Goal: Information Seeking & Learning: Find specific fact

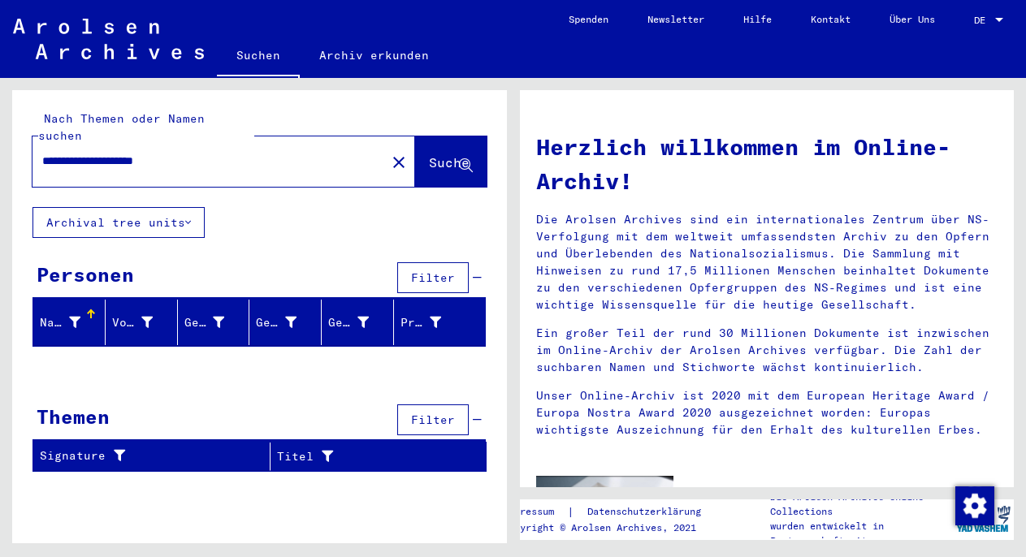
click at [147, 153] on input "**********" at bounding box center [204, 161] width 324 height 17
type input "**********"
click at [389, 153] on mat-icon "close" at bounding box center [398, 162] width 19 height 19
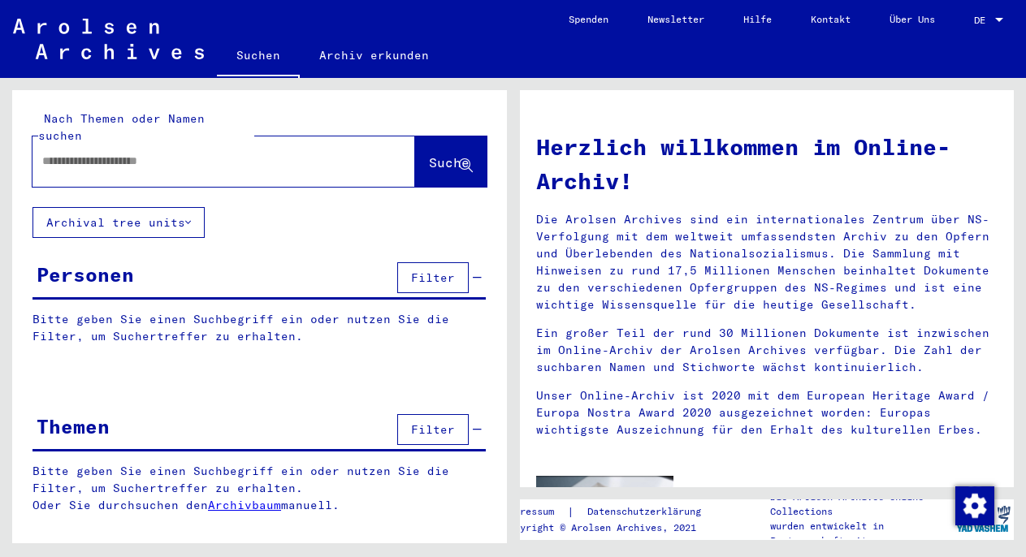
click at [115, 153] on input "text" at bounding box center [204, 161] width 324 height 17
paste input "**********"
type input "**********"
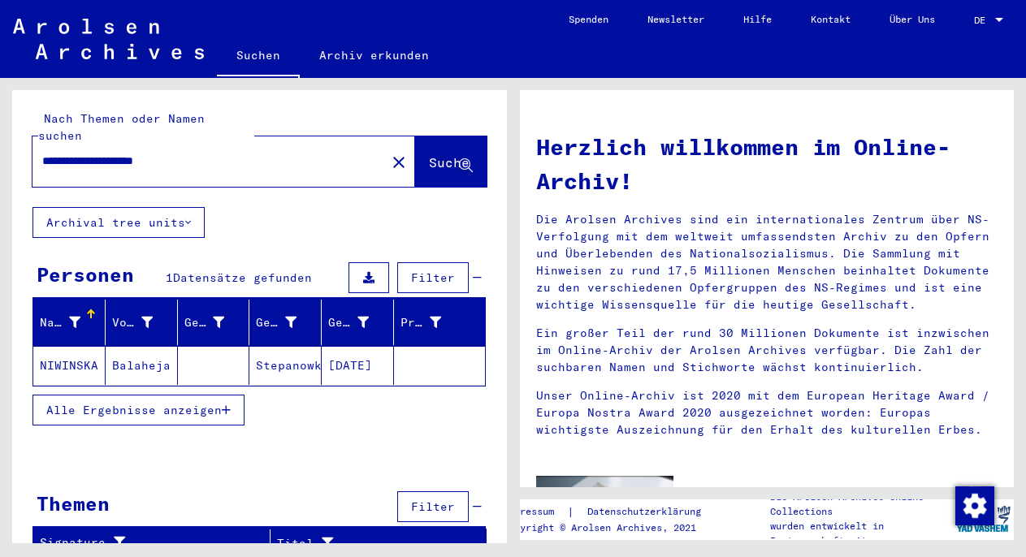
click at [197, 346] on mat-cell at bounding box center [214, 365] width 72 height 39
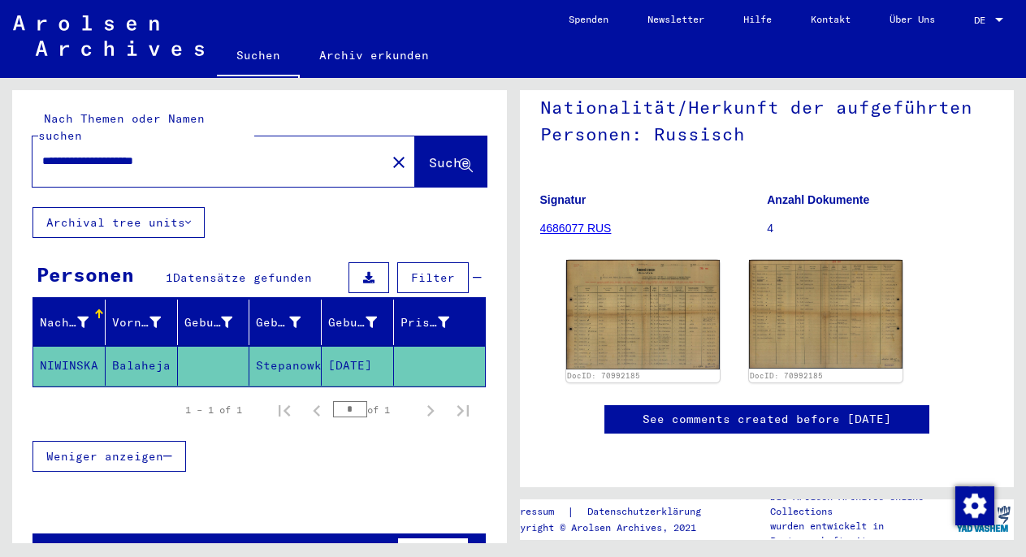
scroll to position [164, 0]
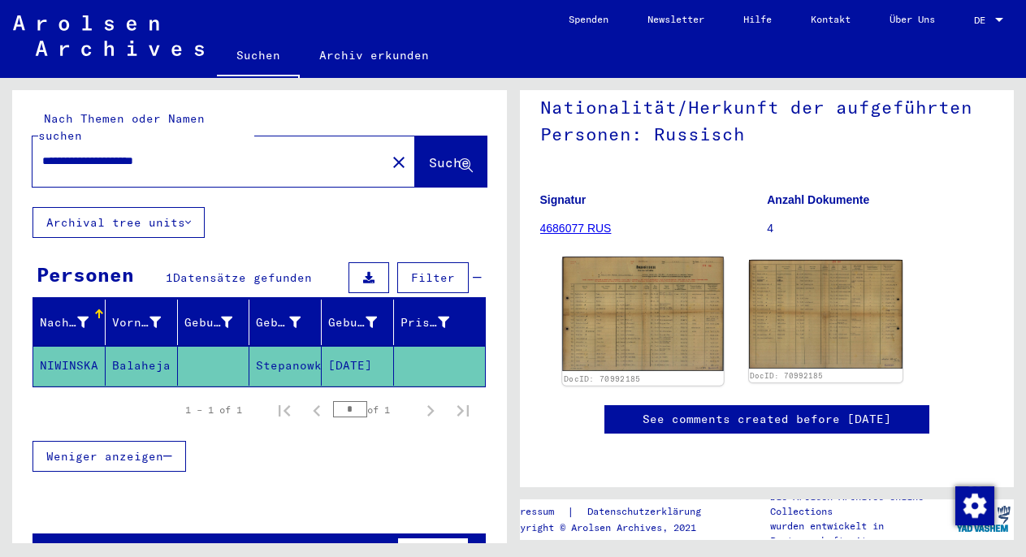
click at [671, 306] on img at bounding box center [643, 314] width 162 height 115
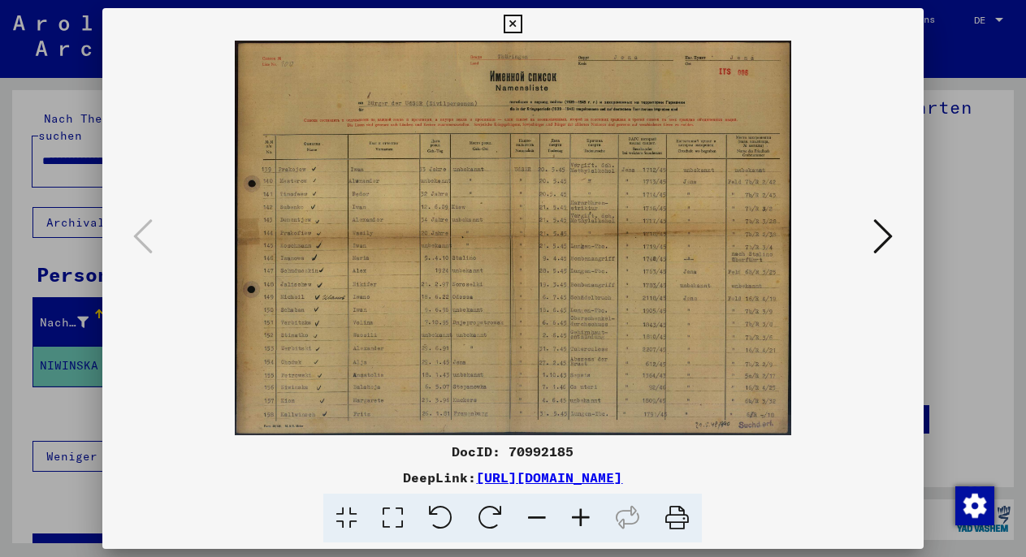
click at [939, 142] on div at bounding box center [513, 278] width 1026 height 557
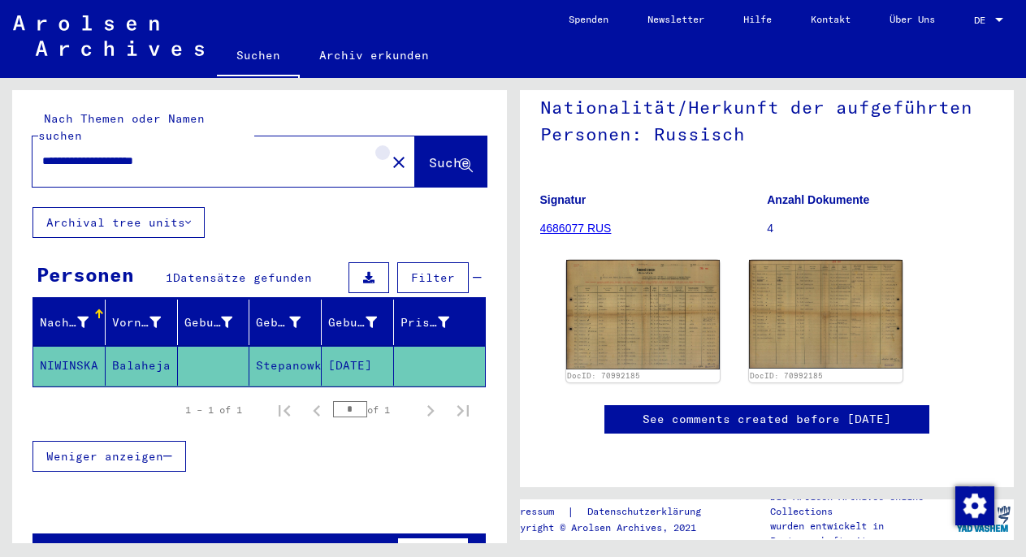
click at [389, 153] on mat-icon "close" at bounding box center [398, 162] width 19 height 19
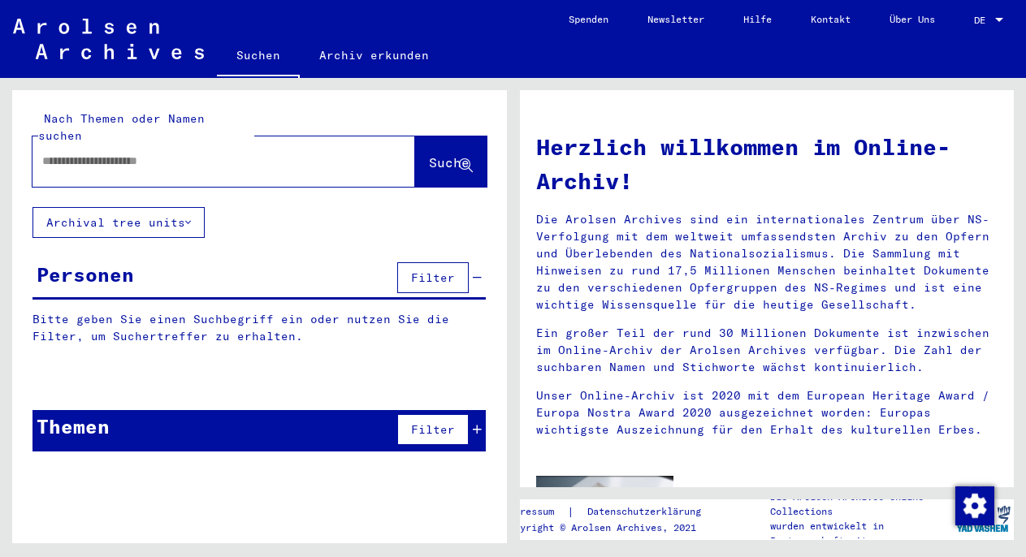
paste input "**********"
type input "**********"
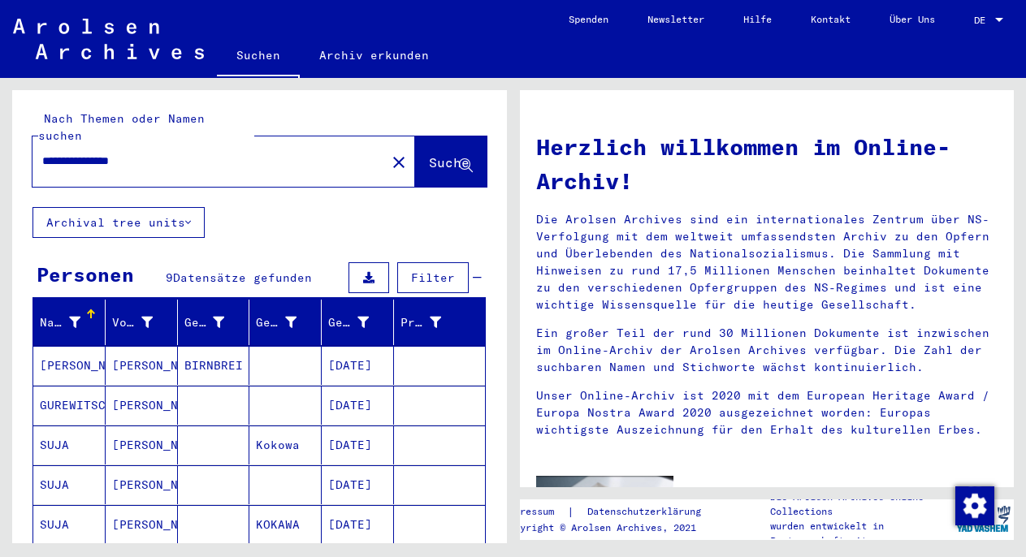
click at [348, 430] on mat-cell "11/01/1875" at bounding box center [358, 445] width 72 height 39
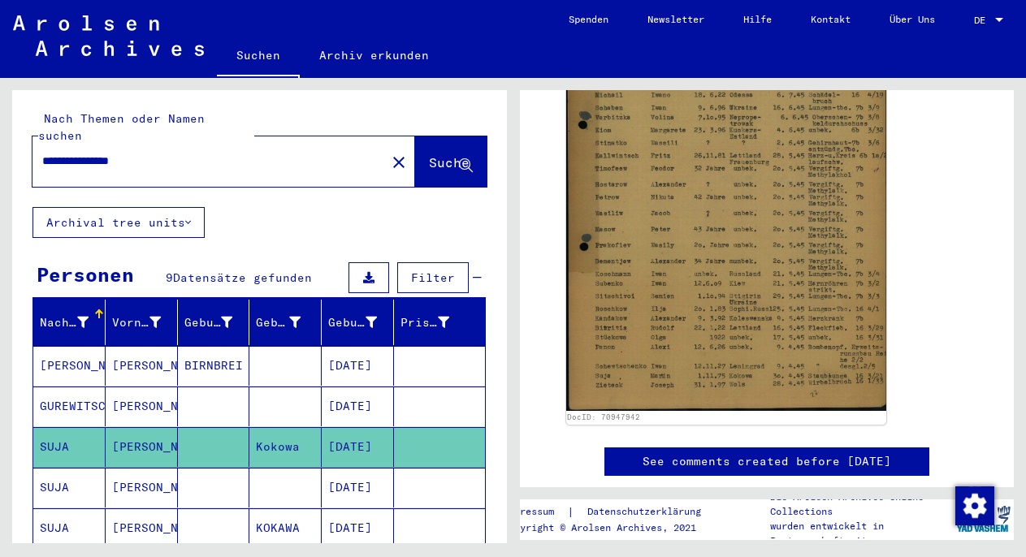
scroll to position [469, 0]
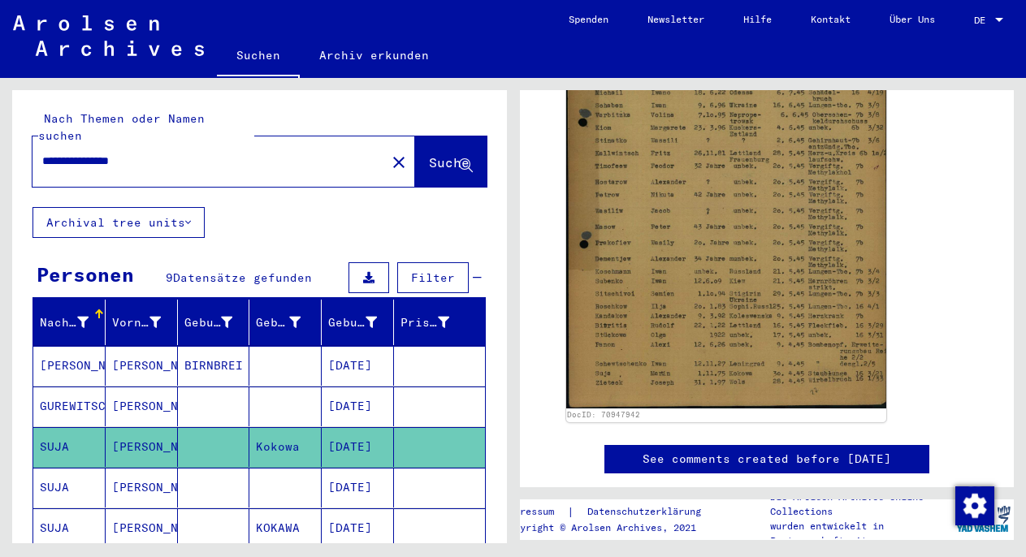
click at [389, 153] on mat-icon "close" at bounding box center [398, 162] width 19 height 19
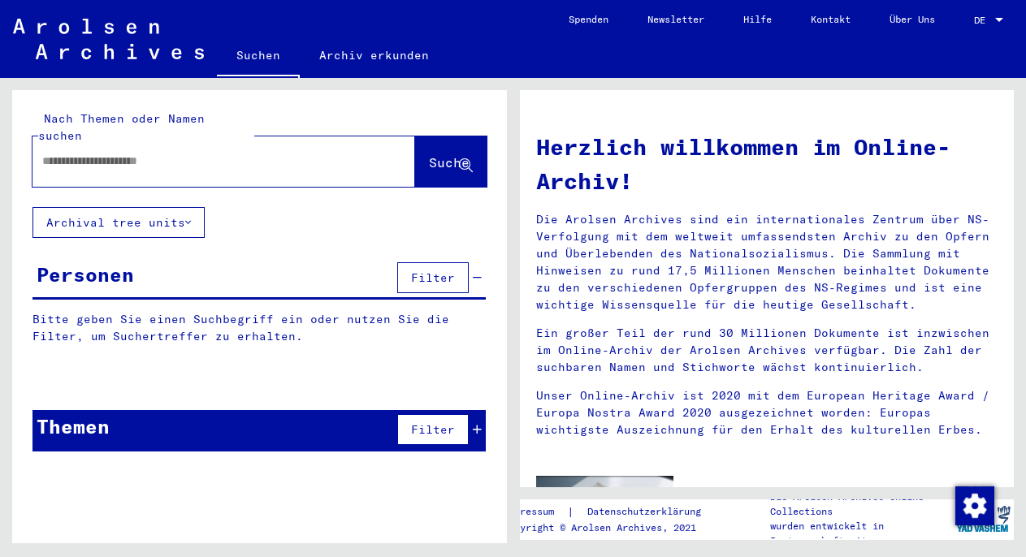
click at [69, 153] on input "text" at bounding box center [204, 161] width 324 height 17
paste input "**********"
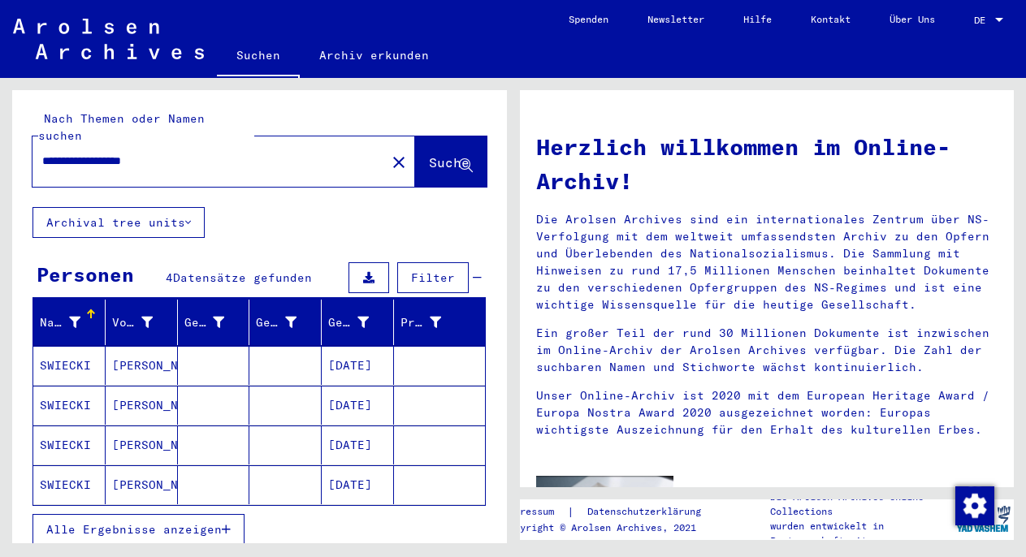
click at [329, 357] on mat-cell "10/13/1907" at bounding box center [358, 365] width 72 height 39
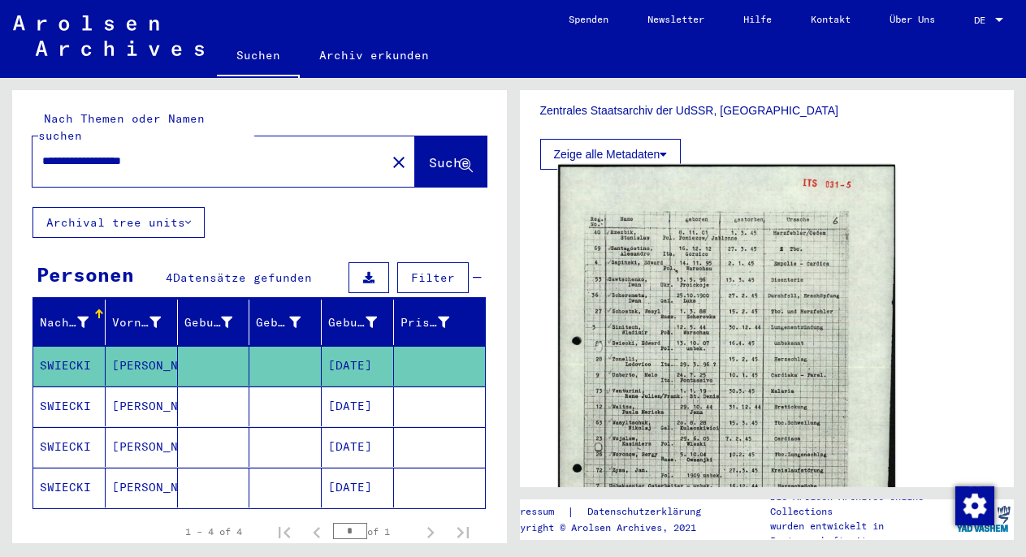
scroll to position [521, 0]
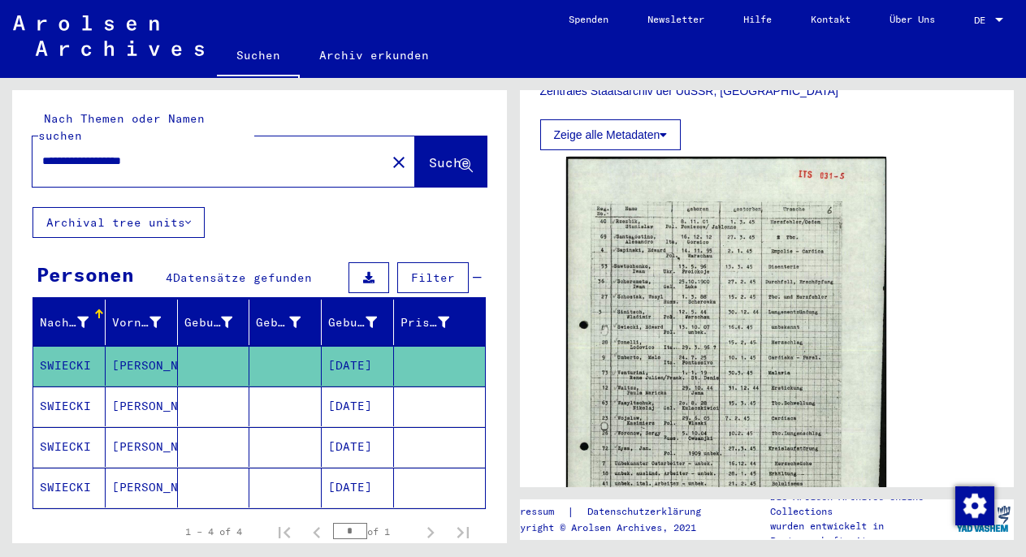
click at [352, 390] on mat-cell "10/13/1907" at bounding box center [358, 407] width 72 height 40
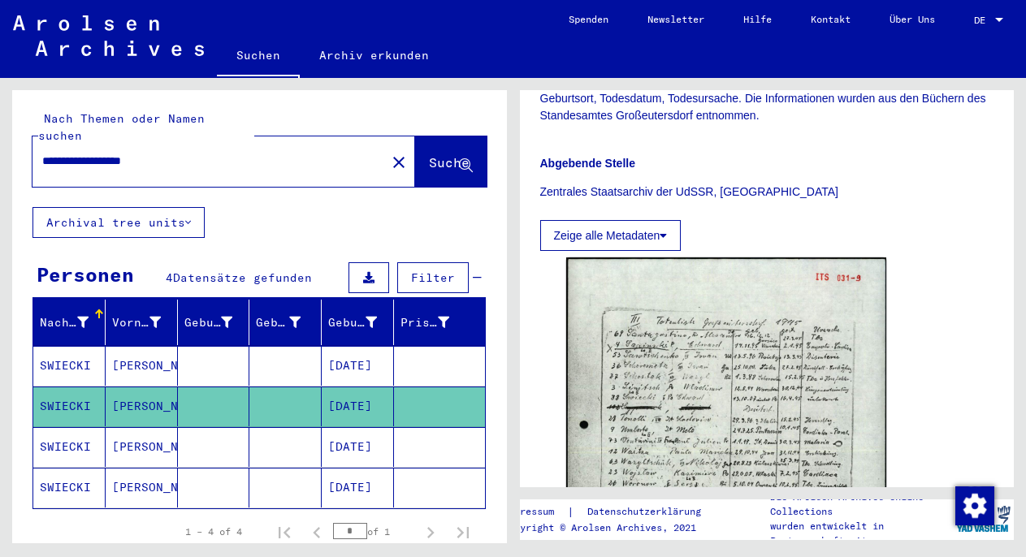
scroll to position [426, 0]
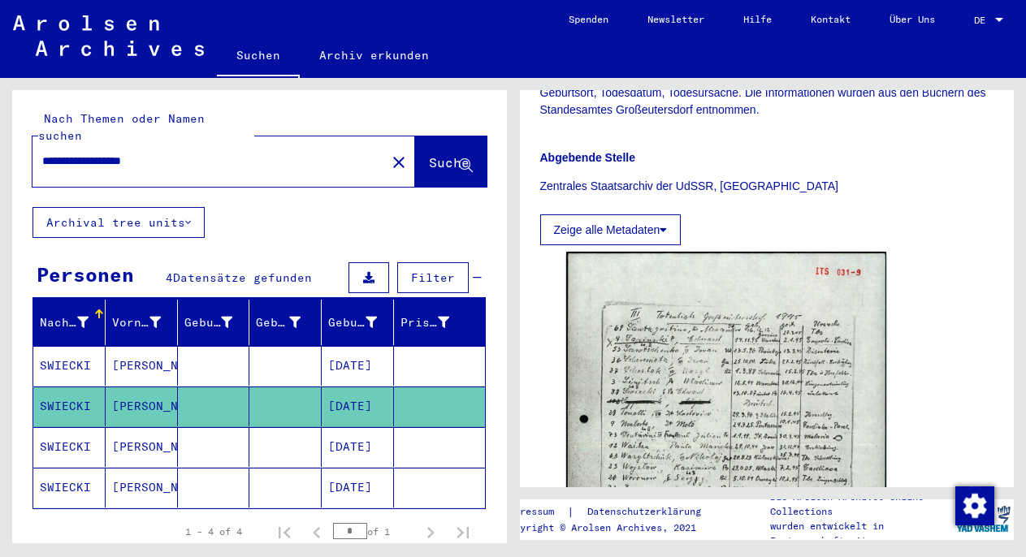
click at [348, 427] on mat-cell "10/13/1907" at bounding box center [358, 447] width 72 height 40
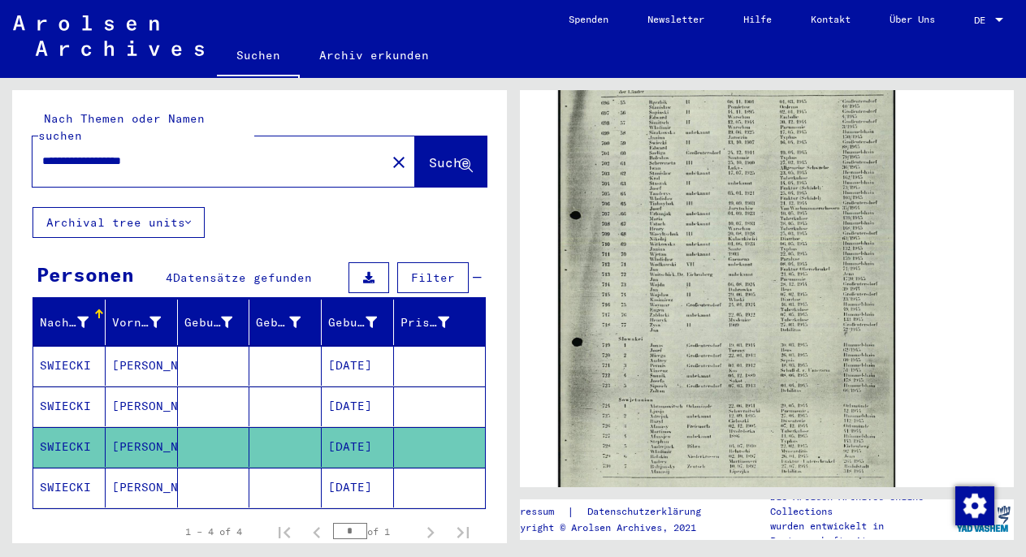
scroll to position [800, 0]
click at [701, 323] on img at bounding box center [726, 274] width 336 height 471
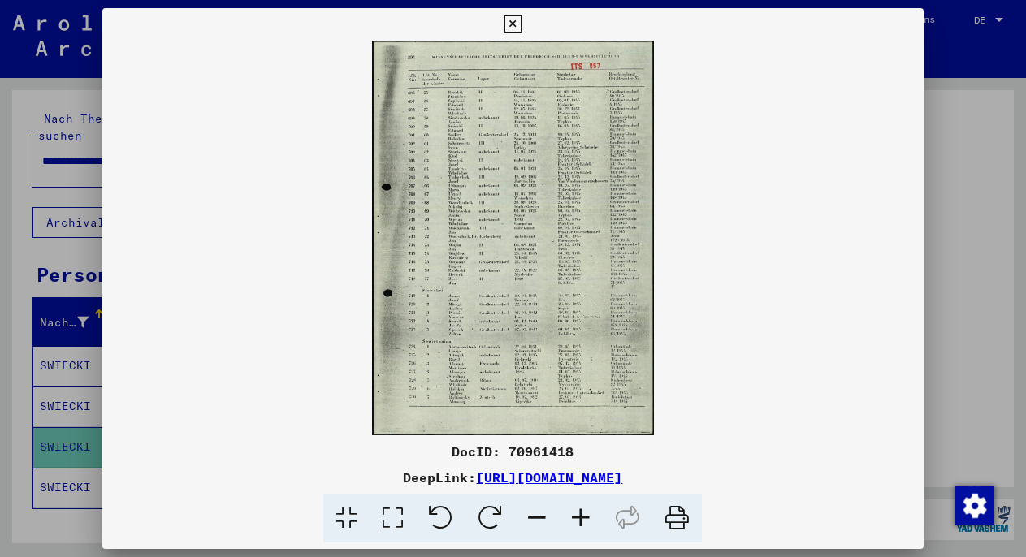
click at [582, 511] on icon at bounding box center [581, 519] width 44 height 50
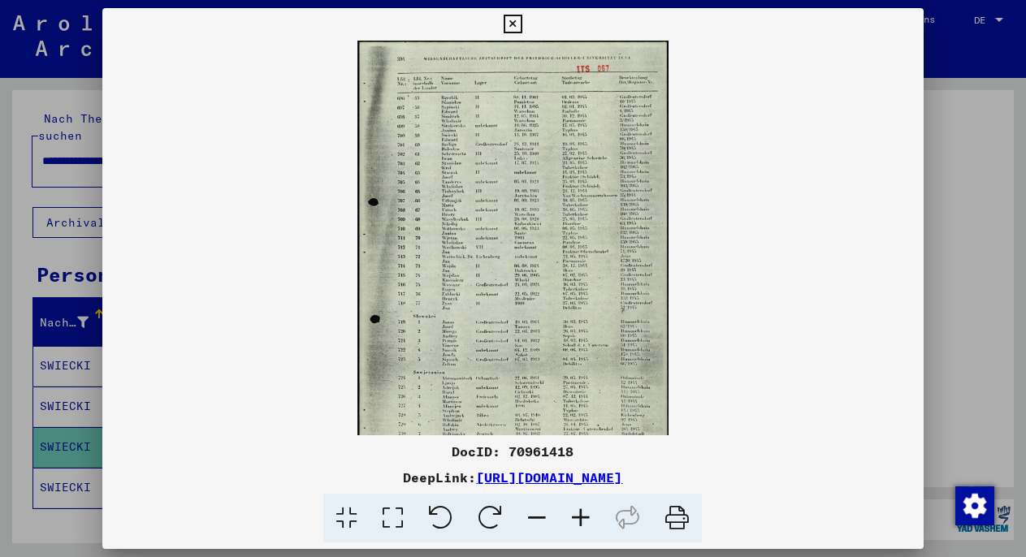
click at [582, 511] on icon at bounding box center [581, 519] width 44 height 50
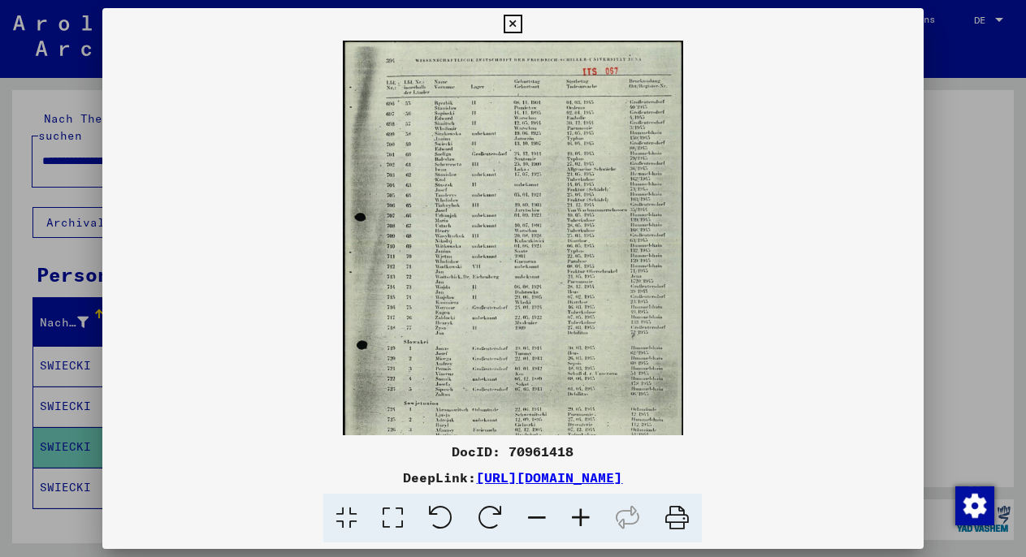
click at [582, 511] on icon at bounding box center [581, 519] width 44 height 50
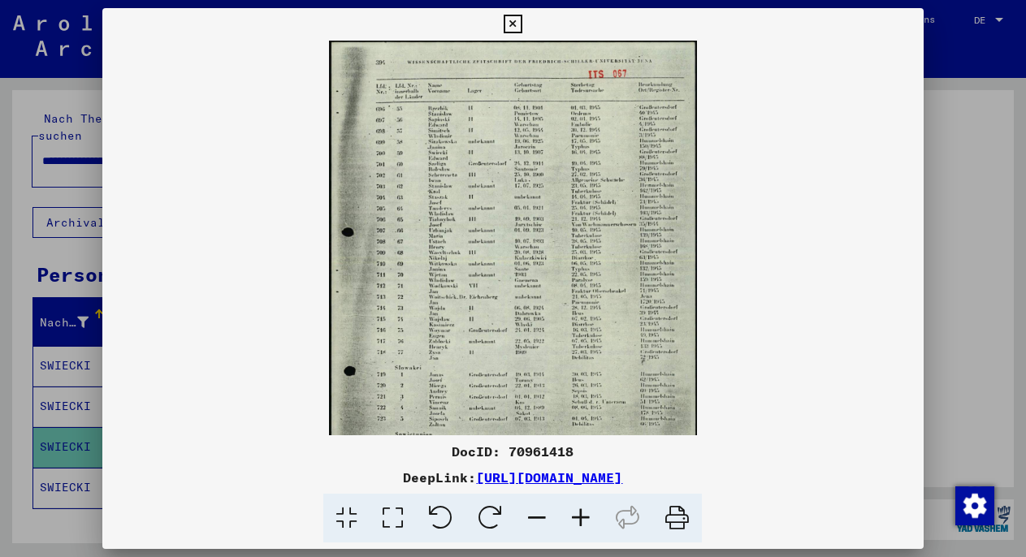
click at [582, 511] on icon at bounding box center [581, 519] width 44 height 50
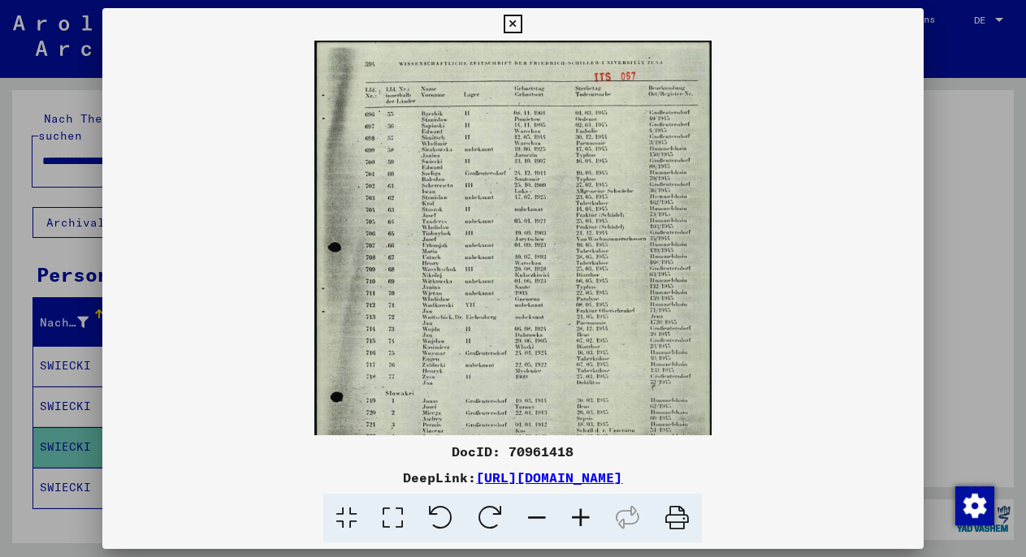
click at [582, 511] on icon at bounding box center [581, 519] width 44 height 50
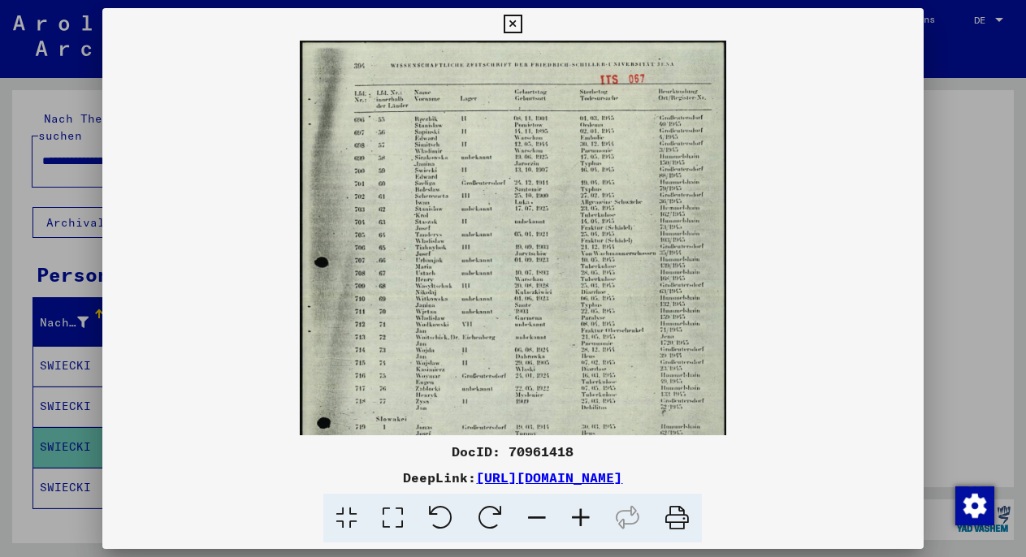
click at [582, 511] on icon at bounding box center [581, 519] width 44 height 50
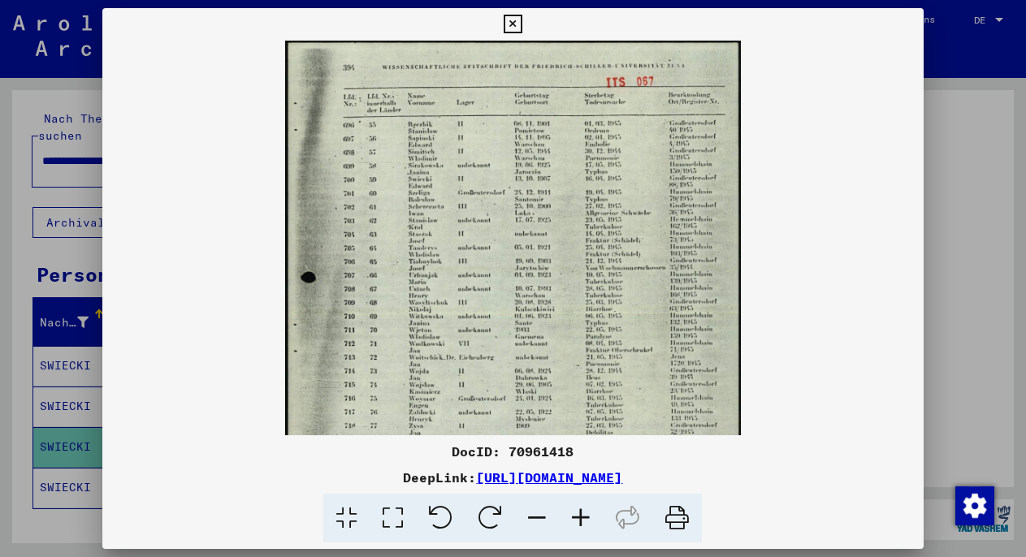
click at [582, 511] on icon at bounding box center [581, 519] width 44 height 50
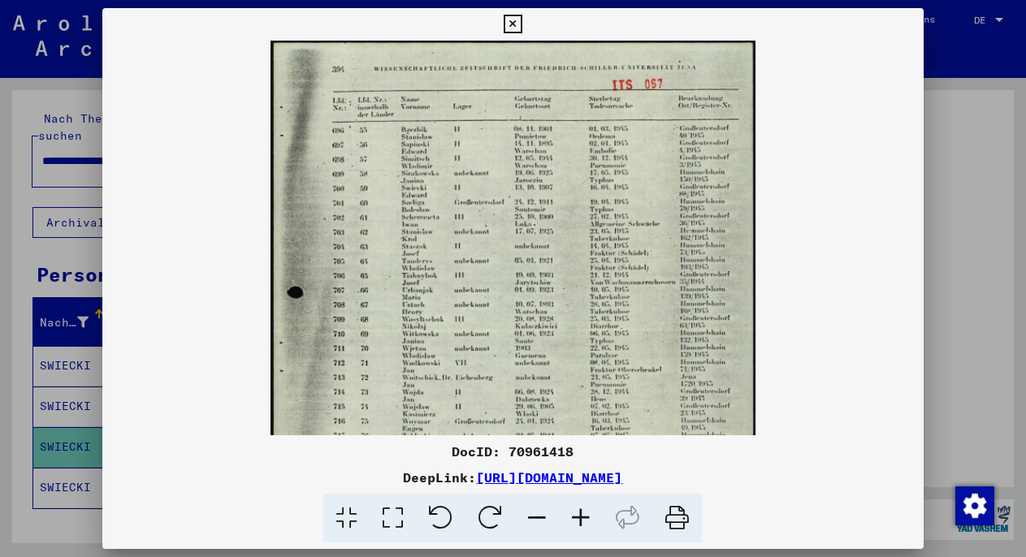
click at [582, 511] on icon at bounding box center [581, 519] width 44 height 50
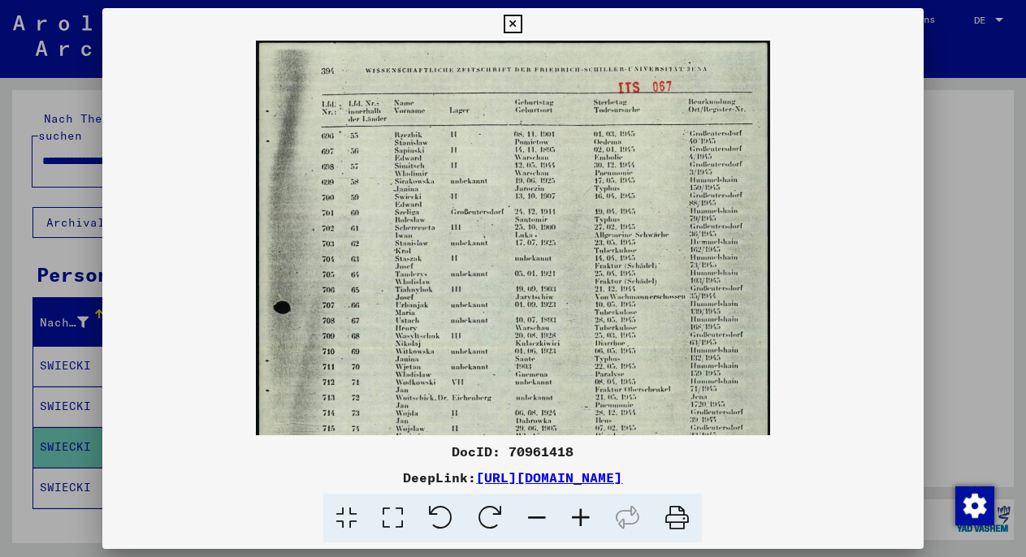
click at [582, 511] on icon at bounding box center [581, 519] width 44 height 50
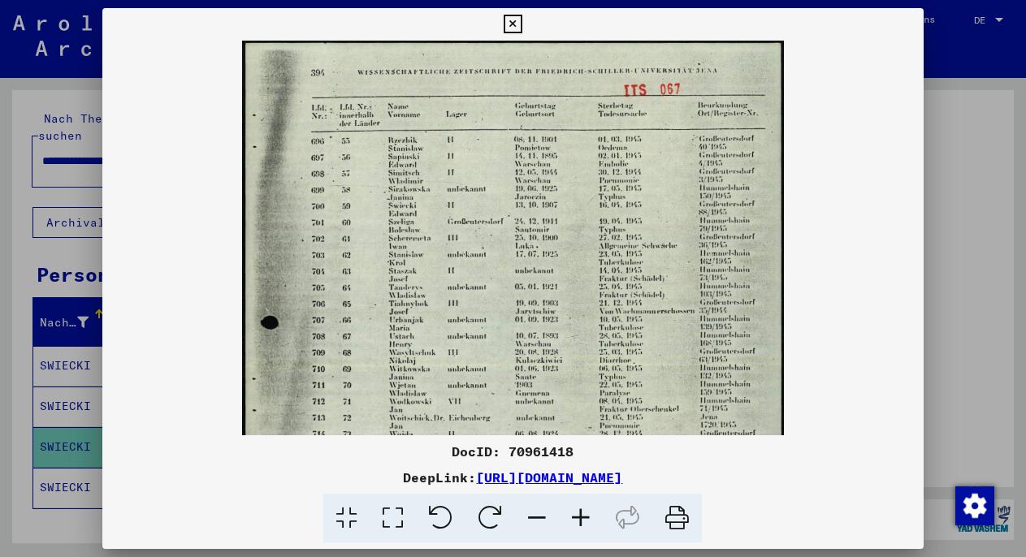
click at [582, 511] on icon at bounding box center [581, 519] width 44 height 50
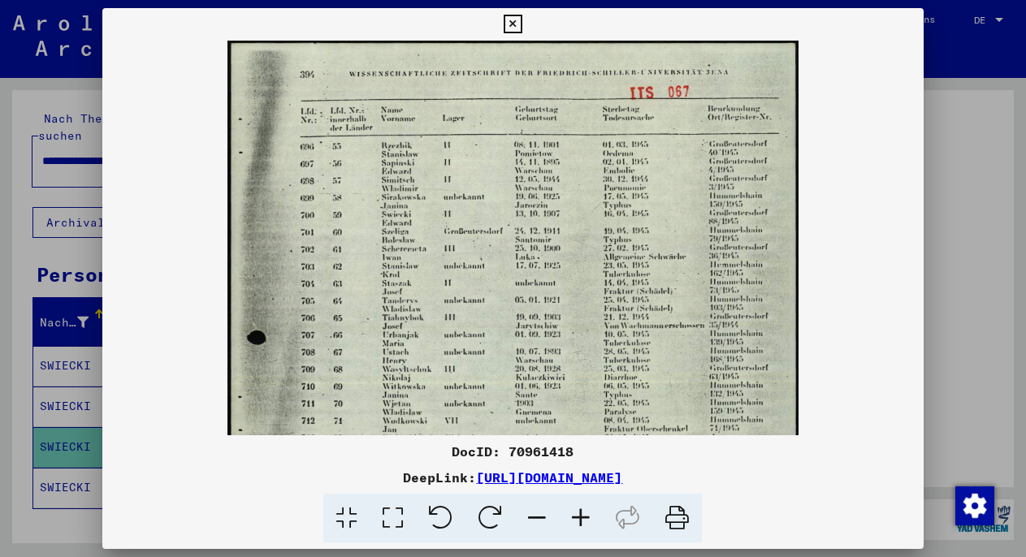
click at [582, 511] on icon at bounding box center [581, 519] width 44 height 50
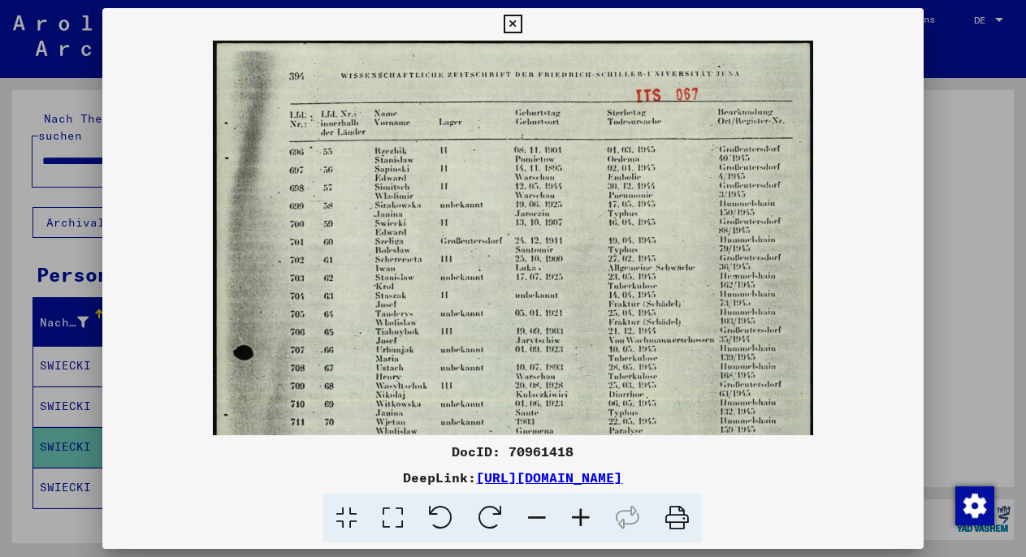
click at [582, 511] on icon at bounding box center [581, 519] width 44 height 50
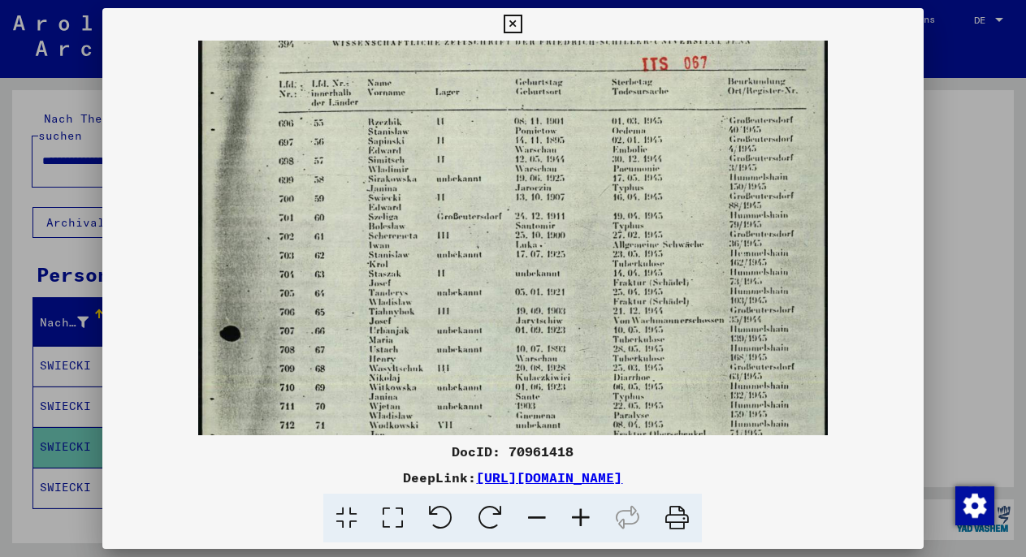
drag, startPoint x: 396, startPoint y: 298, endPoint x: 396, endPoint y: 262, distance: 35.7
click at [396, 287] on img at bounding box center [513, 446] width 630 height 882
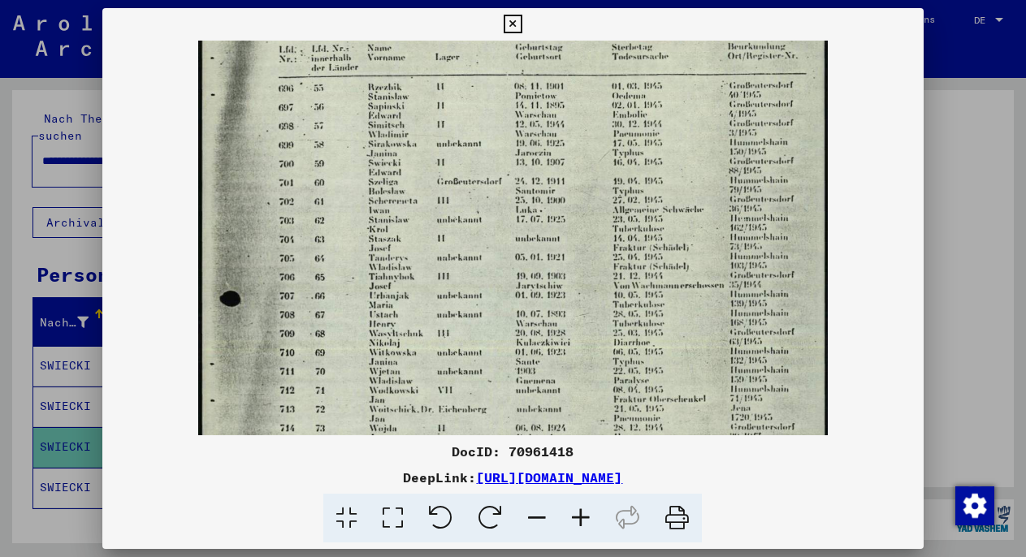
drag, startPoint x: 396, startPoint y: 287, endPoint x: 399, endPoint y: 253, distance: 33.5
click at [399, 253] on img at bounding box center [513, 413] width 630 height 882
click at [401, 288] on img at bounding box center [513, 413] width 630 height 882
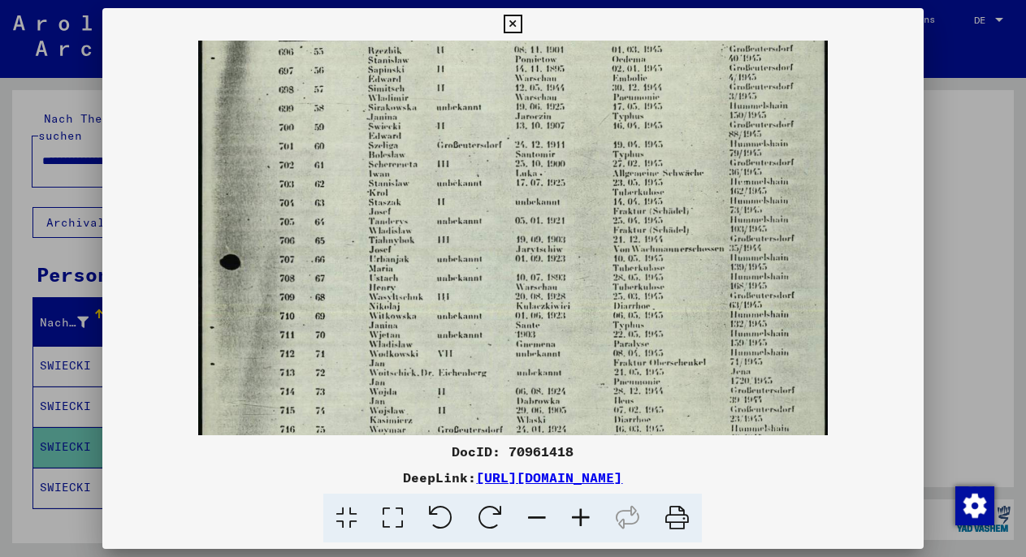
scroll to position [107, 0]
drag, startPoint x: 350, startPoint y: 317, endPoint x: 353, endPoint y: 279, distance: 38.3
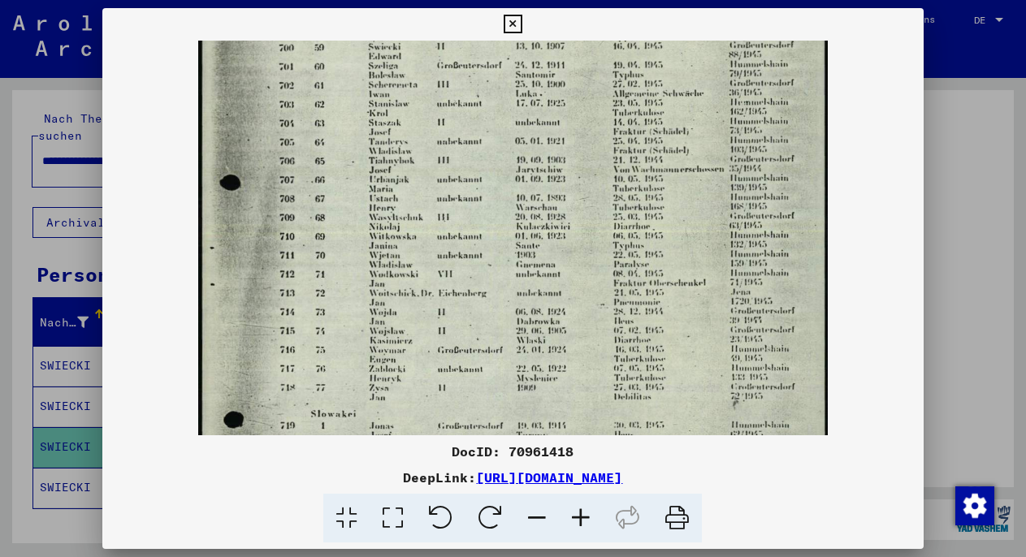
drag, startPoint x: 353, startPoint y: 341, endPoint x: 354, endPoint y: 257, distance: 84.5
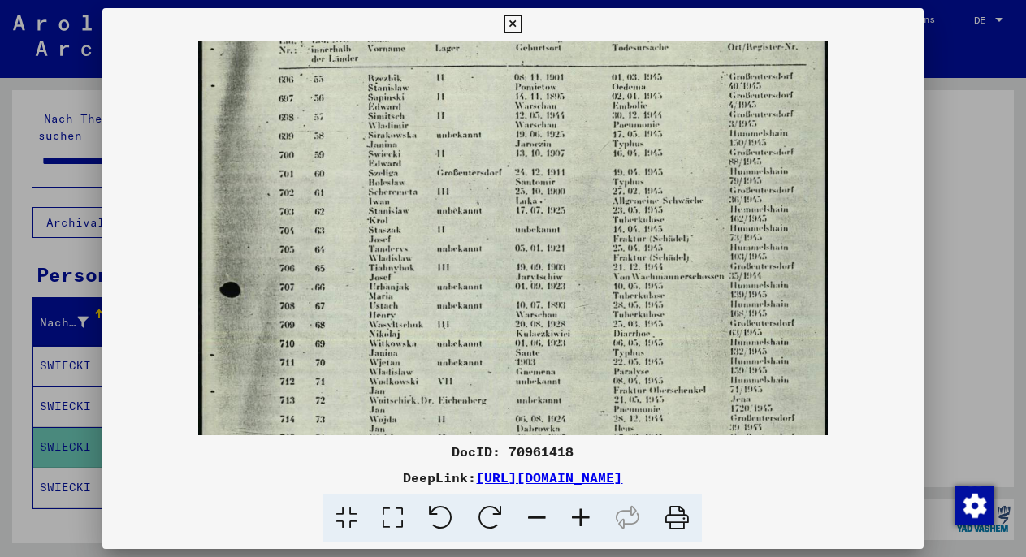
drag, startPoint x: 393, startPoint y: 361, endPoint x: 389, endPoint y: 477, distance: 115.4
click at [76, 255] on div at bounding box center [513, 278] width 1026 height 557
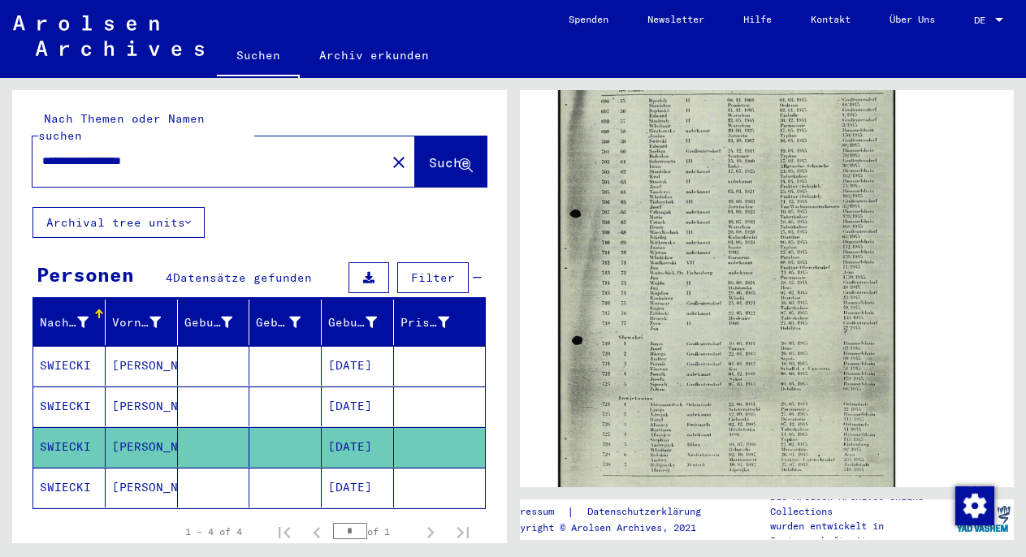
click at [747, 298] on img at bounding box center [726, 274] width 336 height 471
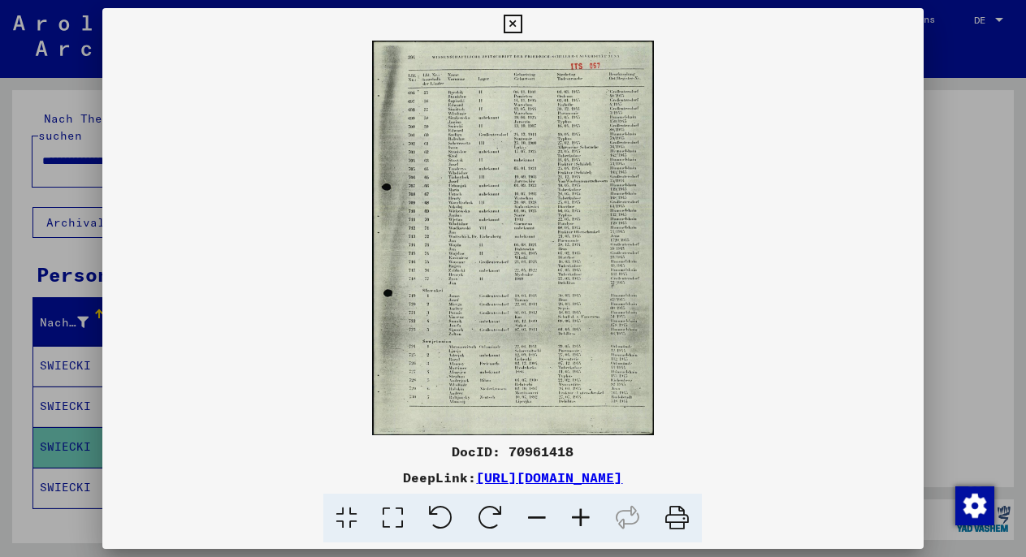
click at [581, 513] on icon at bounding box center [581, 519] width 44 height 50
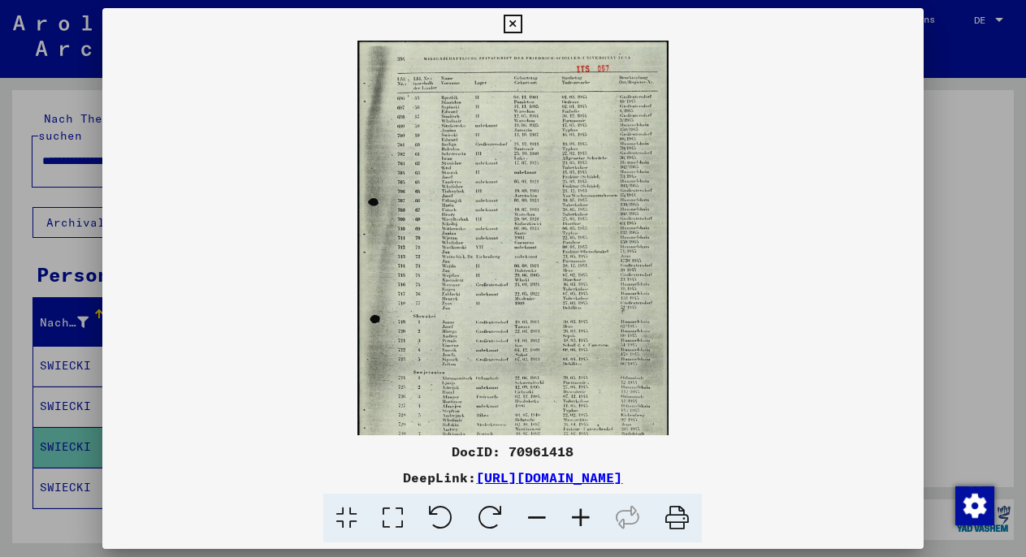
click at [581, 513] on icon at bounding box center [581, 519] width 44 height 50
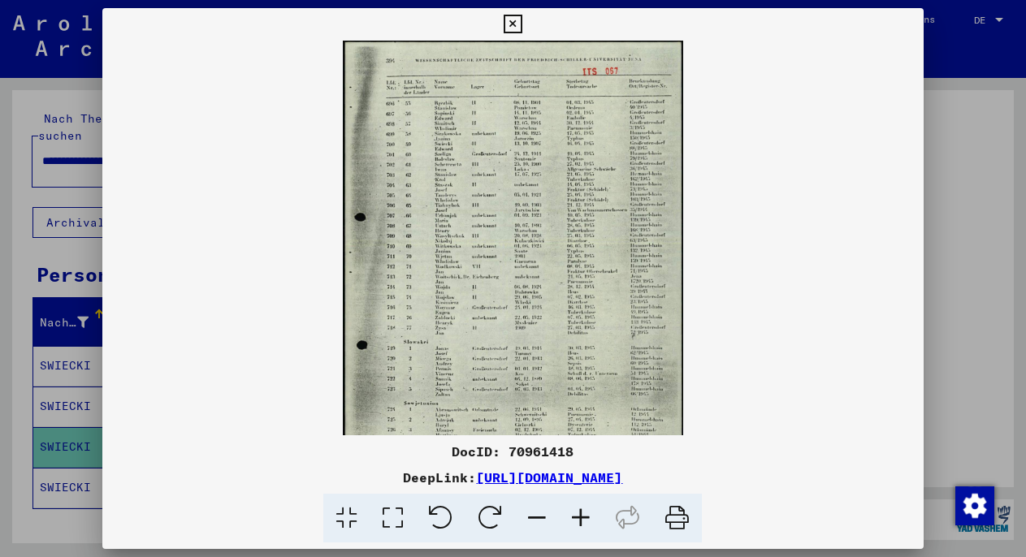
click at [581, 513] on icon at bounding box center [581, 519] width 44 height 50
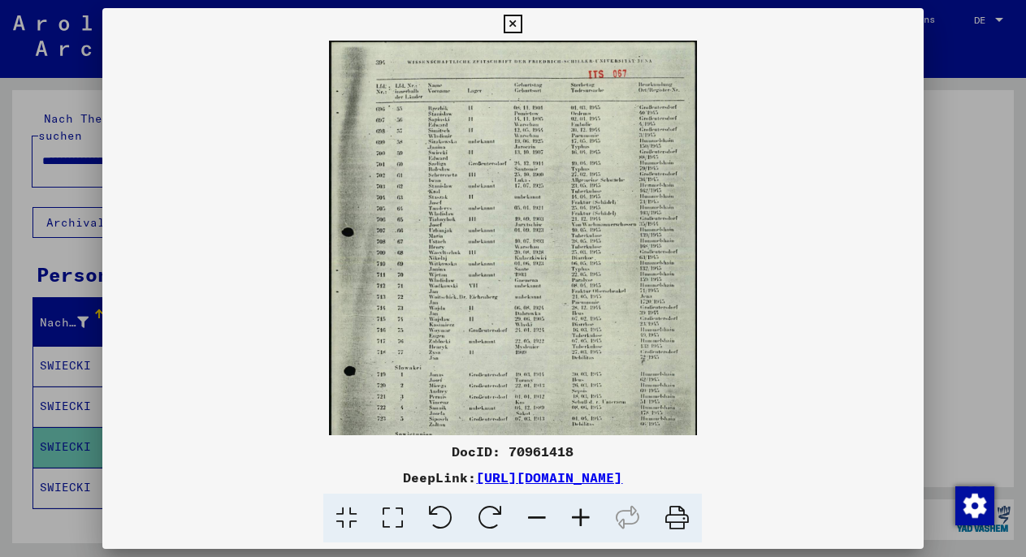
click at [581, 513] on icon at bounding box center [581, 519] width 44 height 50
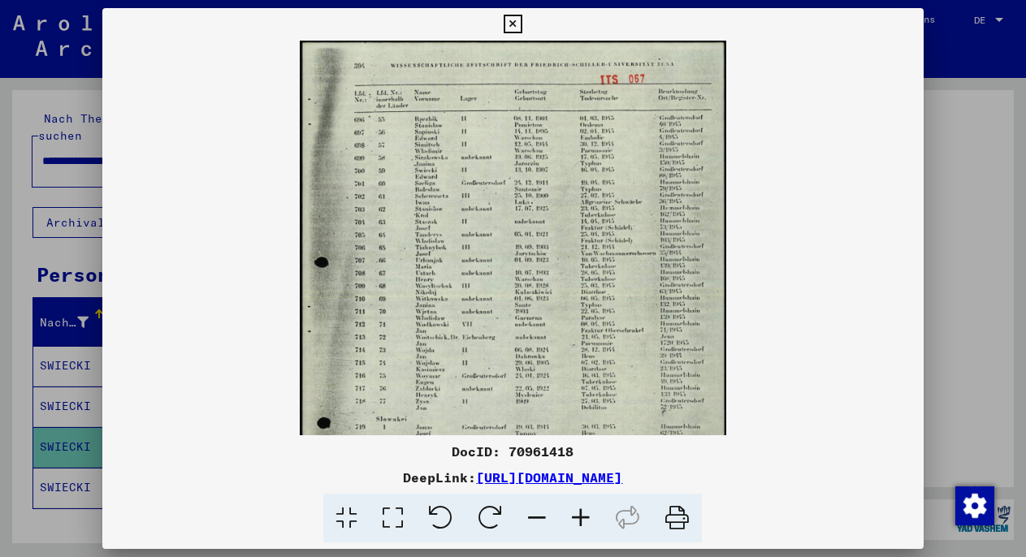
click at [581, 513] on icon at bounding box center [581, 519] width 44 height 50
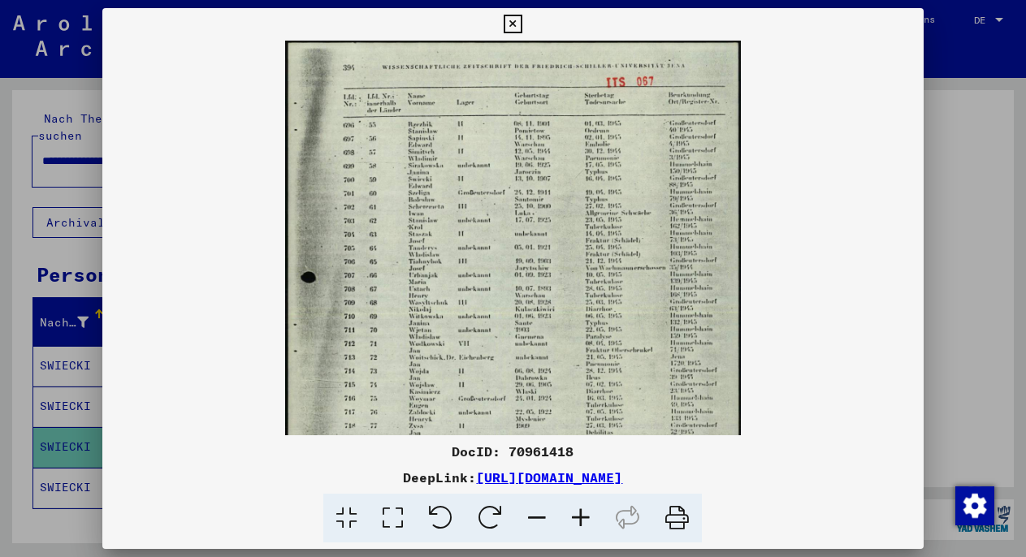
click at [581, 513] on icon at bounding box center [581, 519] width 44 height 50
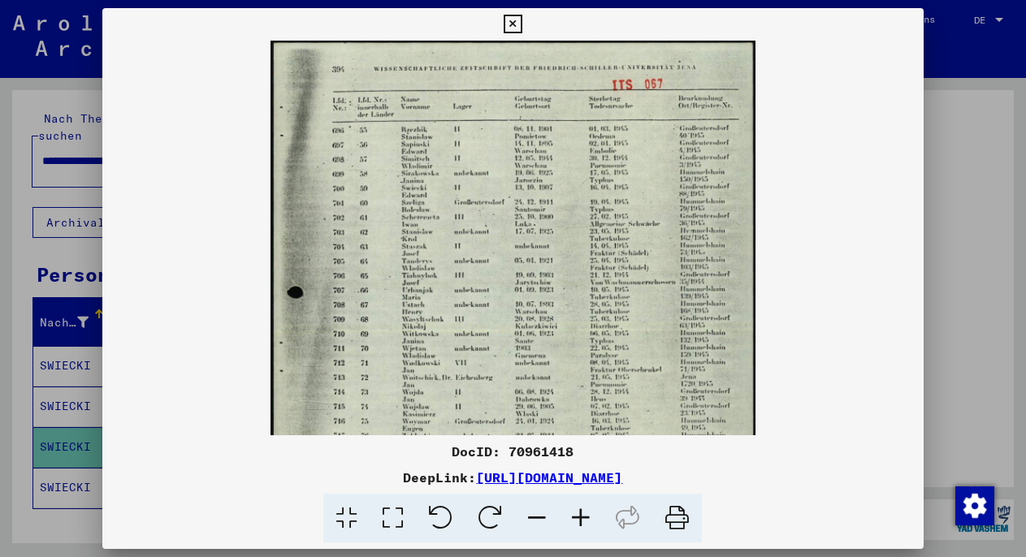
click at [581, 513] on icon at bounding box center [581, 519] width 44 height 50
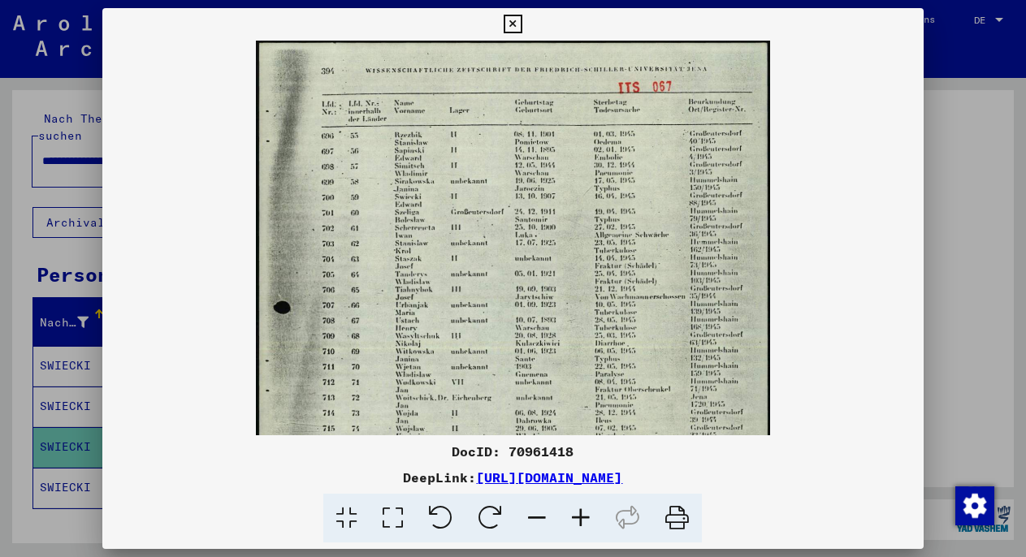
click at [581, 513] on icon at bounding box center [581, 519] width 44 height 50
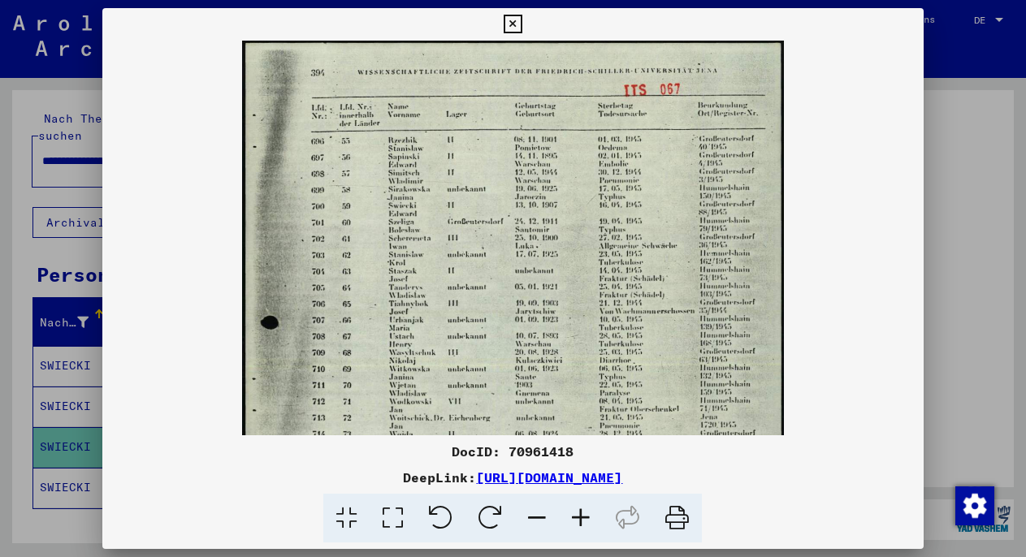
click at [581, 513] on icon at bounding box center [581, 519] width 44 height 50
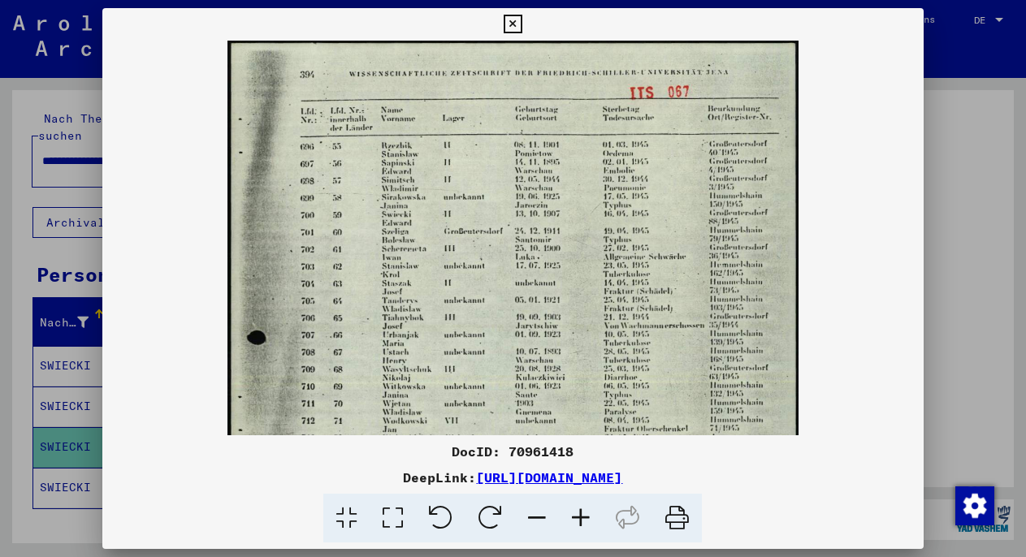
click at [63, 239] on div at bounding box center [513, 278] width 1026 height 557
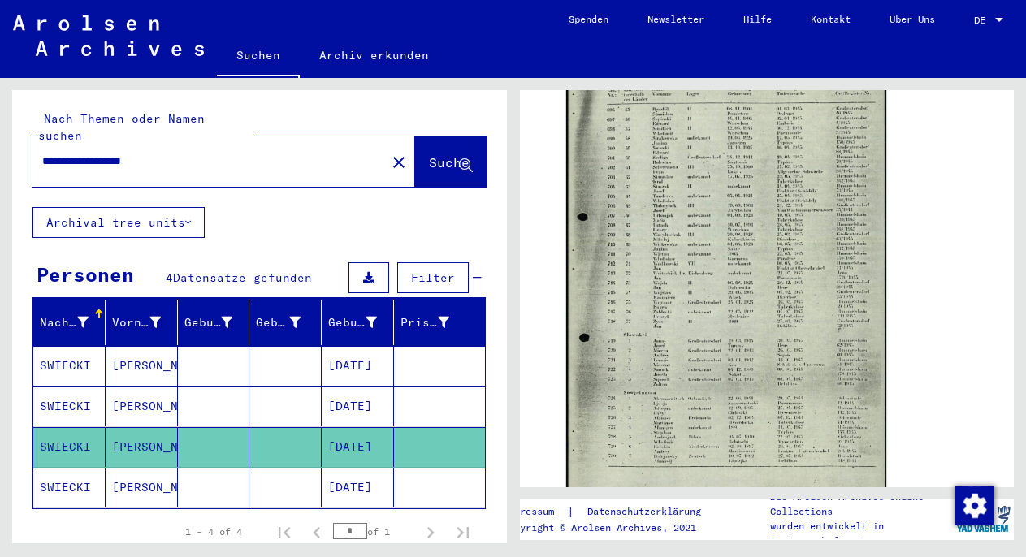
click at [292, 480] on mat-cell at bounding box center [285, 488] width 72 height 40
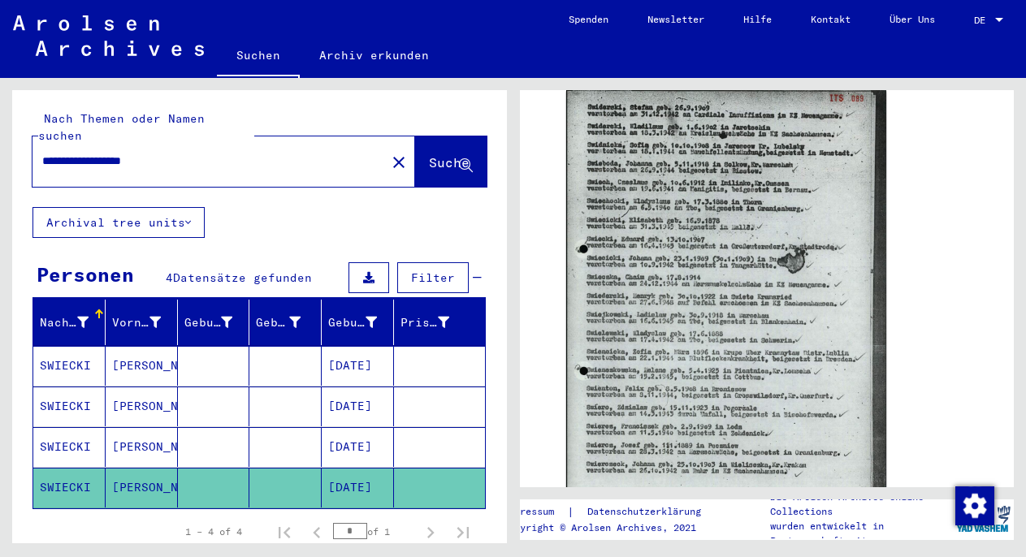
scroll to position [583, 0]
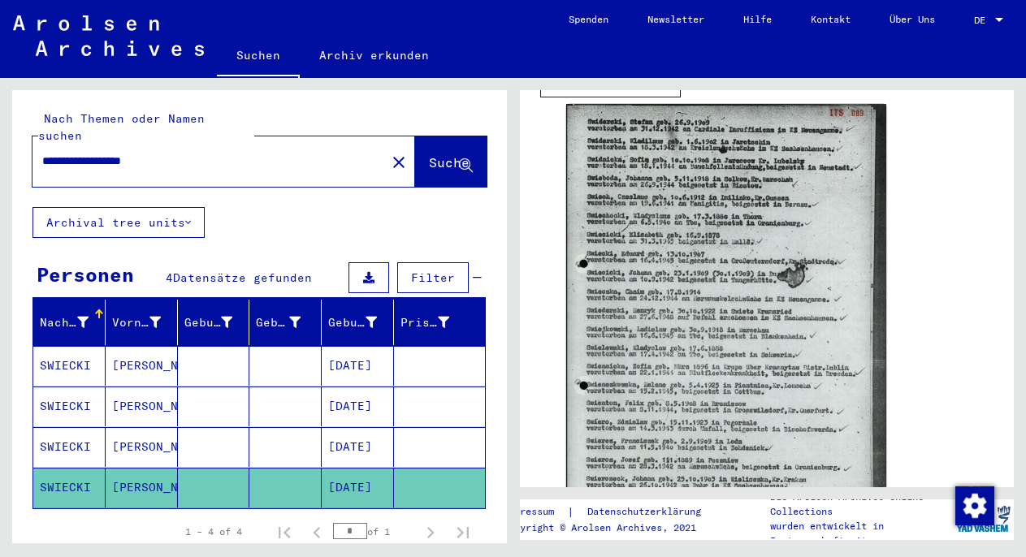
click at [394, 353] on mat-cell at bounding box center [439, 366] width 91 height 40
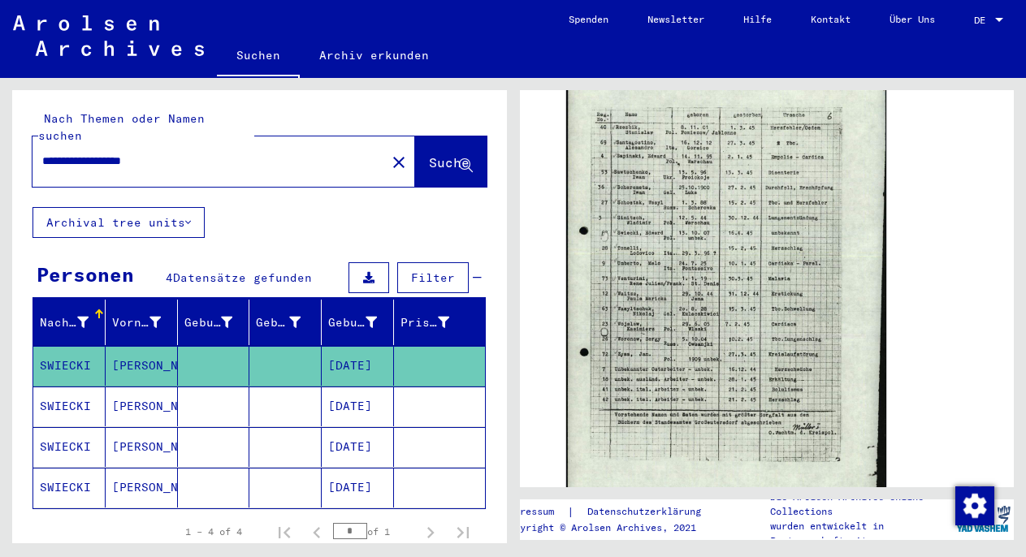
click at [682, 287] on img at bounding box center [726, 289] width 321 height 452
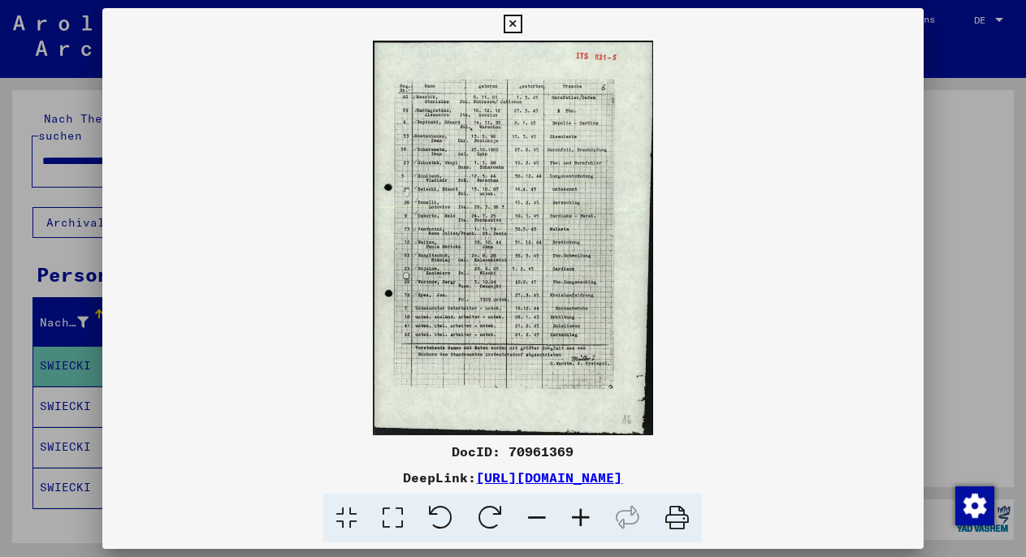
click at [586, 522] on icon at bounding box center [581, 519] width 44 height 50
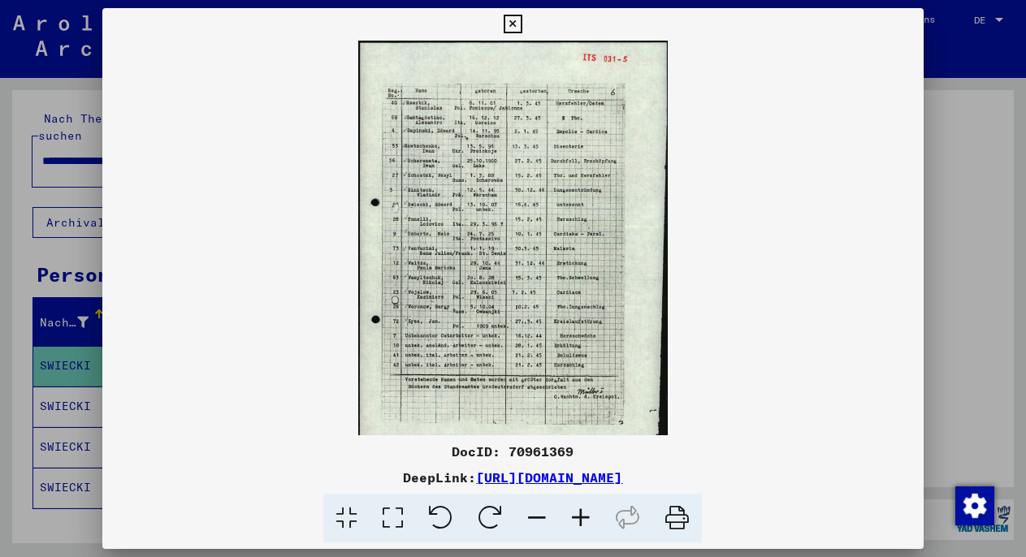
click at [586, 522] on icon at bounding box center [581, 519] width 44 height 50
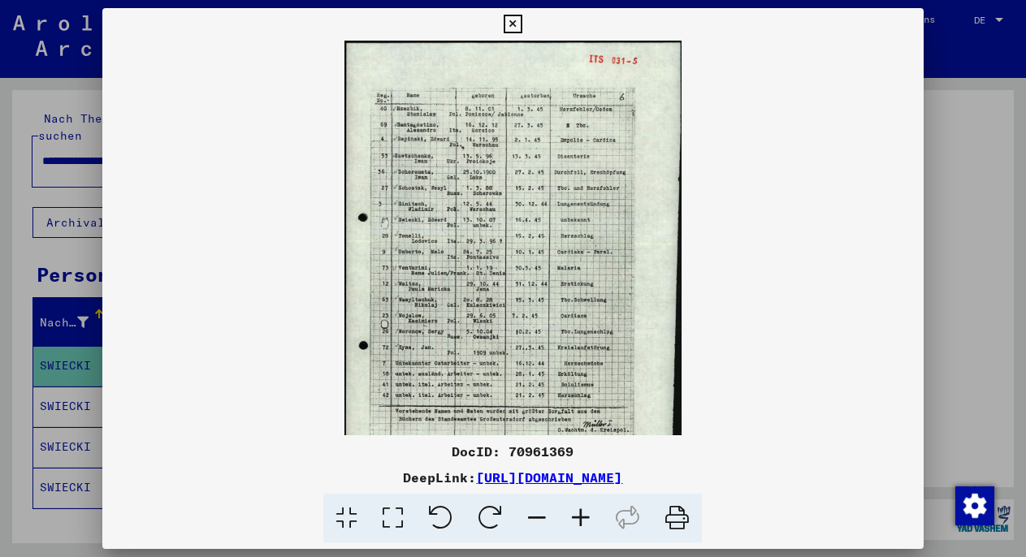
click at [586, 522] on icon at bounding box center [581, 519] width 44 height 50
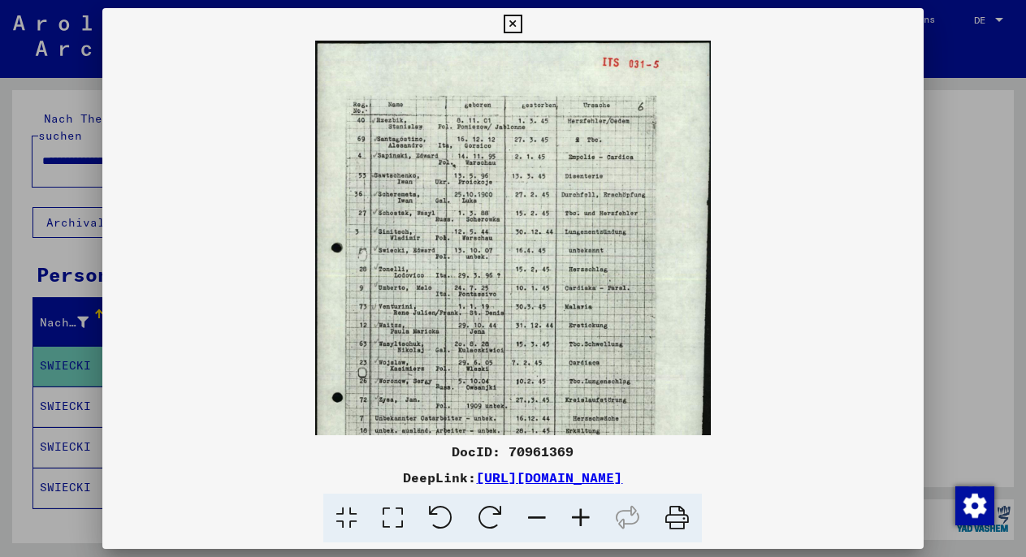
click at [586, 522] on icon at bounding box center [581, 519] width 44 height 50
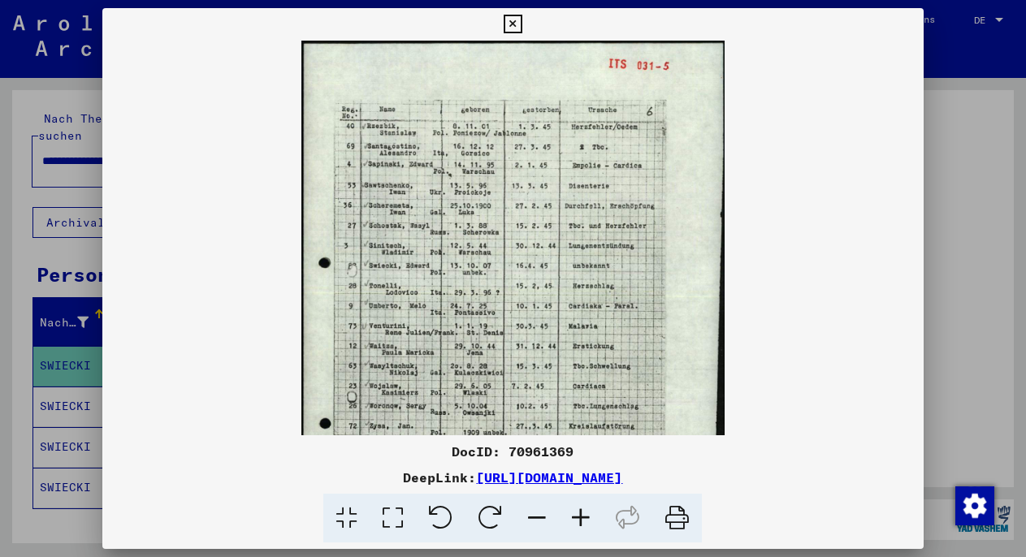
click at [586, 522] on icon at bounding box center [581, 519] width 44 height 50
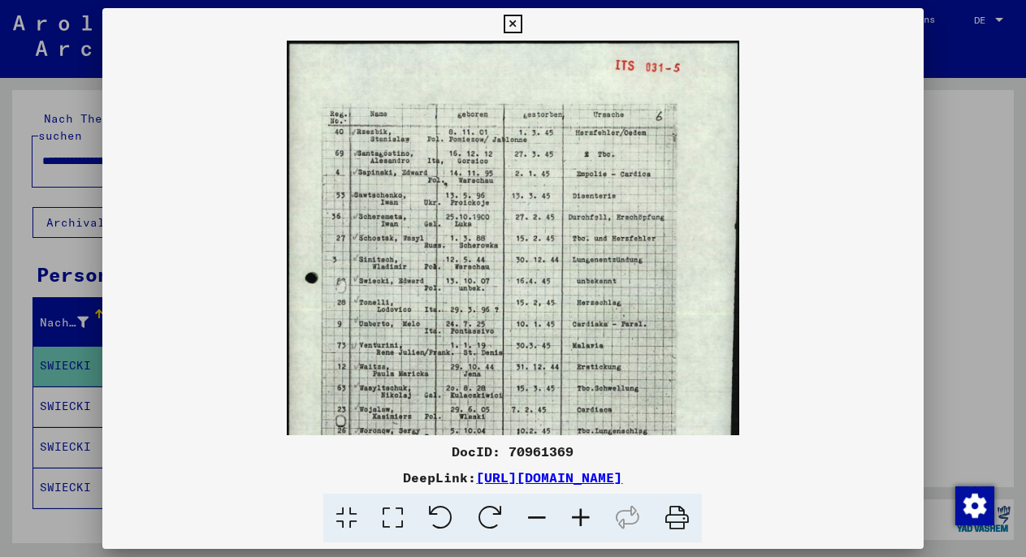
click at [586, 522] on icon at bounding box center [581, 519] width 44 height 50
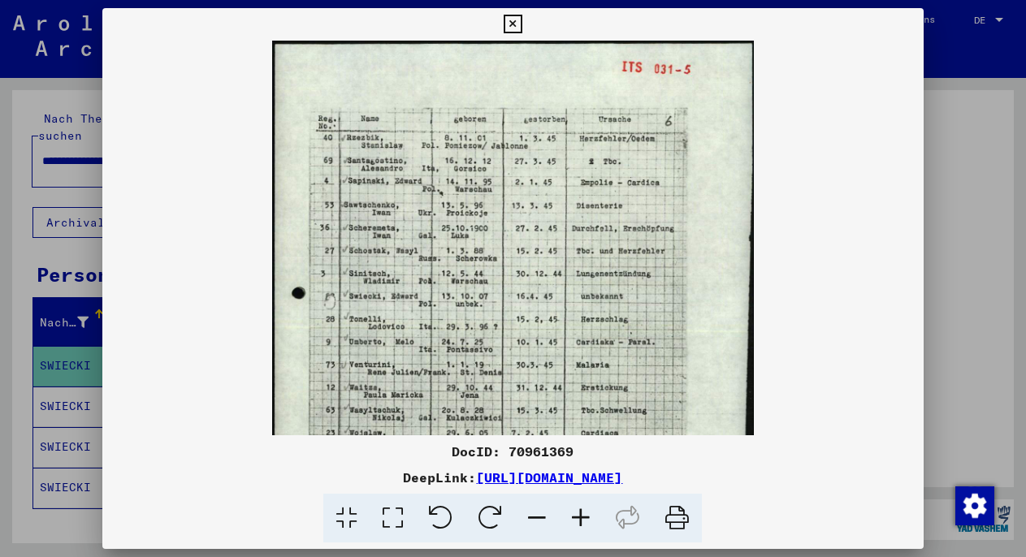
click at [586, 522] on icon at bounding box center [581, 519] width 44 height 50
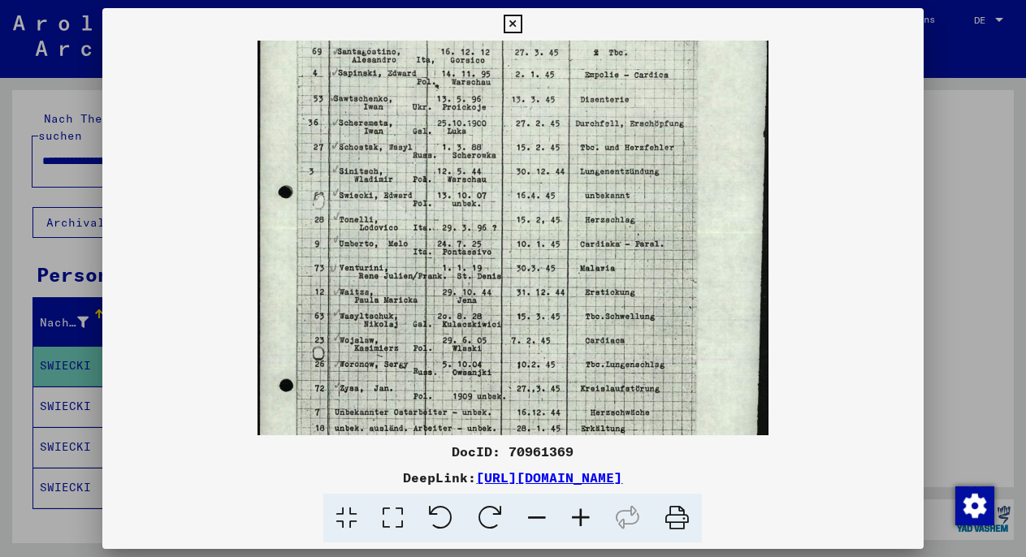
scroll to position [124, 0]
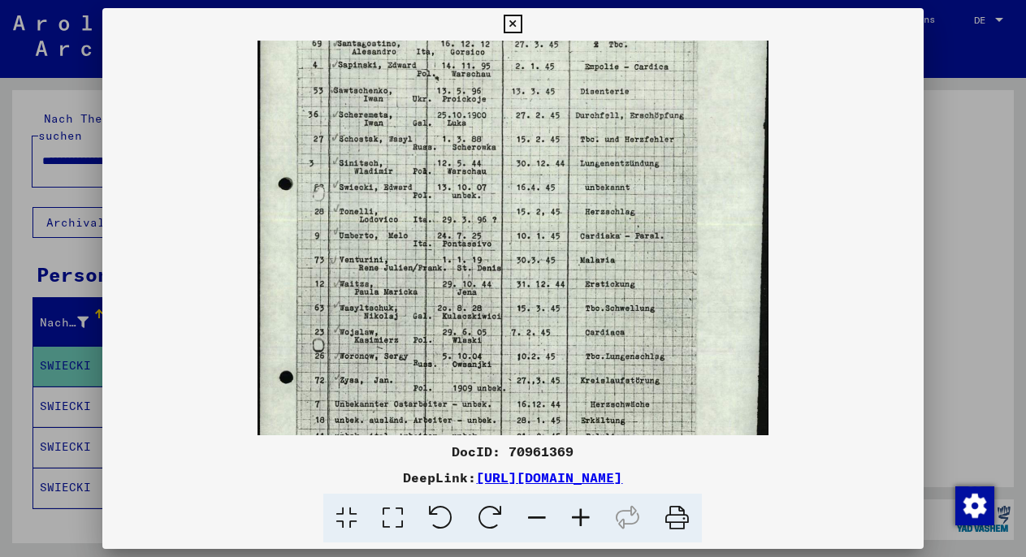
drag, startPoint x: 308, startPoint y: 278, endPoint x: 314, endPoint y: 154, distance: 123.6
click at [942, 274] on div at bounding box center [513, 278] width 1026 height 557
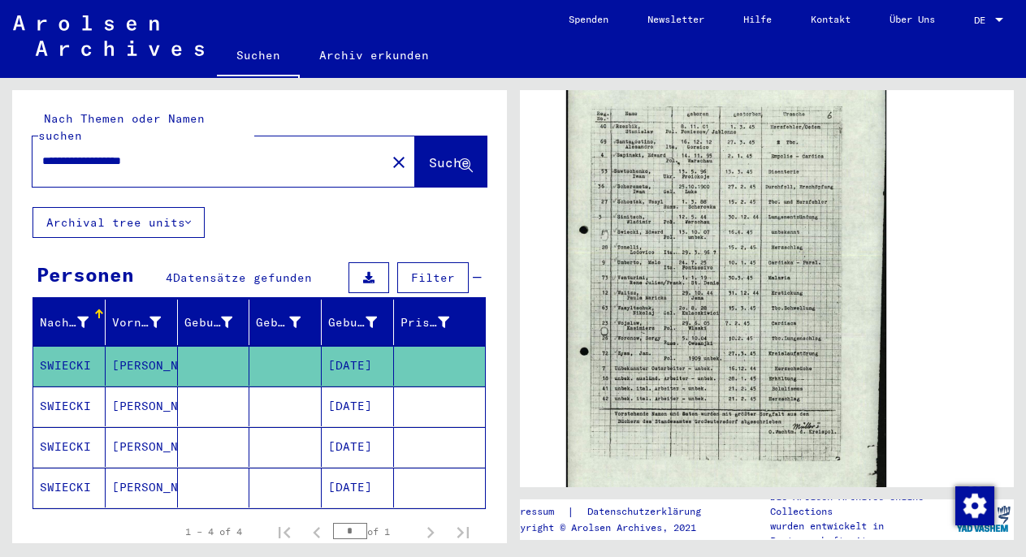
click at [191, 387] on mat-cell at bounding box center [214, 407] width 72 height 40
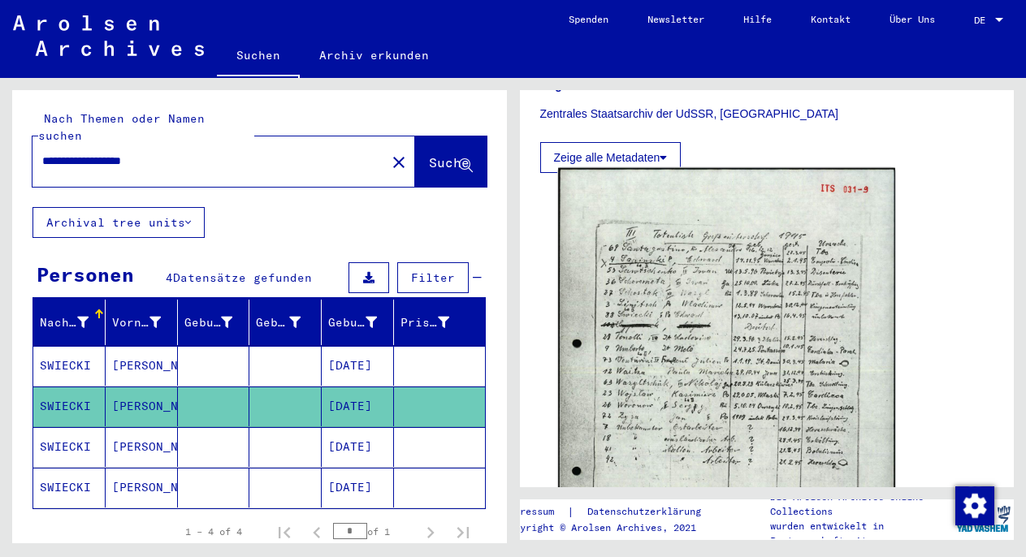
scroll to position [500, 0]
click at [720, 274] on img at bounding box center [726, 404] width 336 height 477
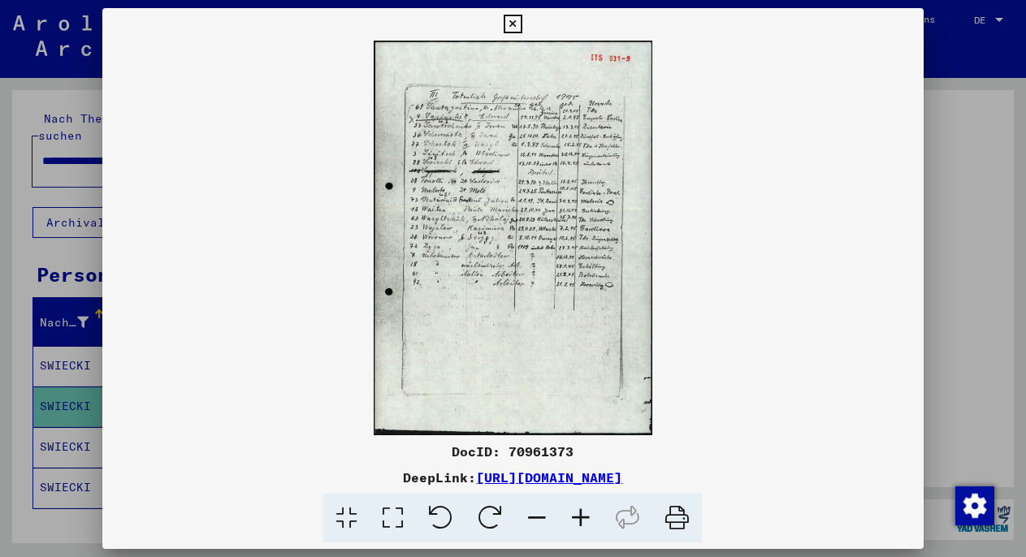
click at [584, 519] on icon at bounding box center [581, 519] width 44 height 50
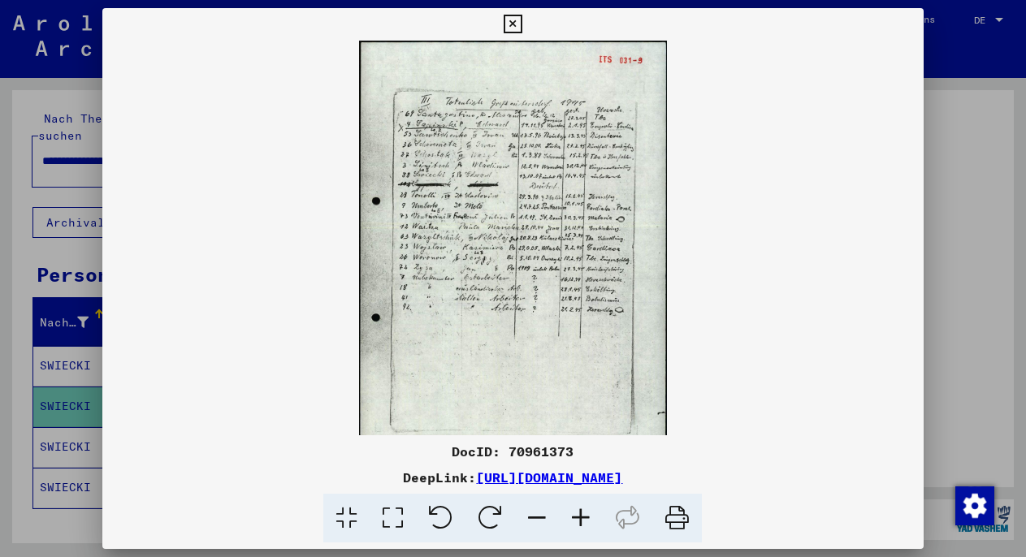
click at [584, 519] on icon at bounding box center [581, 519] width 44 height 50
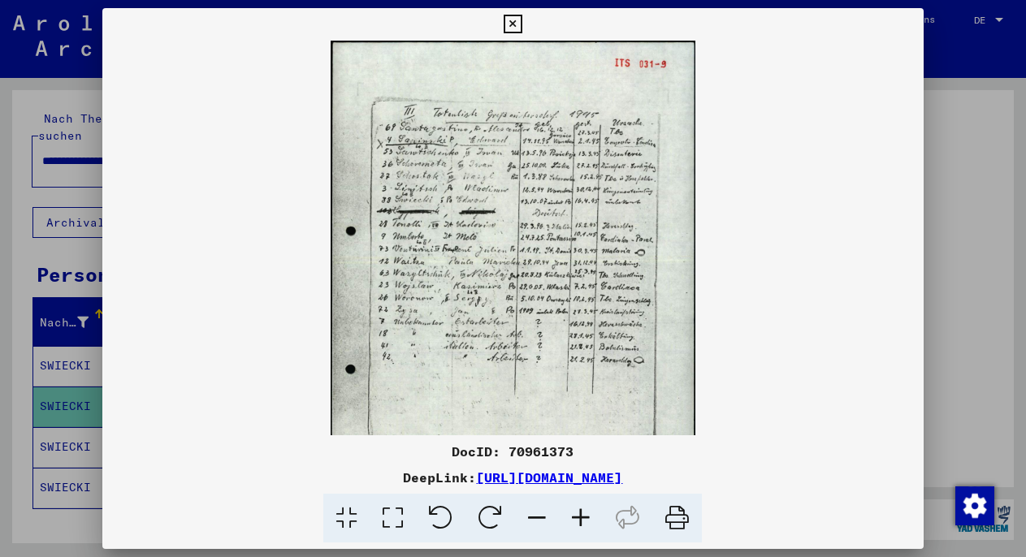
click at [584, 519] on icon at bounding box center [581, 519] width 44 height 50
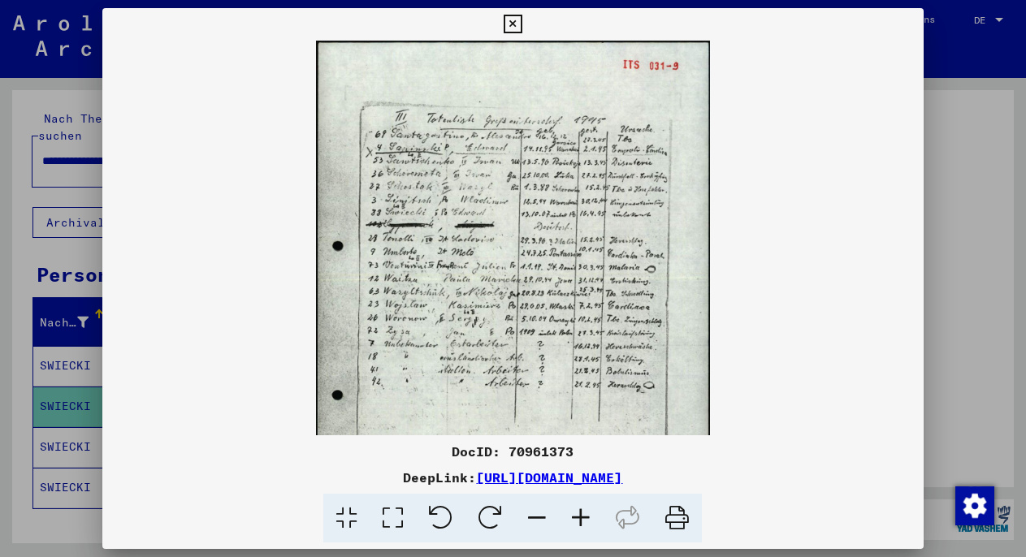
click at [584, 519] on icon at bounding box center [581, 519] width 44 height 50
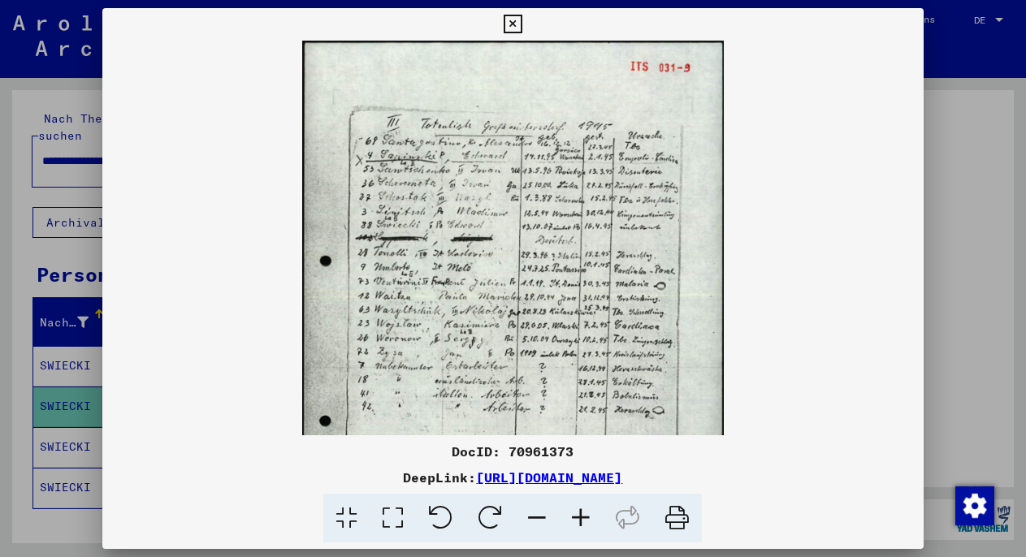
click at [584, 519] on icon at bounding box center [581, 519] width 44 height 50
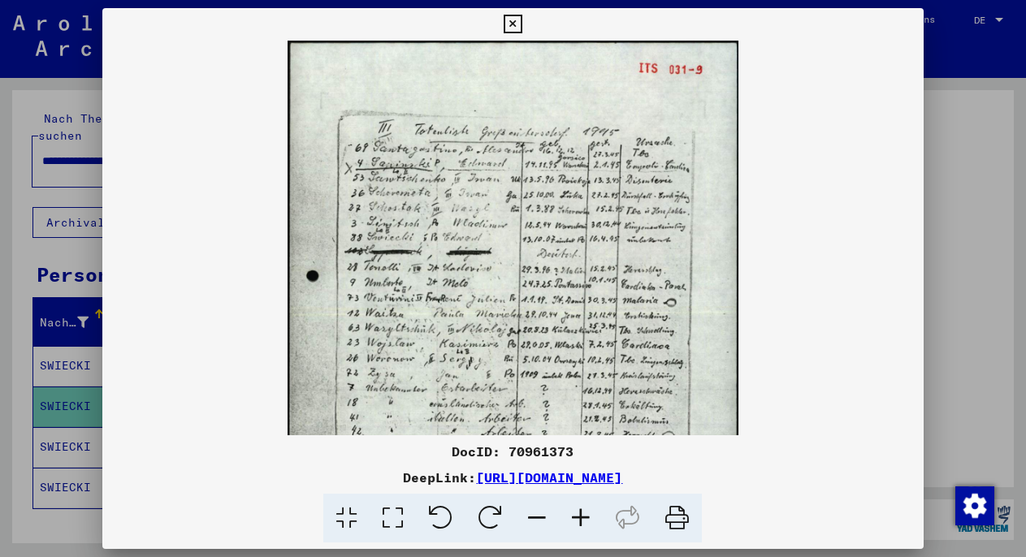
click at [584, 519] on icon at bounding box center [581, 519] width 44 height 50
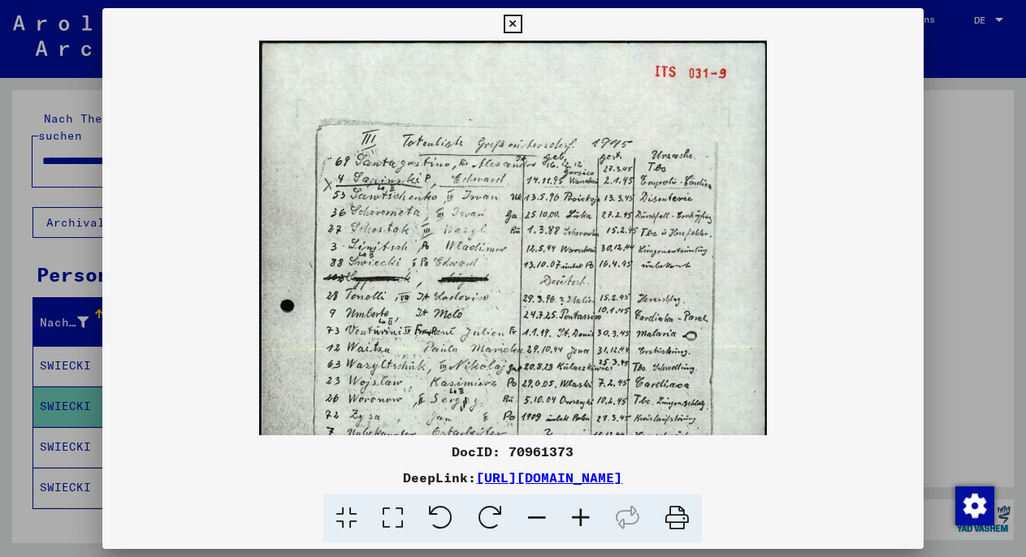
click at [584, 519] on icon at bounding box center [581, 519] width 44 height 50
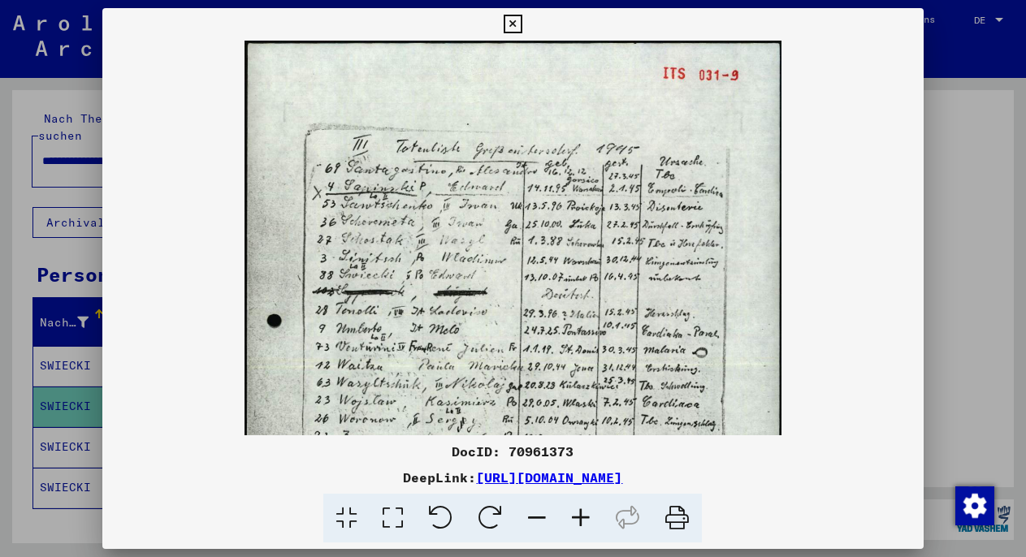
click at [584, 519] on icon at bounding box center [581, 519] width 44 height 50
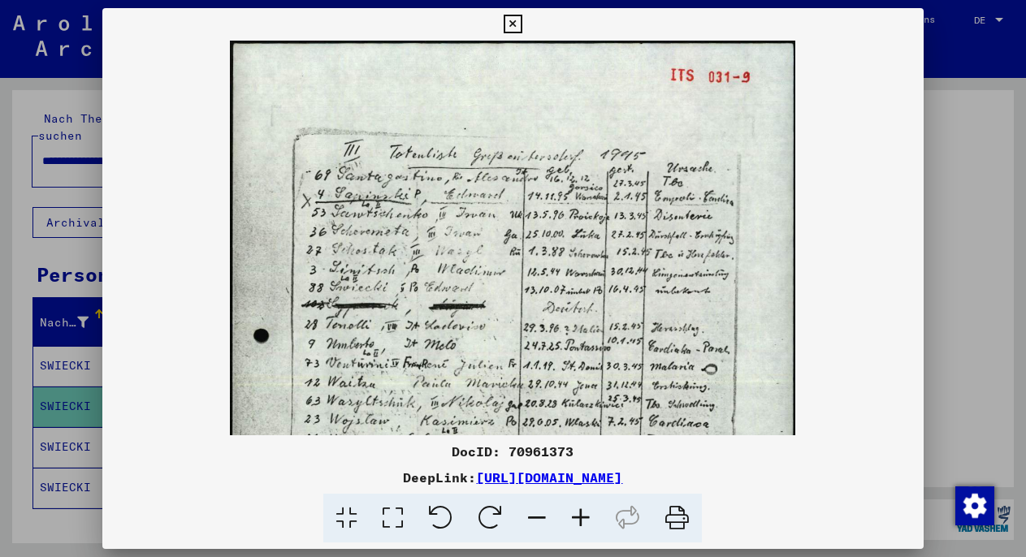
click at [584, 519] on icon at bounding box center [581, 519] width 44 height 50
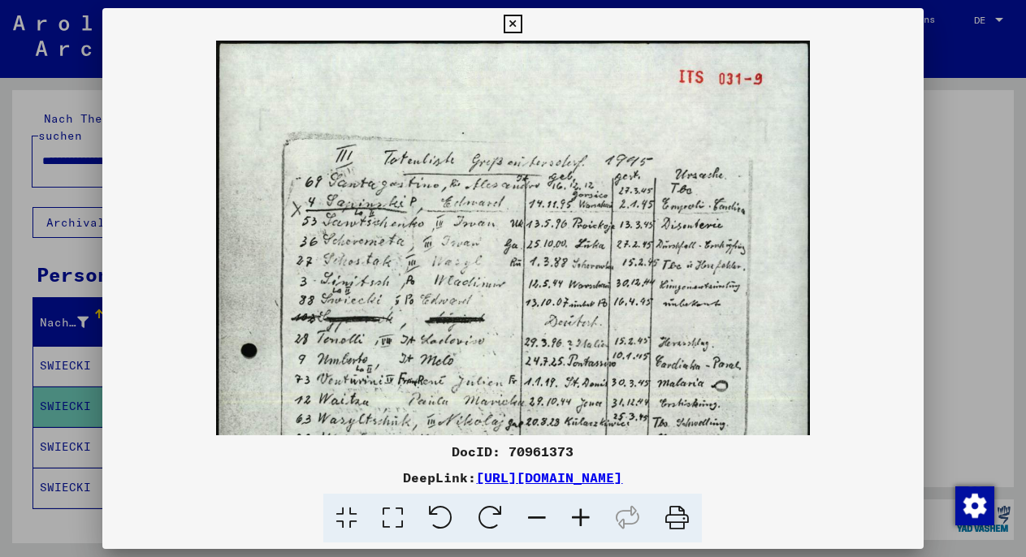
click at [952, 249] on div at bounding box center [513, 278] width 1026 height 557
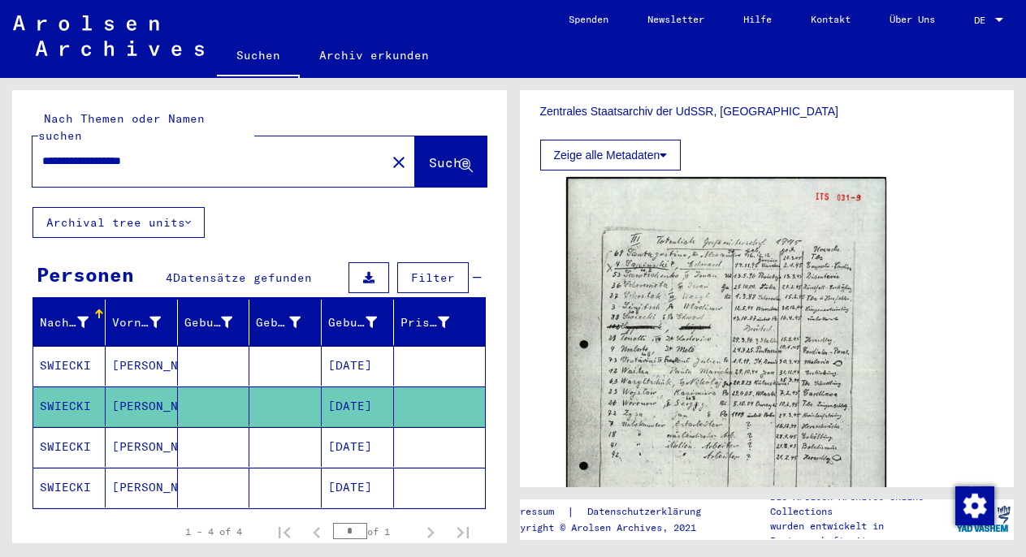
click at [131, 431] on mat-cell "Edward" at bounding box center [142, 447] width 72 height 40
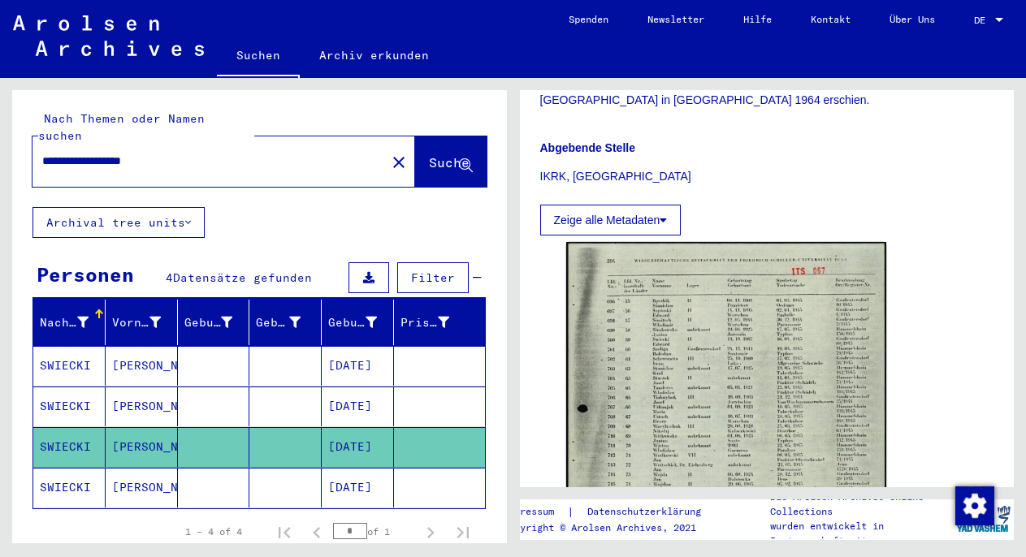
scroll to position [703, 0]
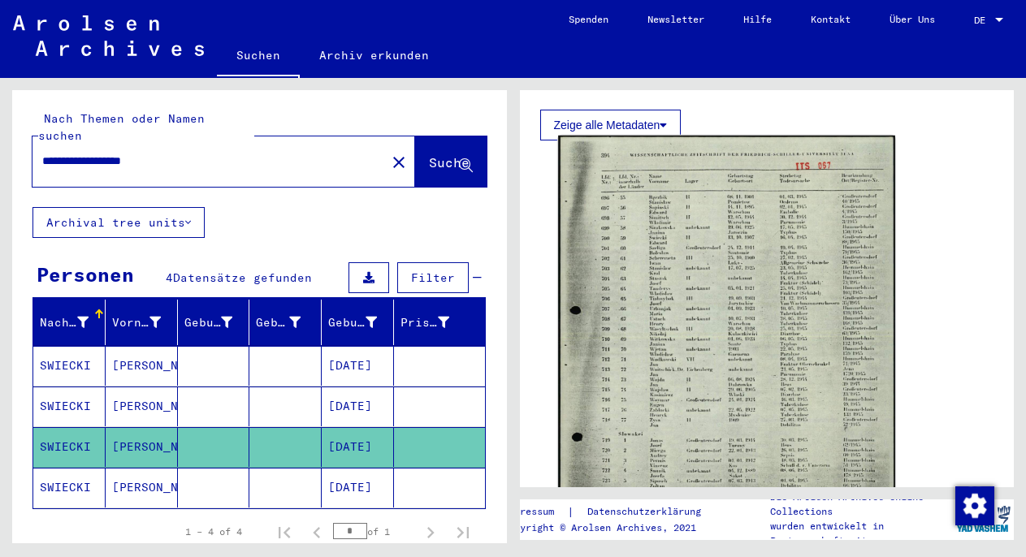
click at [768, 367] on img at bounding box center [726, 371] width 336 height 471
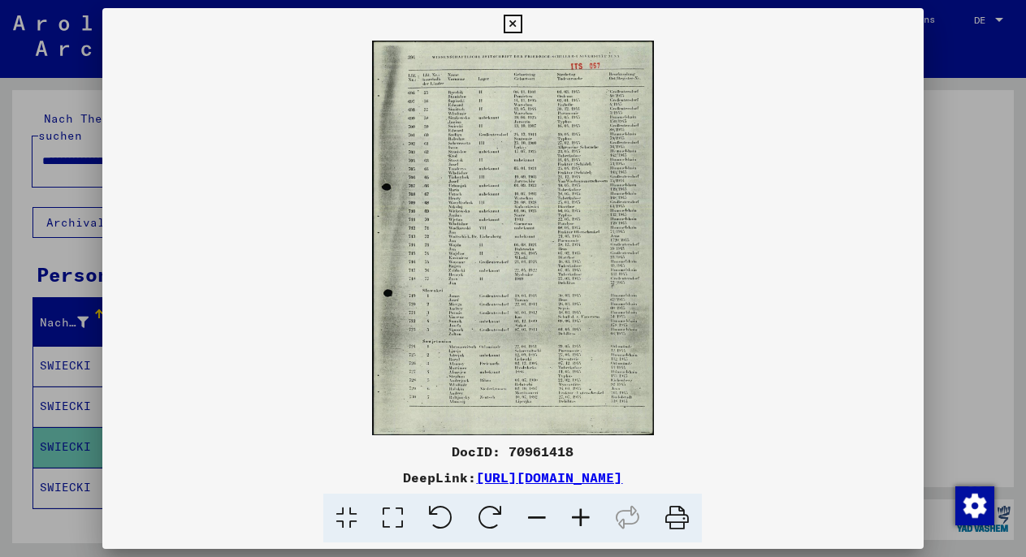
click at [587, 513] on icon at bounding box center [581, 519] width 44 height 50
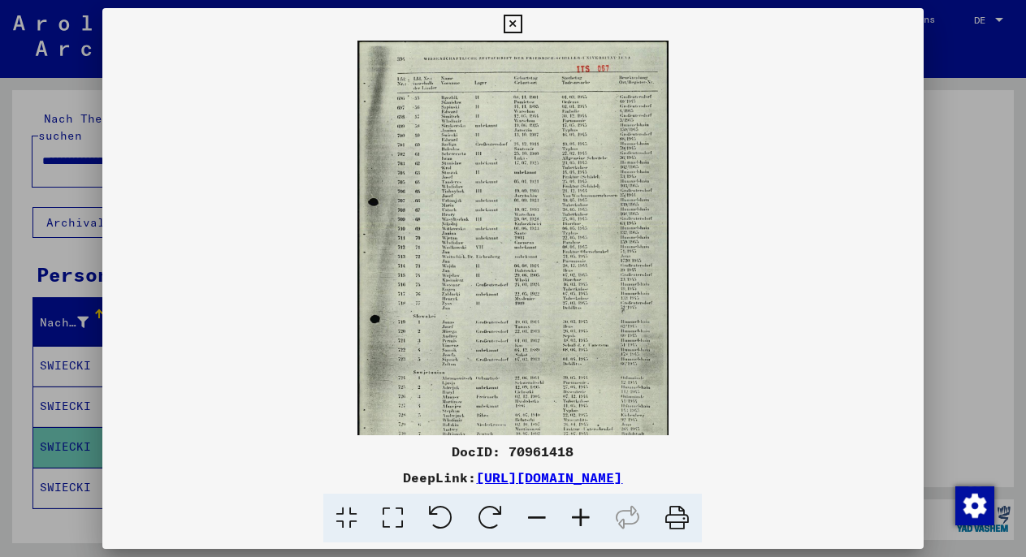
click at [587, 513] on icon at bounding box center [581, 519] width 44 height 50
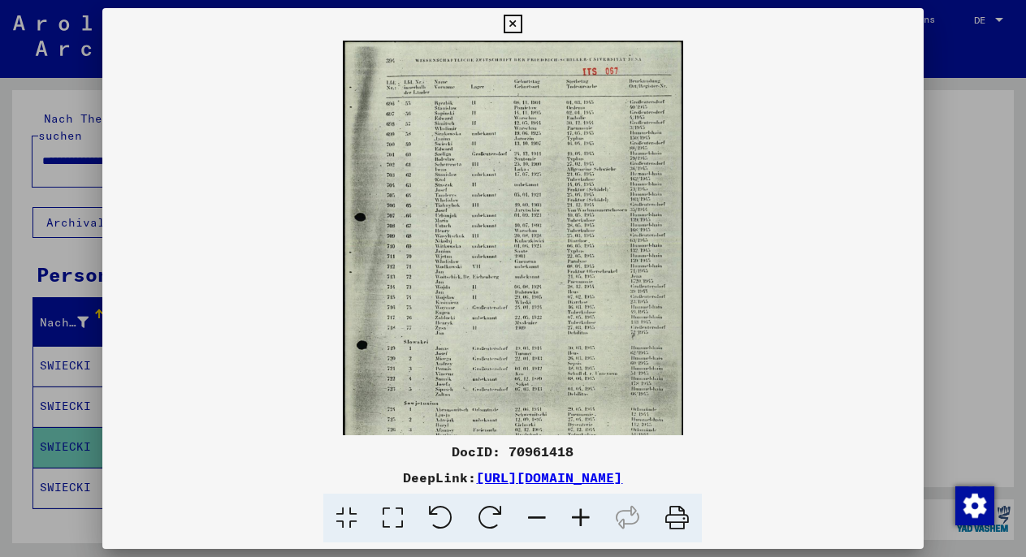
click at [587, 513] on icon at bounding box center [581, 519] width 44 height 50
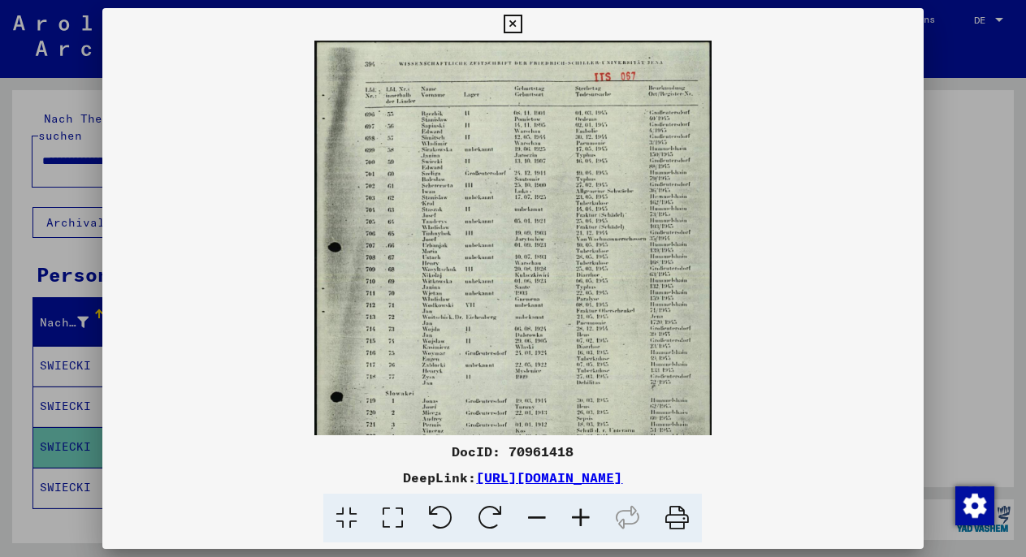
click at [587, 513] on icon at bounding box center [581, 519] width 44 height 50
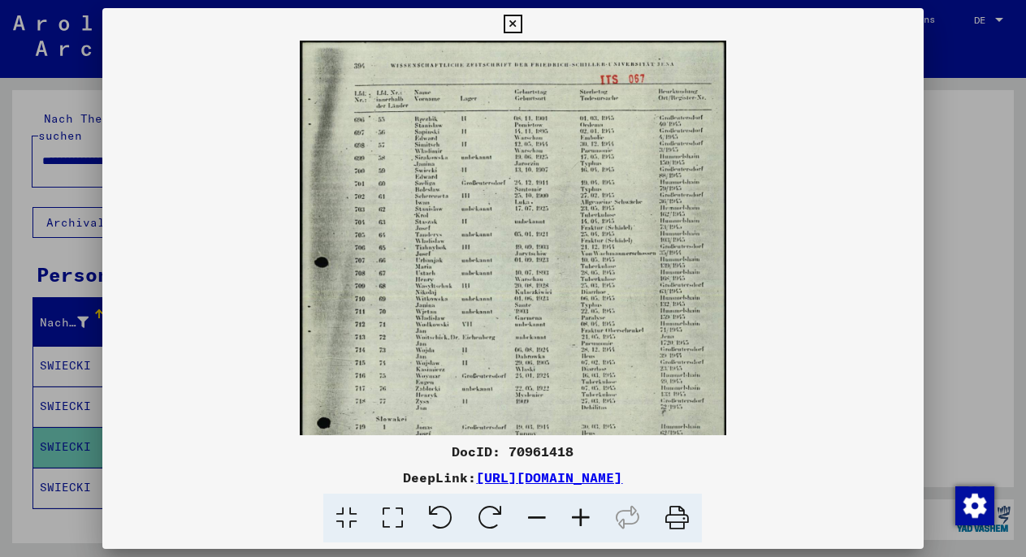
click at [587, 513] on icon at bounding box center [581, 519] width 44 height 50
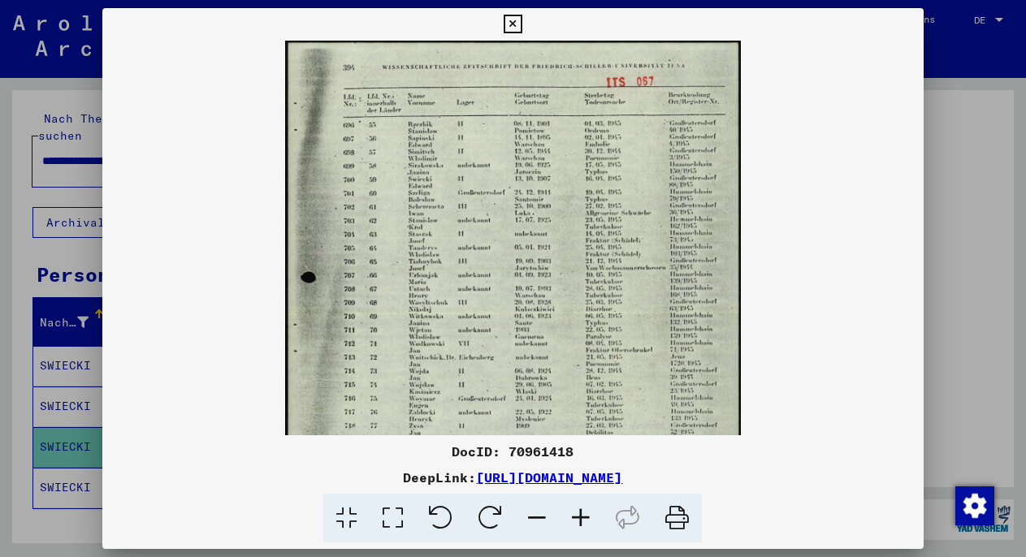
click at [587, 513] on icon at bounding box center [581, 519] width 44 height 50
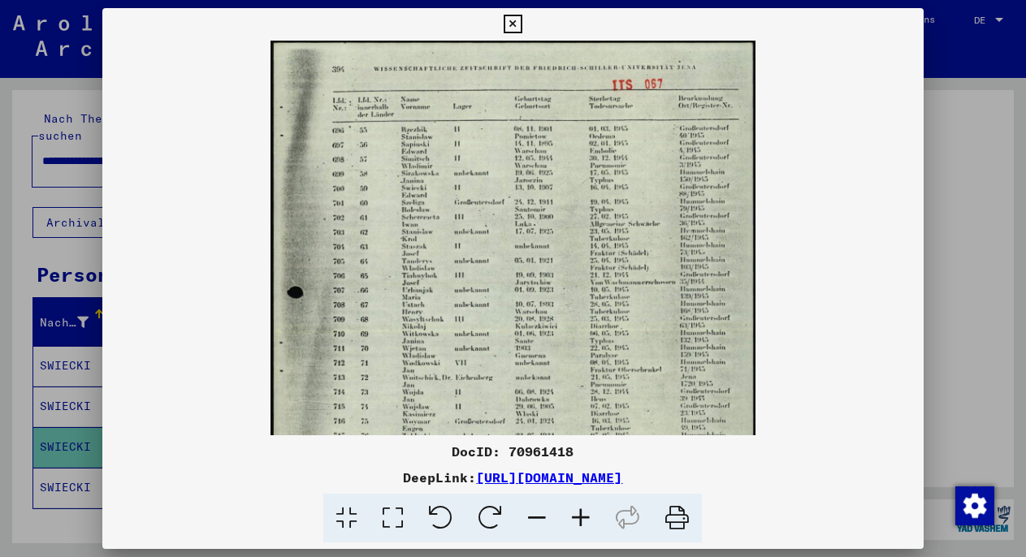
click at [587, 513] on icon at bounding box center [581, 519] width 44 height 50
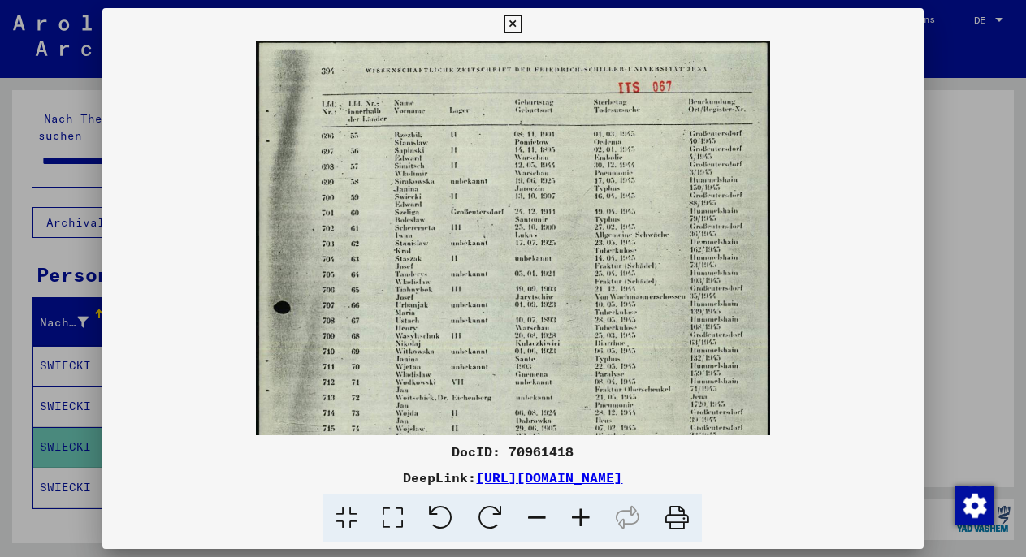
click at [587, 513] on icon at bounding box center [581, 519] width 44 height 50
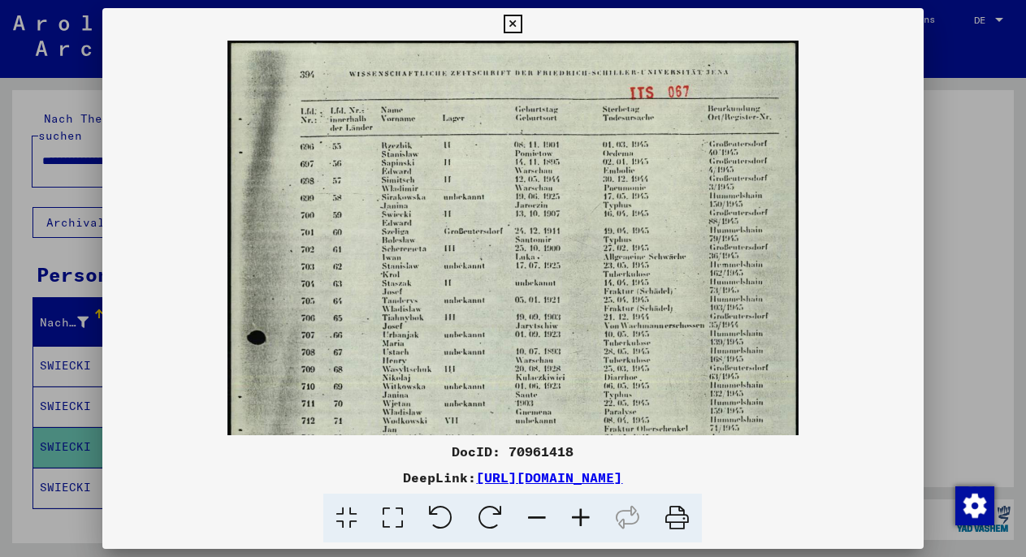
click at [587, 513] on icon at bounding box center [581, 519] width 44 height 50
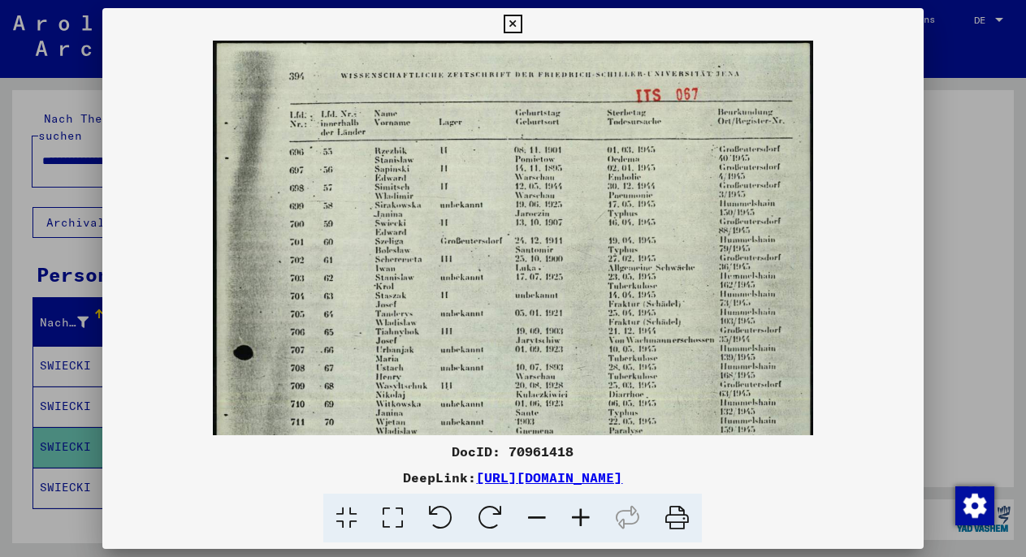
click at [587, 513] on icon at bounding box center [581, 519] width 44 height 50
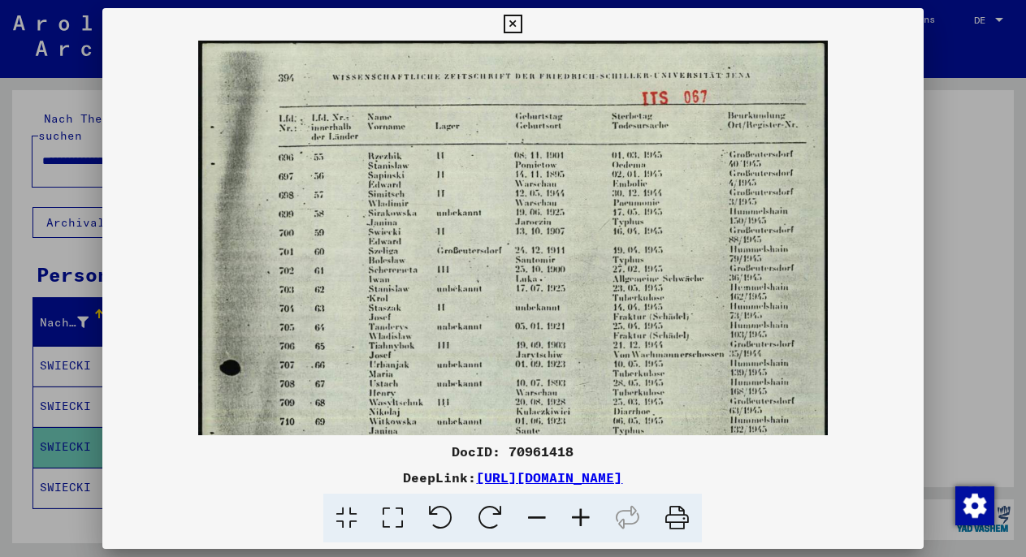
click at [587, 513] on icon at bounding box center [581, 519] width 44 height 50
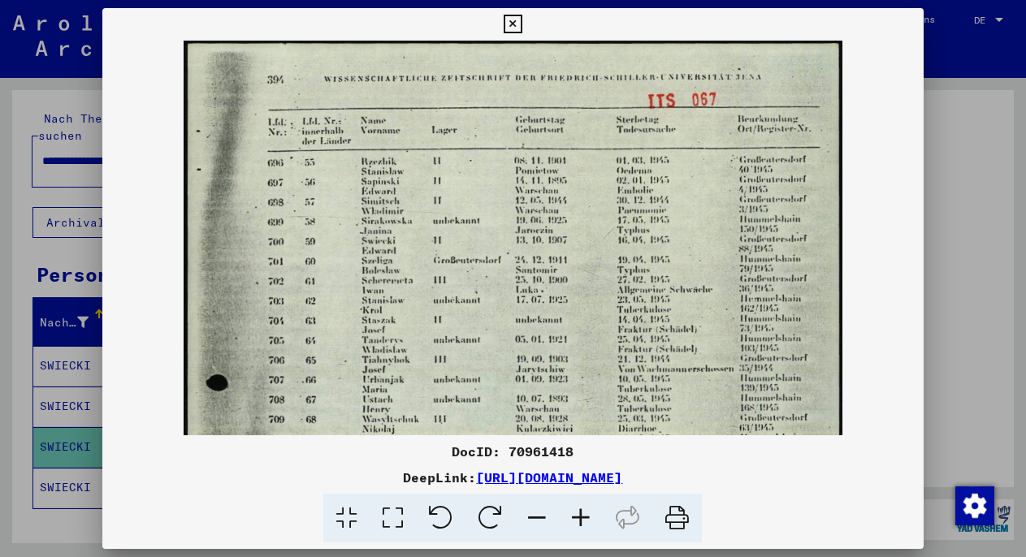
click at [943, 220] on div at bounding box center [513, 278] width 1026 height 557
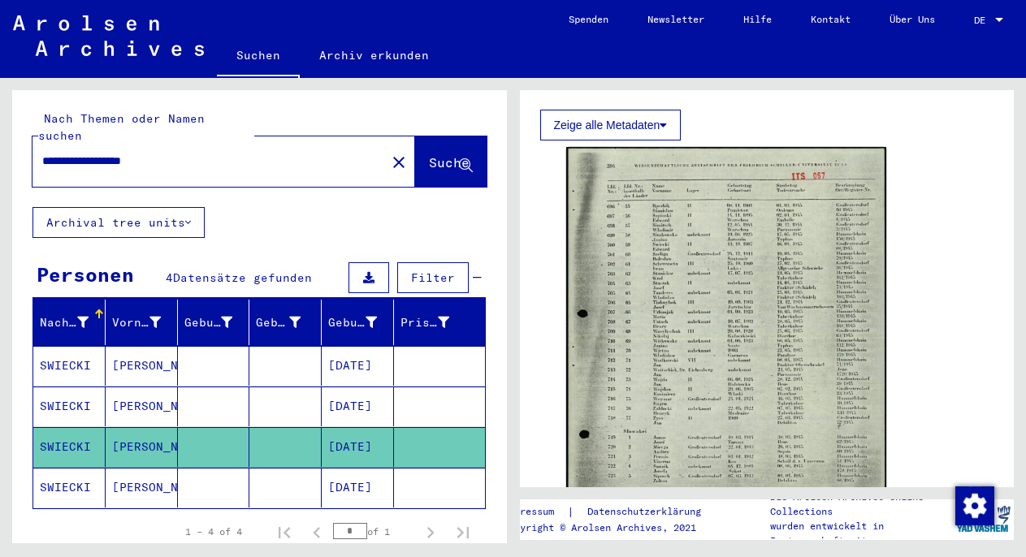
click at [285, 474] on mat-cell at bounding box center [285, 488] width 72 height 40
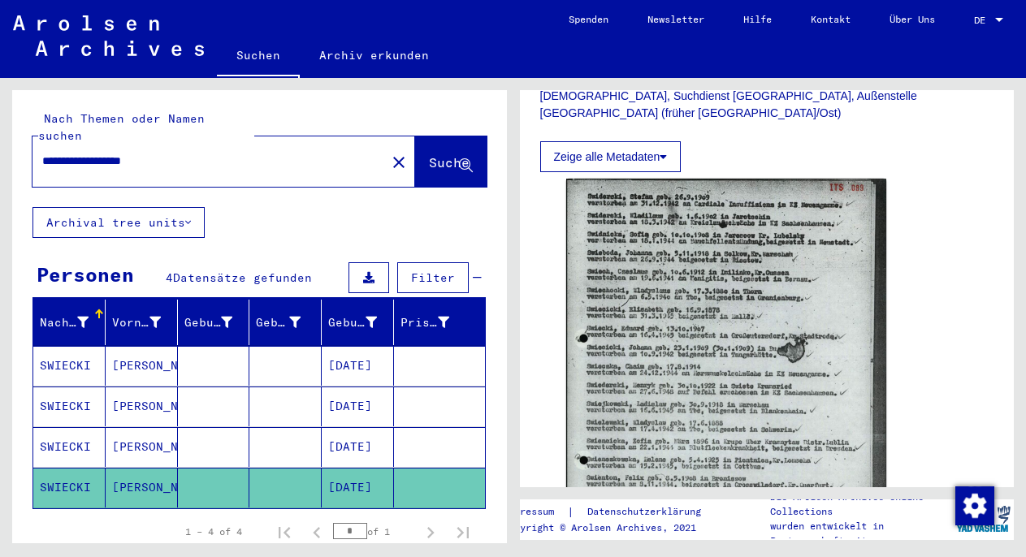
scroll to position [520, 0]
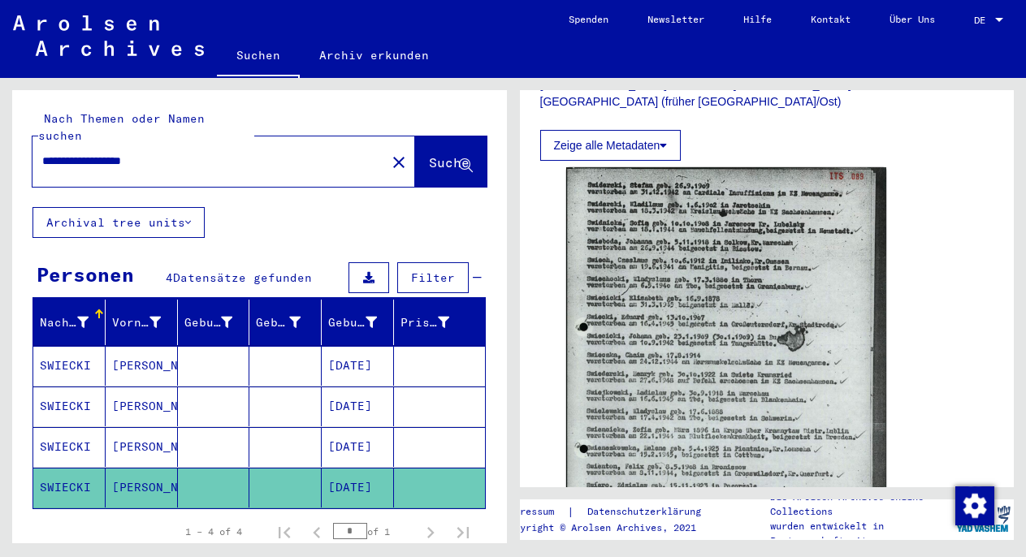
click at [266, 227] on div "**********" at bounding box center [259, 400] width 495 height 620
drag, startPoint x: 43, startPoint y: 142, endPoint x: 138, endPoint y: 142, distance: 95.0
click at [138, 153] on input "**********" at bounding box center [209, 161] width 334 height 17
drag, startPoint x: 187, startPoint y: 139, endPoint x: 19, endPoint y: 138, distance: 167.3
click at [19, 138] on div "**********" at bounding box center [259, 148] width 495 height 117
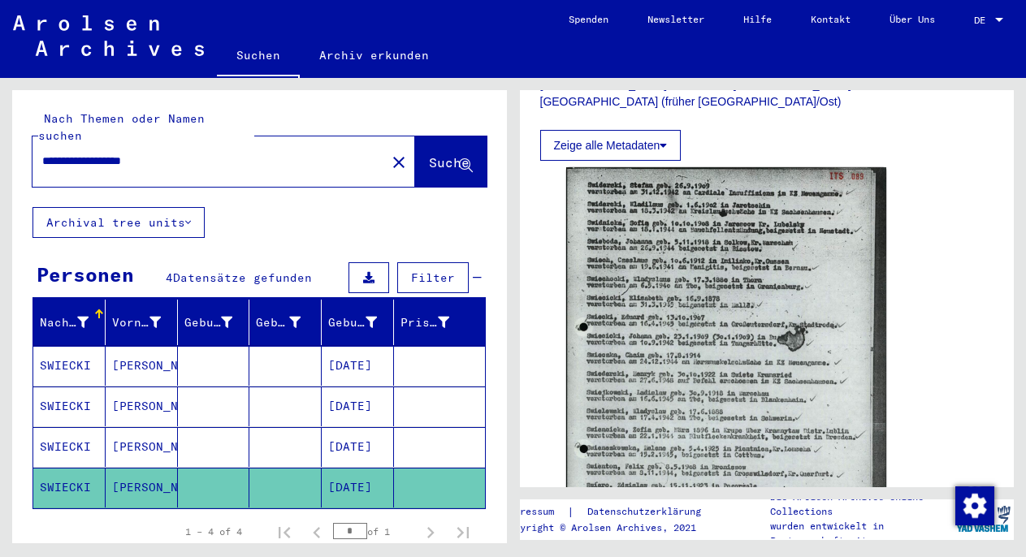
paste input "text"
type input "**********"
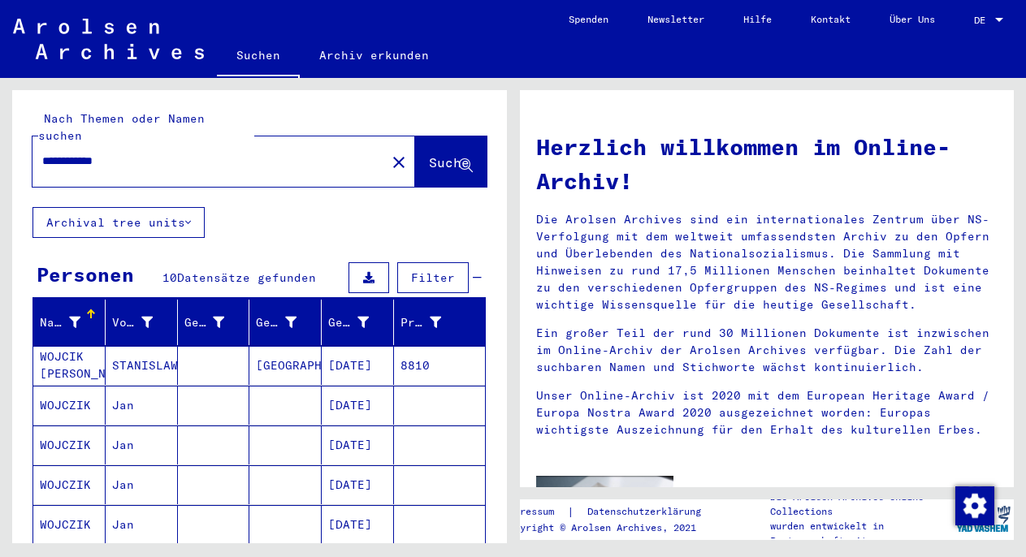
click at [231, 346] on mat-cell at bounding box center [214, 365] width 72 height 39
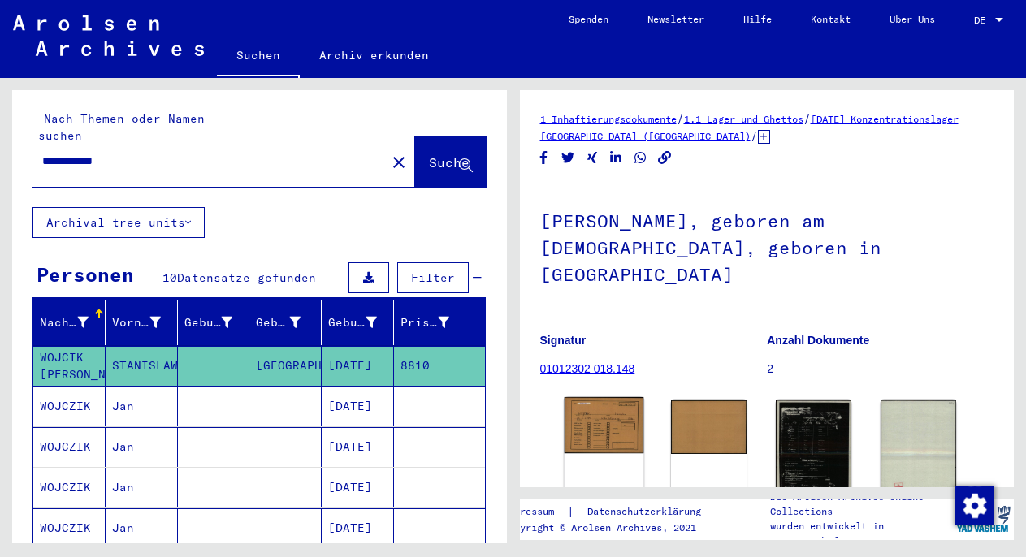
click at [621, 397] on img at bounding box center [604, 425] width 80 height 56
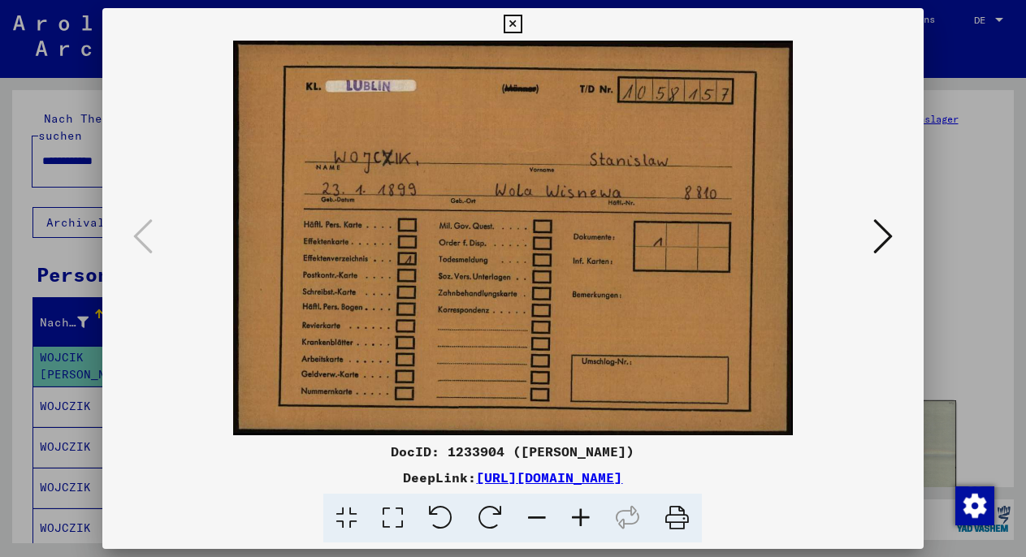
click at [950, 234] on div at bounding box center [513, 278] width 1026 height 557
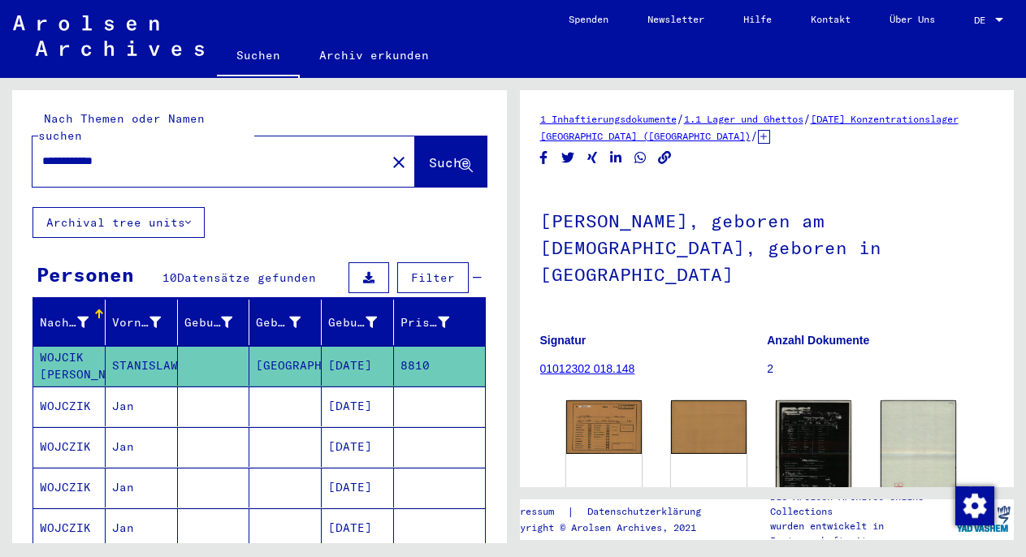
click at [164, 393] on mat-cell "Jan" at bounding box center [142, 407] width 72 height 40
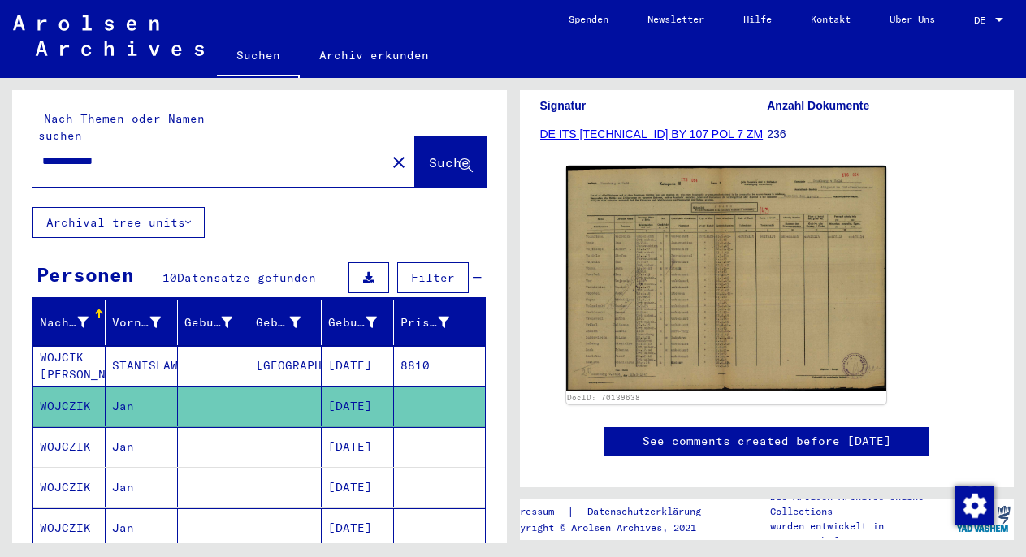
scroll to position [321, 0]
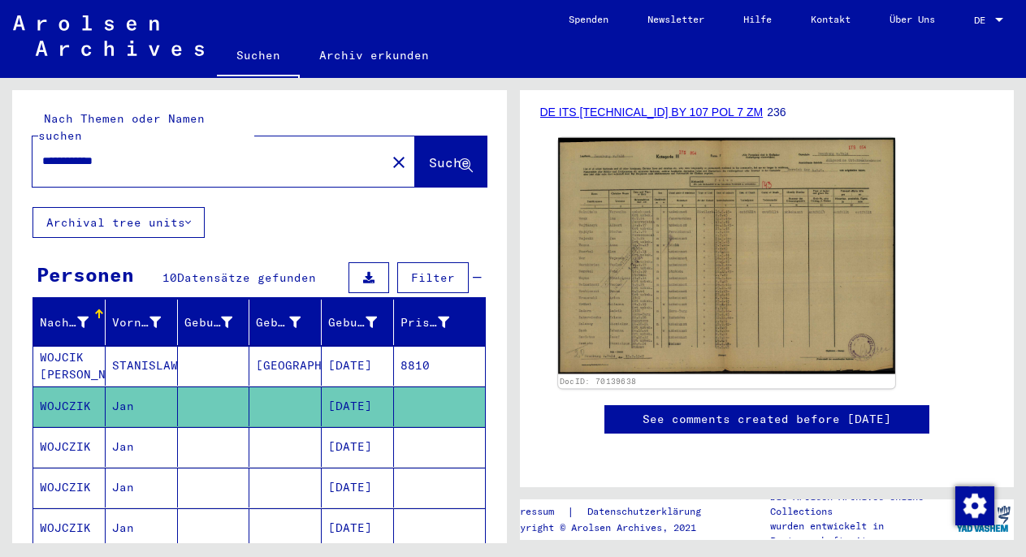
click at [703, 240] on img at bounding box center [726, 256] width 336 height 236
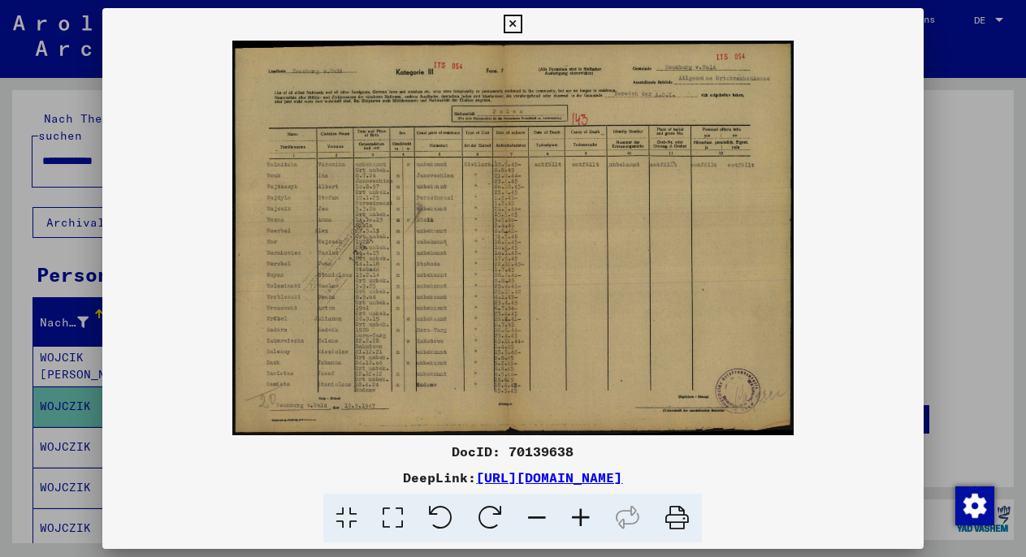
click at [585, 507] on icon at bounding box center [581, 519] width 44 height 50
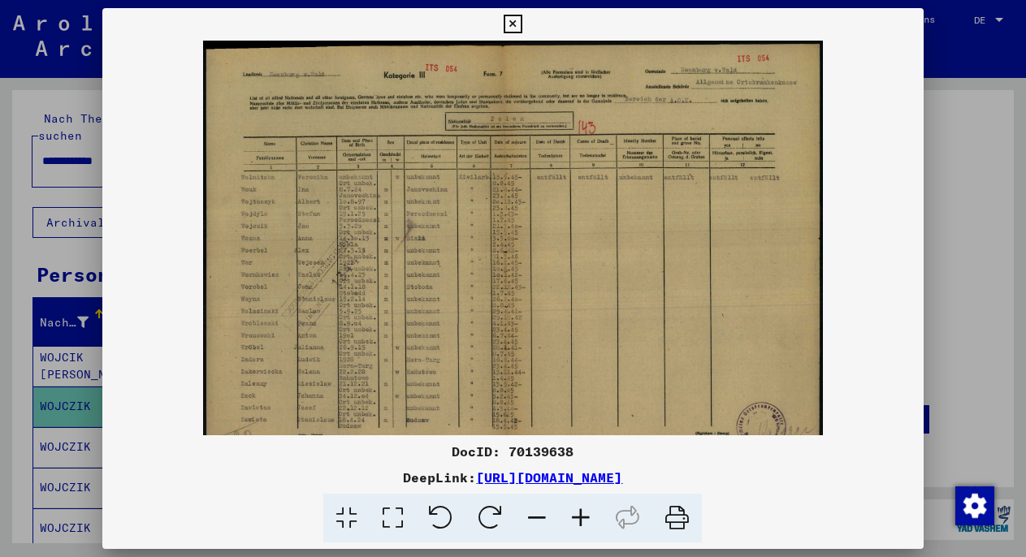
click at [585, 507] on icon at bounding box center [581, 519] width 44 height 50
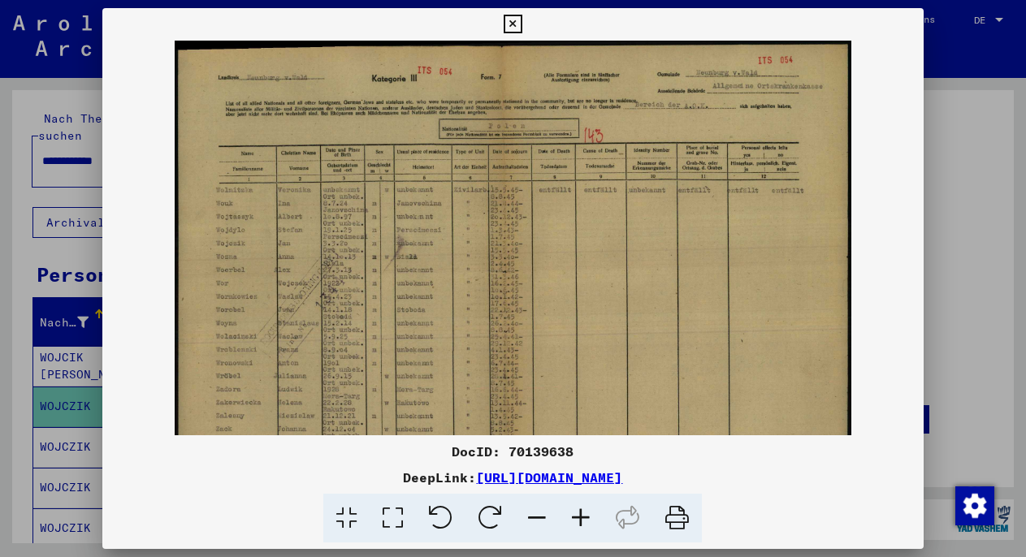
click at [585, 507] on icon at bounding box center [581, 519] width 44 height 50
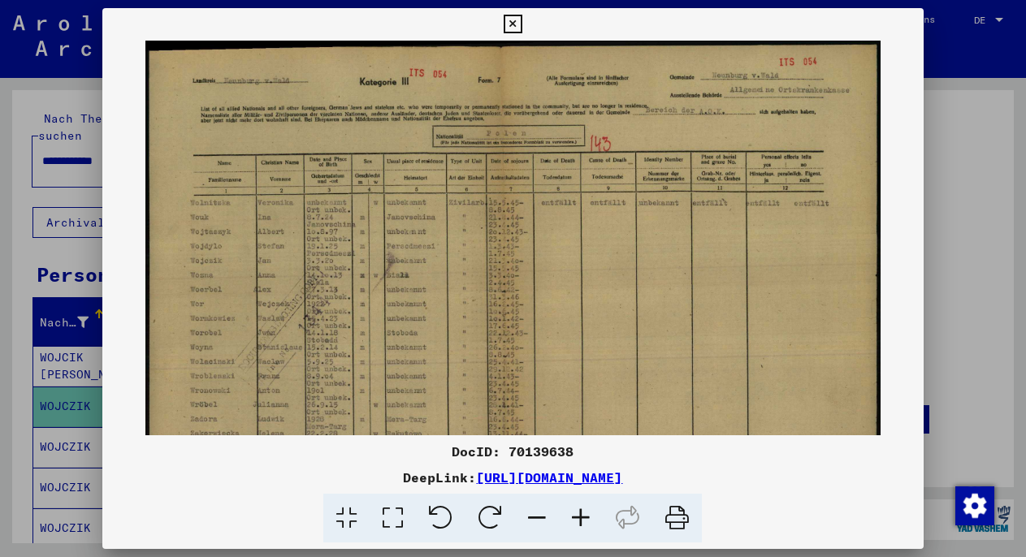
click at [585, 507] on icon at bounding box center [581, 519] width 44 height 50
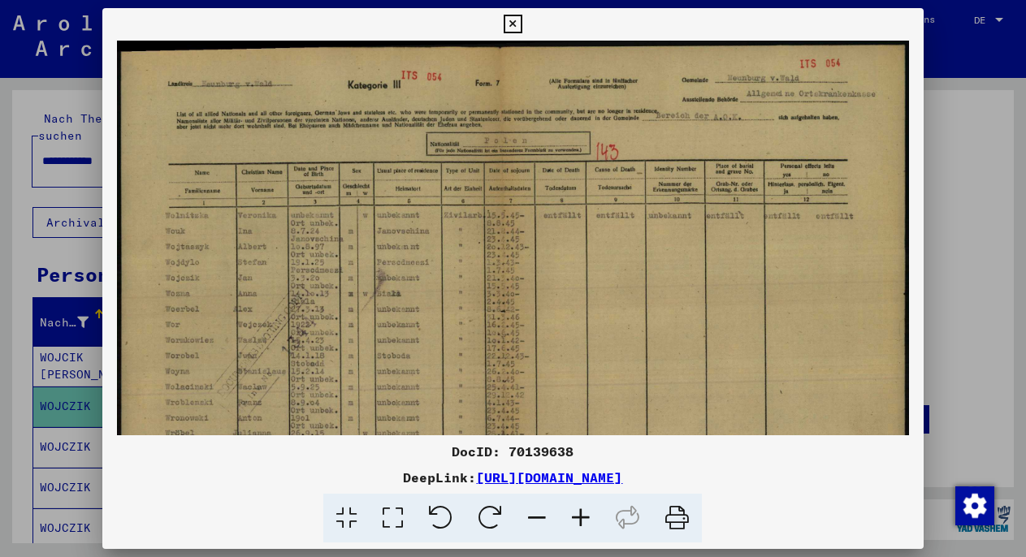
click at [585, 507] on icon at bounding box center [581, 519] width 44 height 50
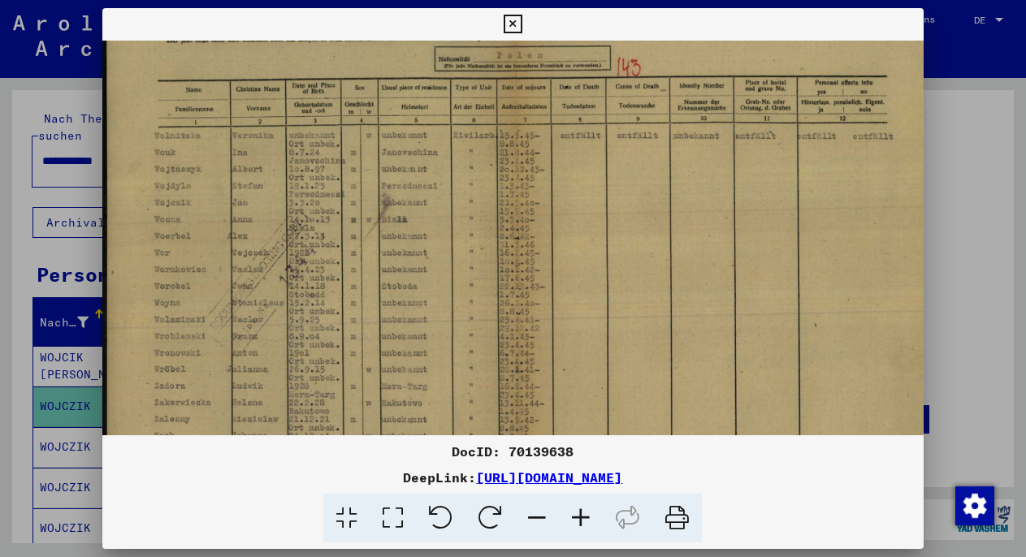
scroll to position [119, 0]
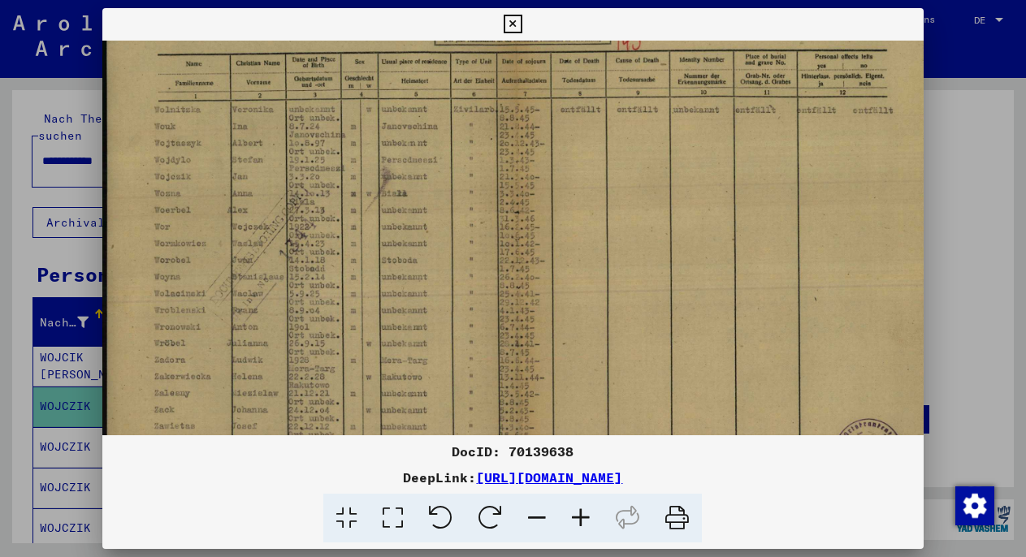
drag, startPoint x: 545, startPoint y: 357, endPoint x: 550, endPoint y: 239, distance: 118.7
click at [961, 202] on div at bounding box center [513, 278] width 1026 height 557
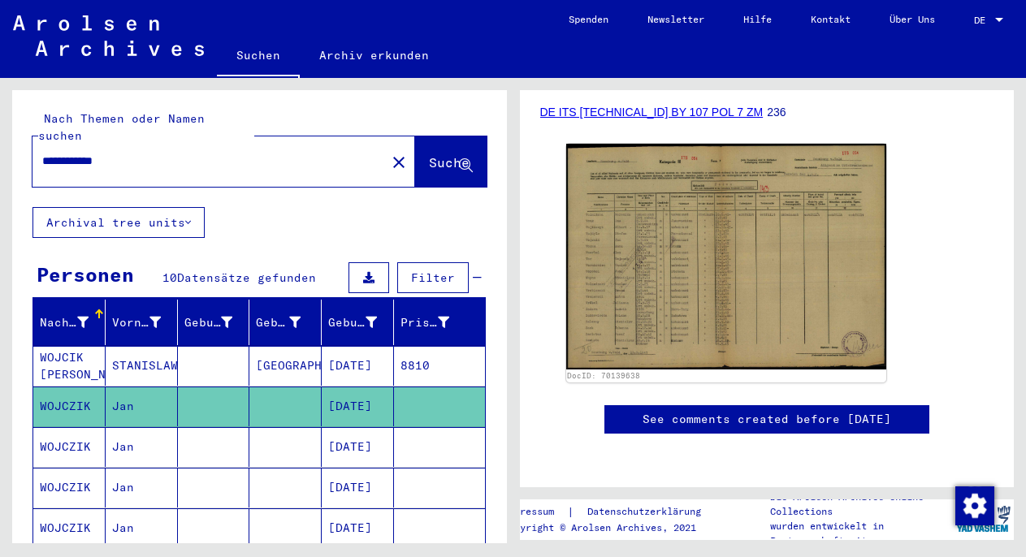
click at [305, 427] on mat-cell at bounding box center [285, 447] width 72 height 40
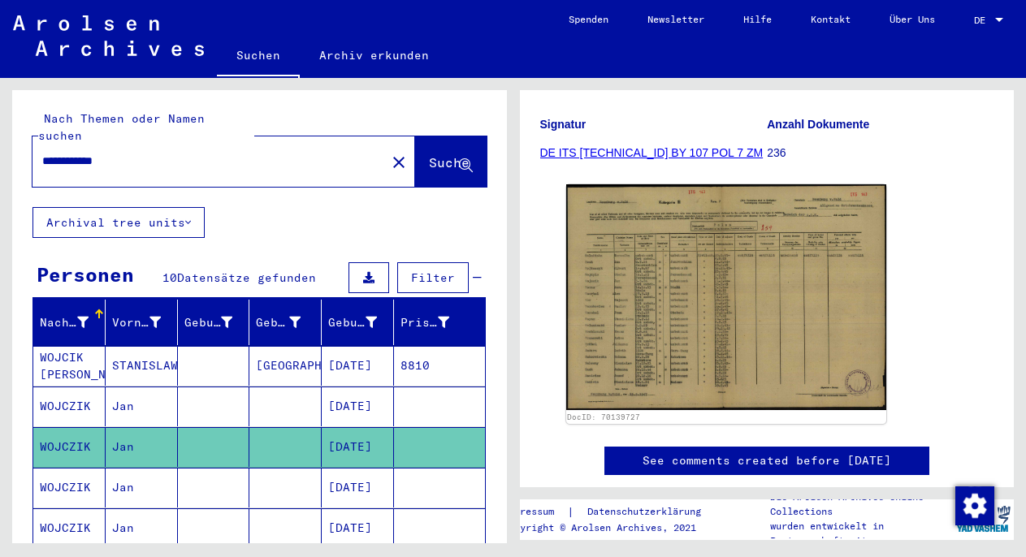
scroll to position [278, 0]
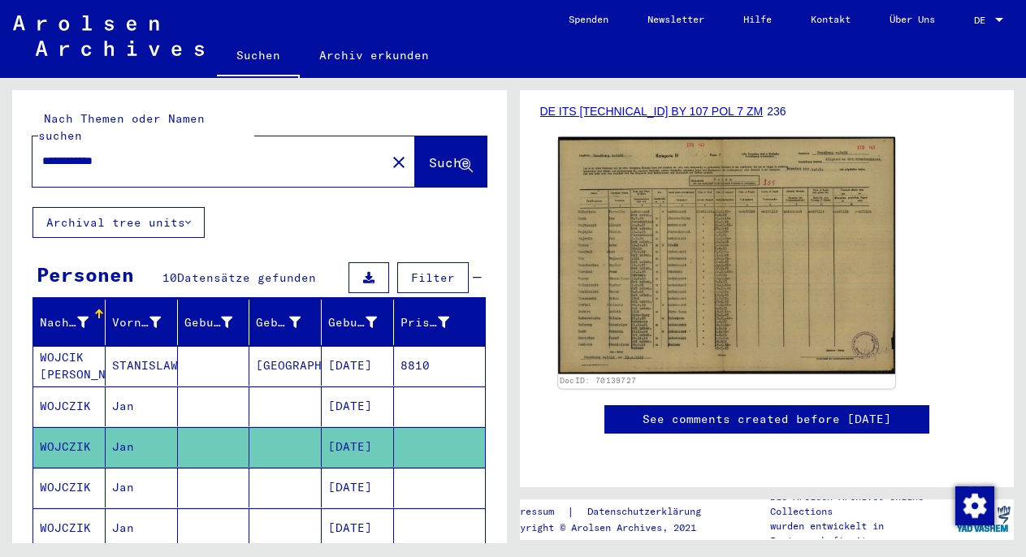
click at [708, 266] on img at bounding box center [726, 255] width 336 height 237
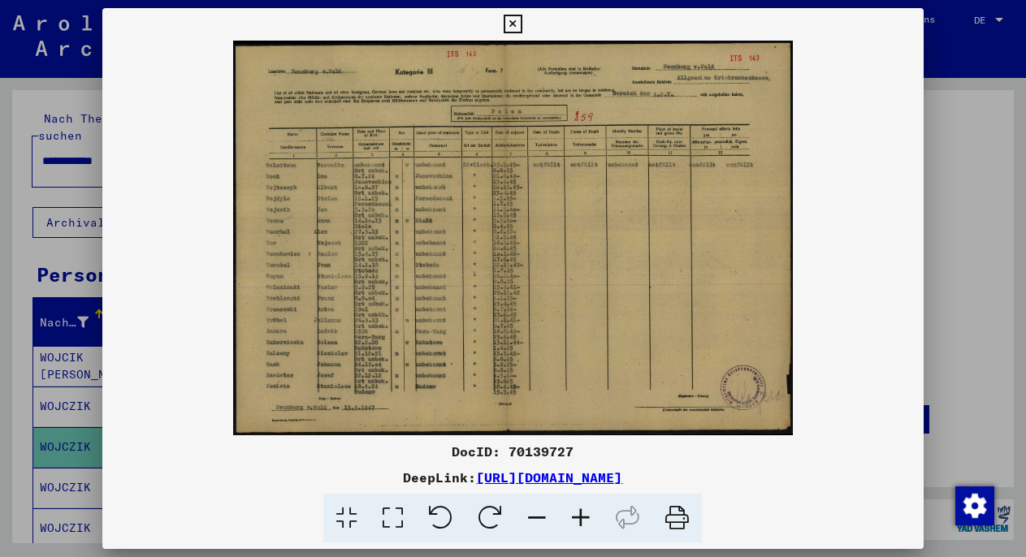
click at [955, 363] on div at bounding box center [513, 278] width 1026 height 557
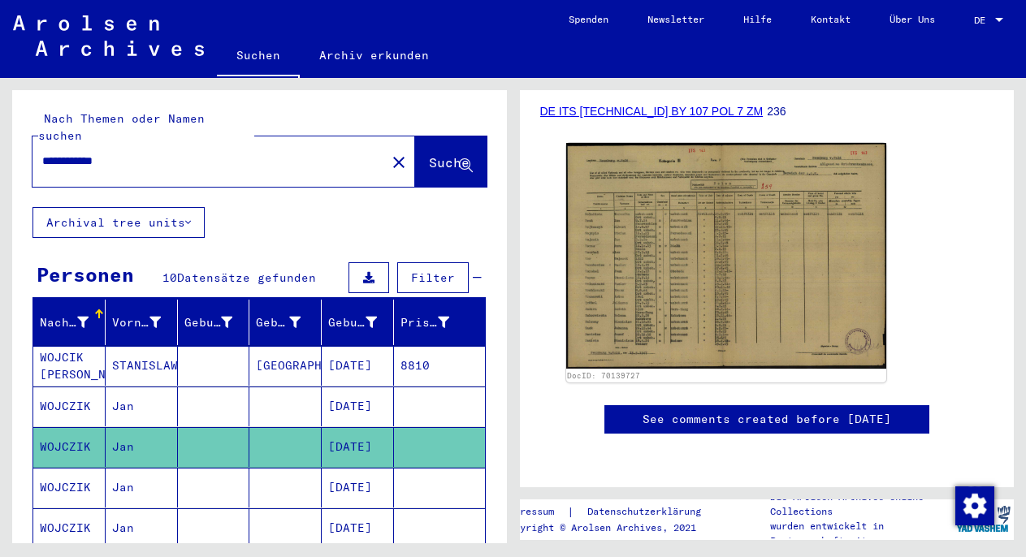
click at [184, 482] on mat-cell at bounding box center [214, 488] width 72 height 40
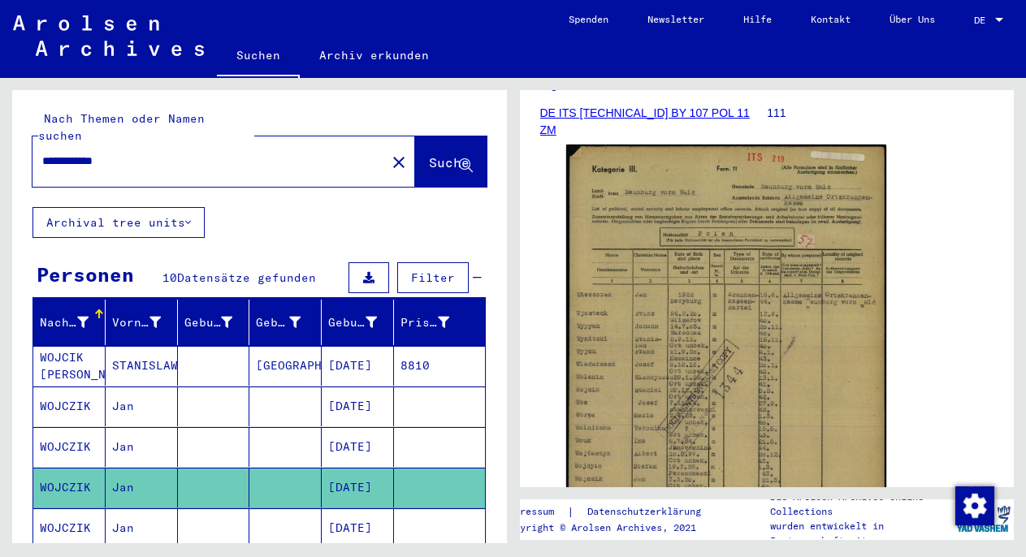
scroll to position [238, 0]
click at [301, 513] on mat-cell at bounding box center [285, 529] width 72 height 40
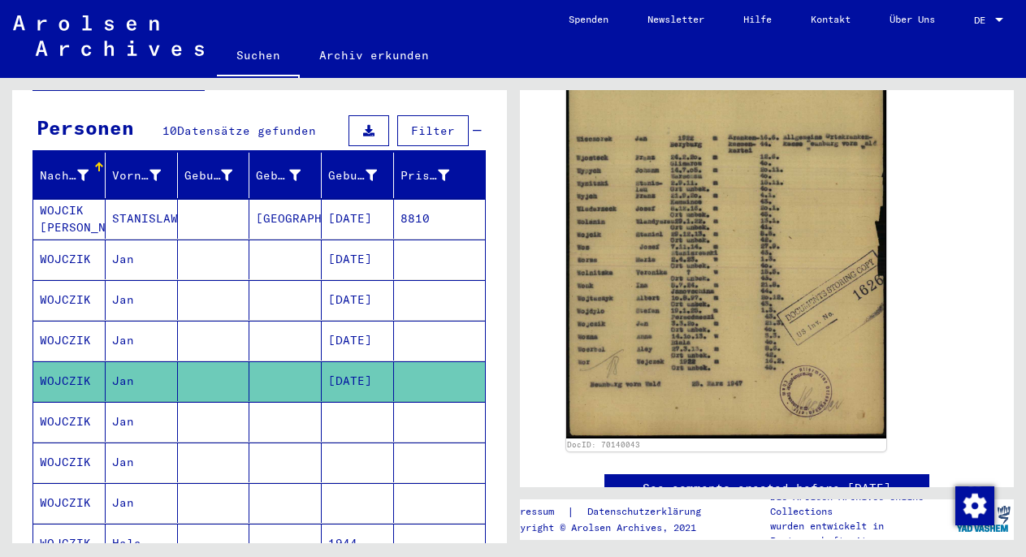
scroll to position [201, 0]
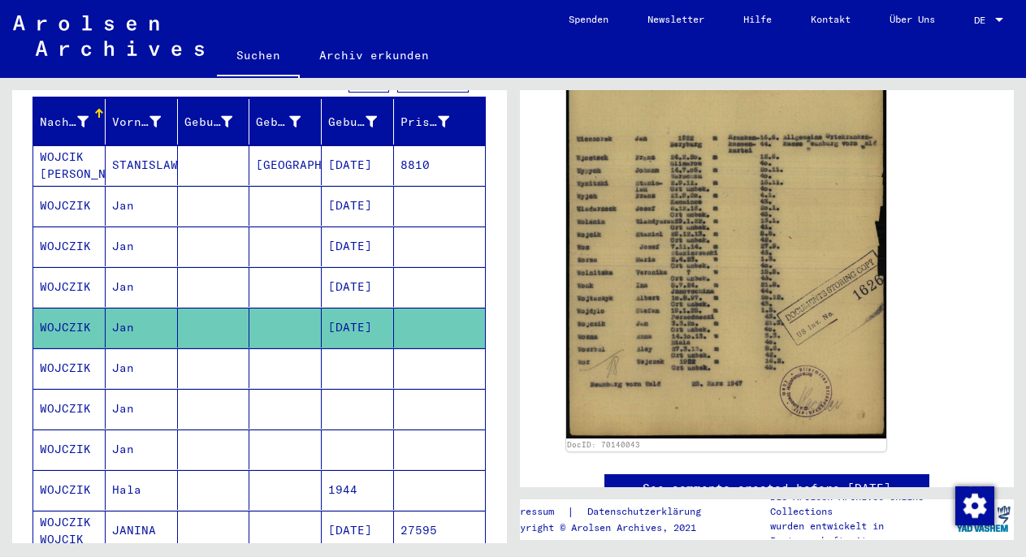
click at [322, 357] on mat-cell at bounding box center [358, 368] width 72 height 40
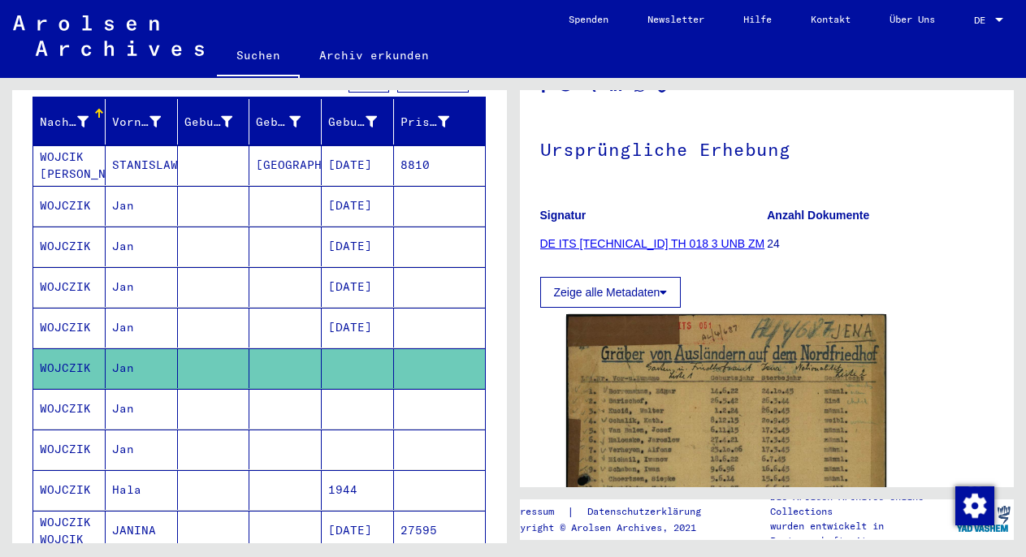
scroll to position [240, 0]
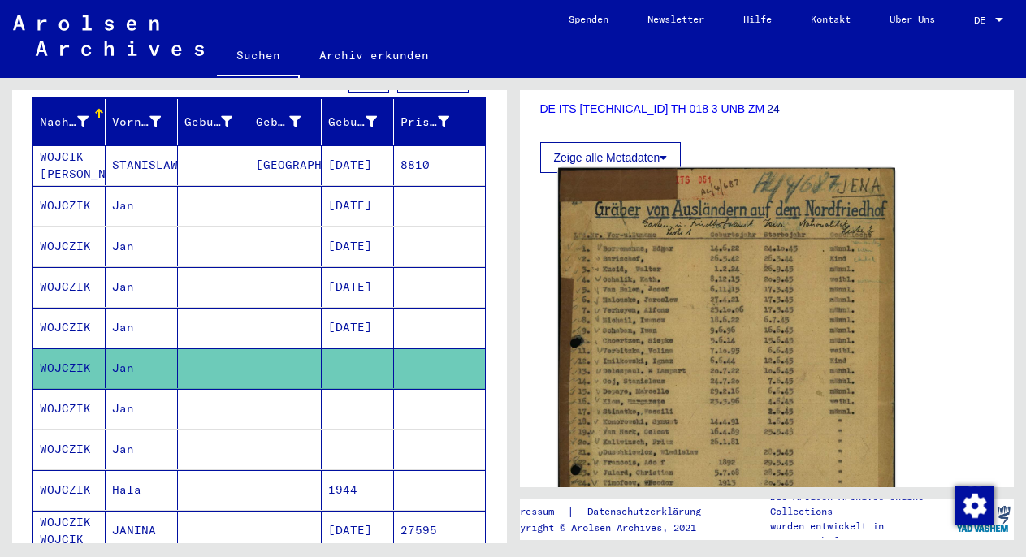
click at [708, 318] on img at bounding box center [726, 406] width 336 height 476
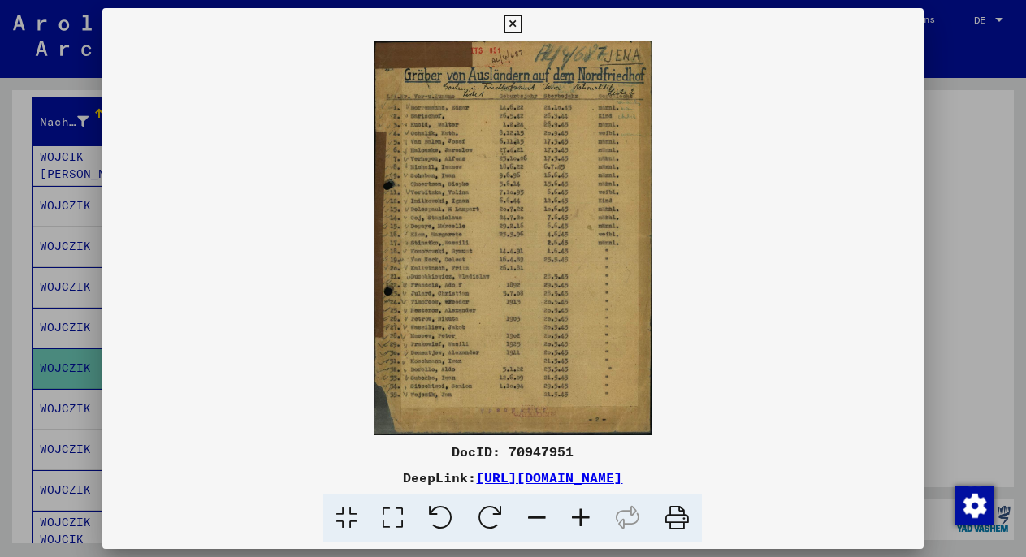
click at [59, 396] on div at bounding box center [513, 278] width 1026 height 557
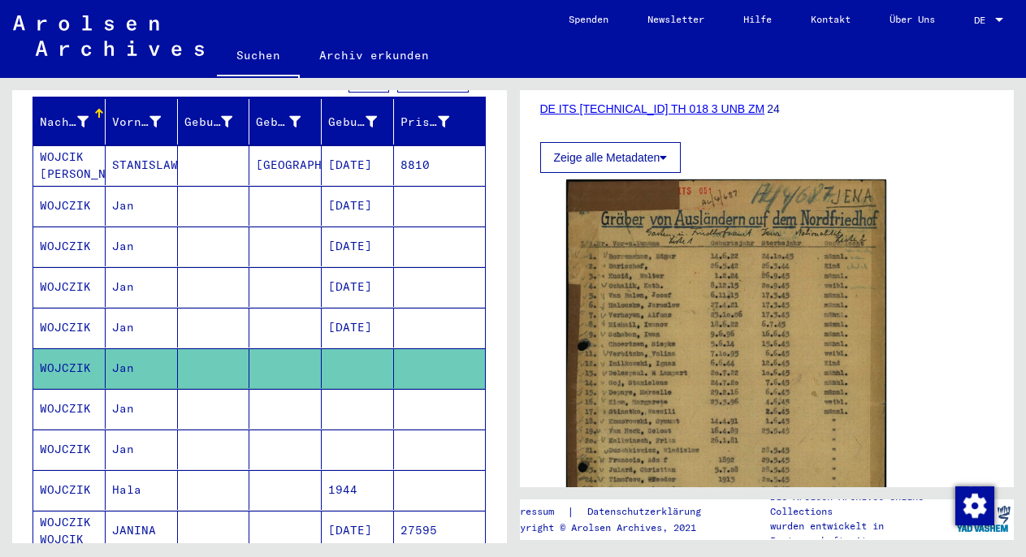
click at [249, 350] on mat-cell at bounding box center [285, 368] width 72 height 40
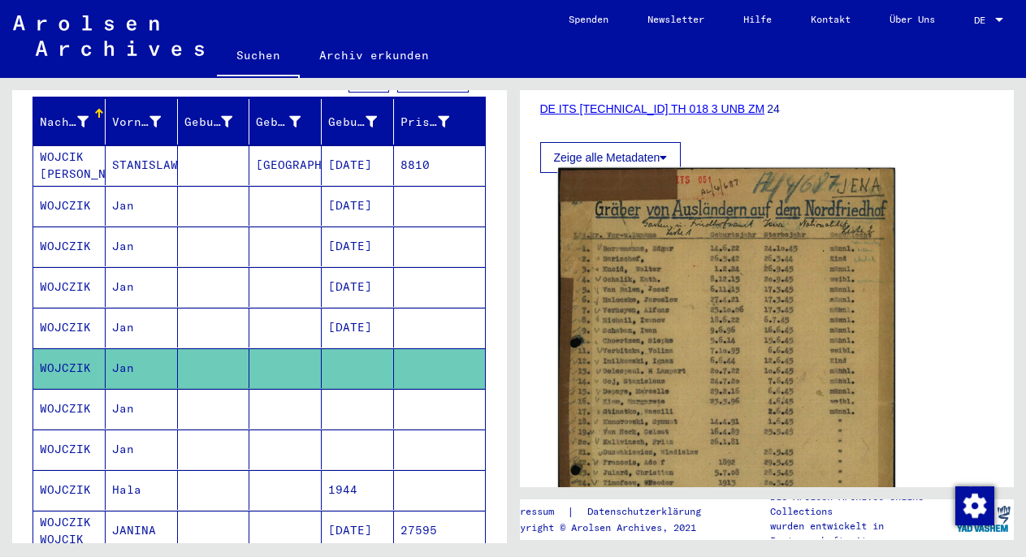
click at [687, 319] on img at bounding box center [726, 406] width 336 height 476
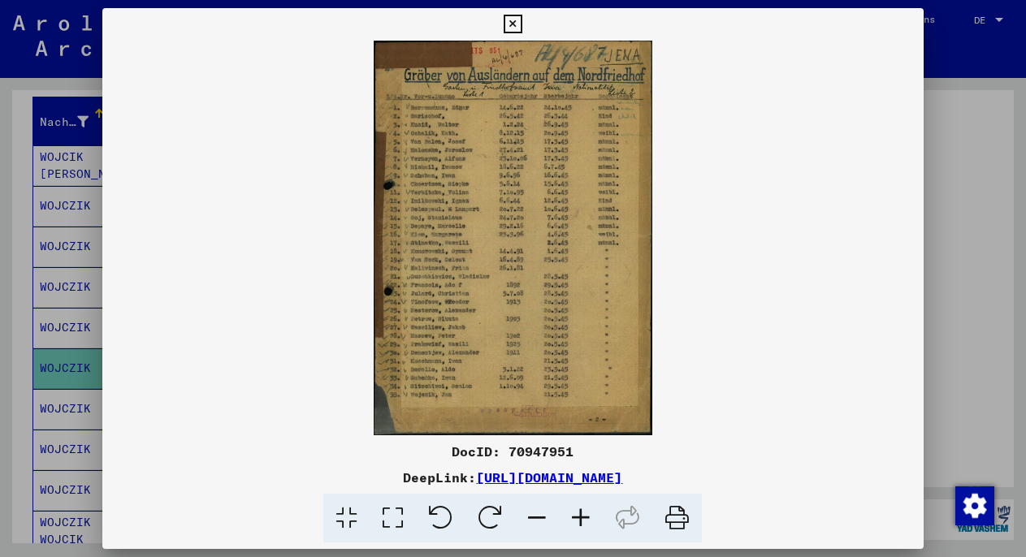
click at [571, 514] on icon at bounding box center [581, 519] width 44 height 50
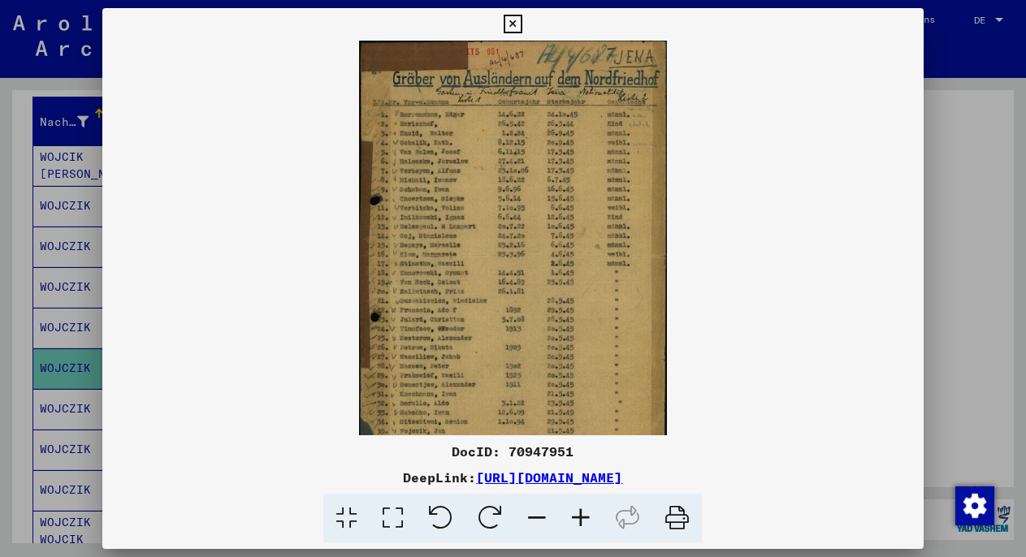
click at [571, 514] on icon at bounding box center [581, 519] width 44 height 50
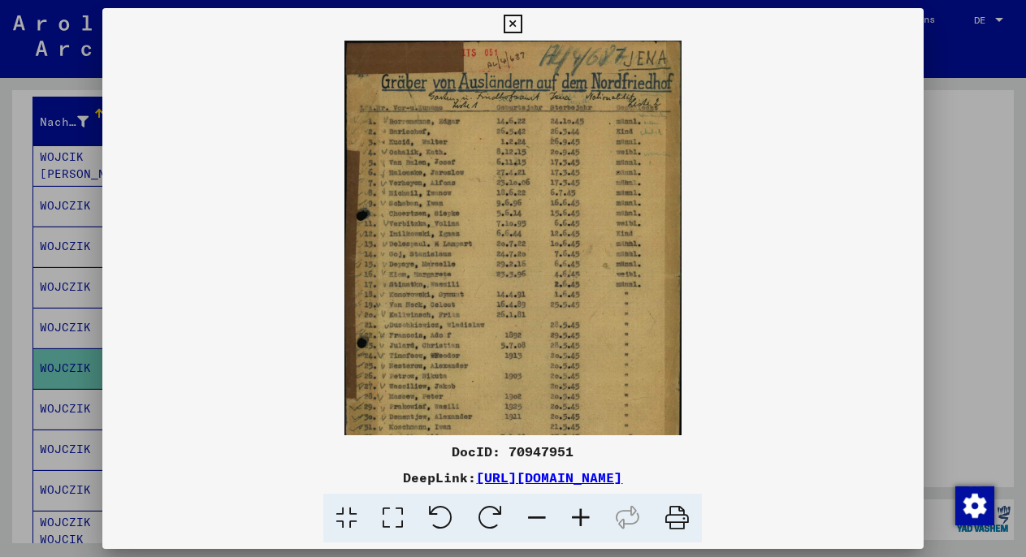
click at [571, 514] on icon at bounding box center [581, 519] width 44 height 50
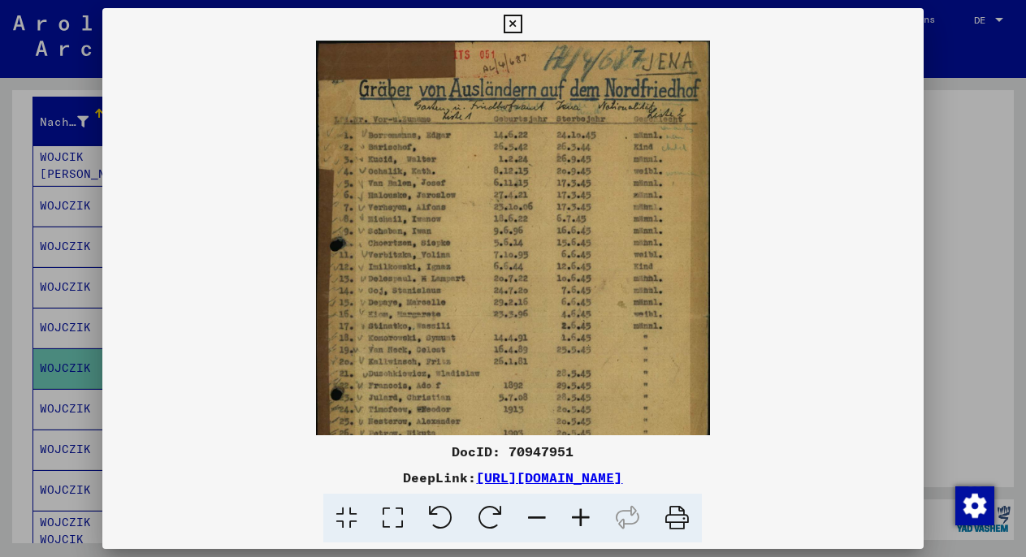
click at [571, 514] on icon at bounding box center [581, 519] width 44 height 50
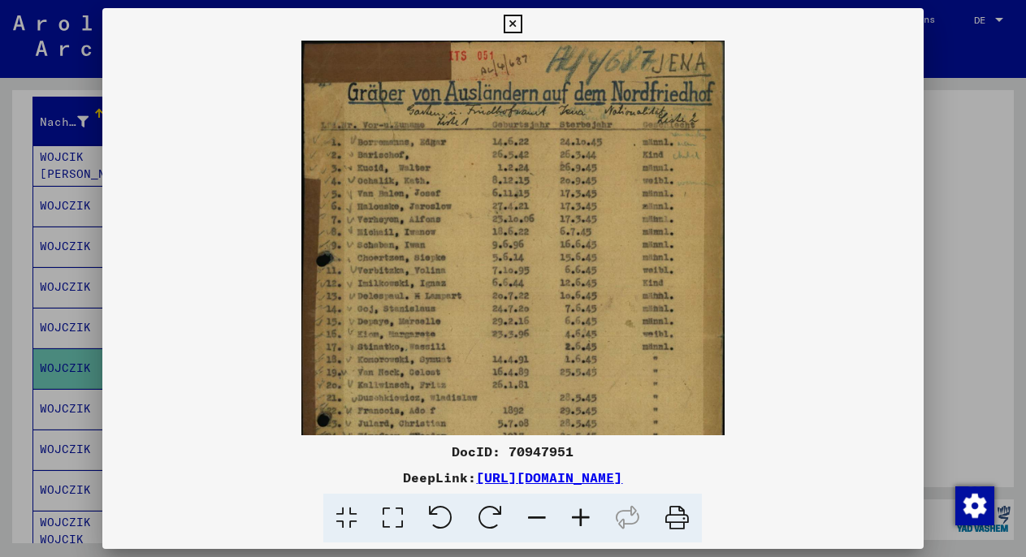
click at [571, 514] on icon at bounding box center [581, 519] width 44 height 50
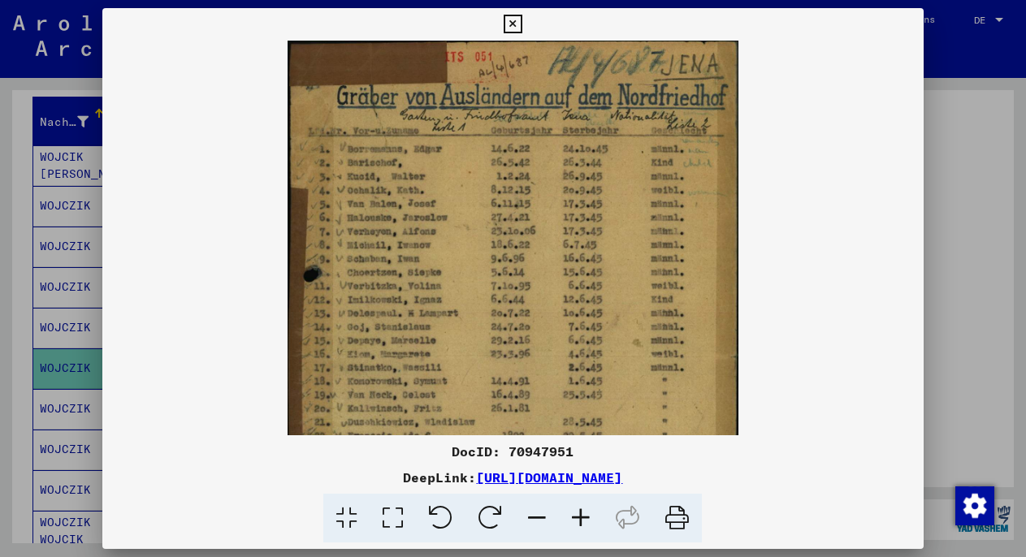
click at [571, 514] on icon at bounding box center [581, 519] width 44 height 50
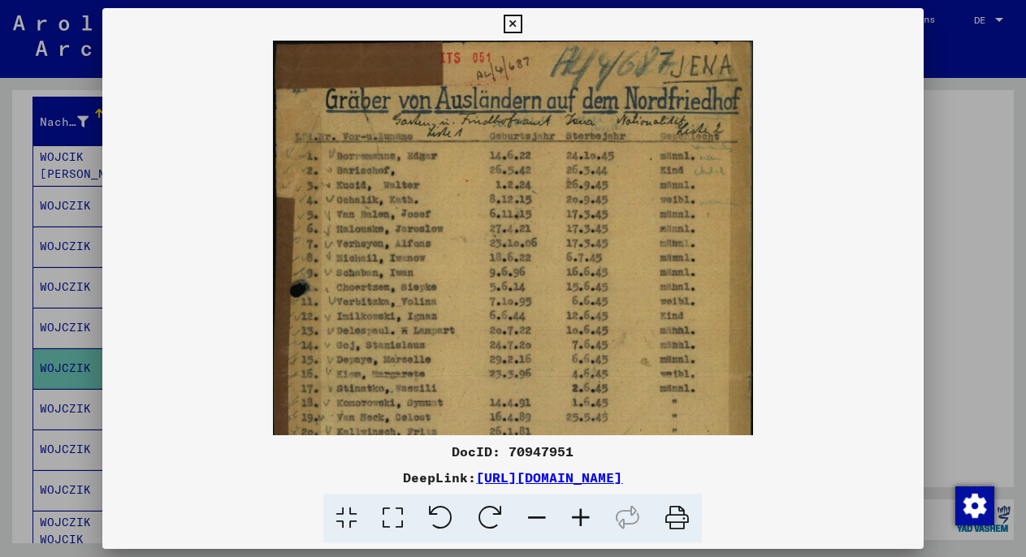
click at [571, 514] on icon at bounding box center [581, 519] width 44 height 50
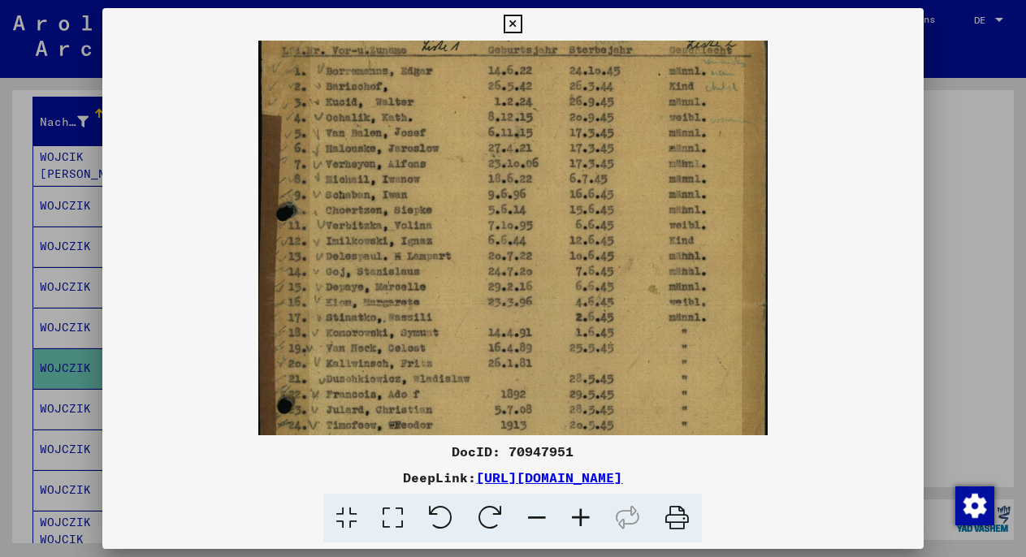
drag, startPoint x: 349, startPoint y: 282, endPoint x: 374, endPoint y: 190, distance: 95.2
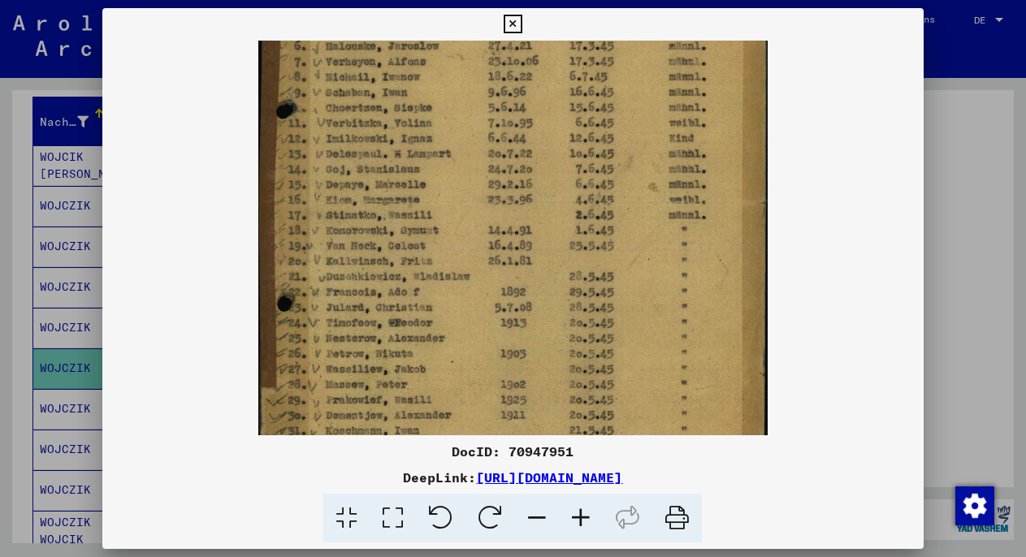
drag, startPoint x: 391, startPoint y: 313, endPoint x: 415, endPoint y: 209, distance: 106.8
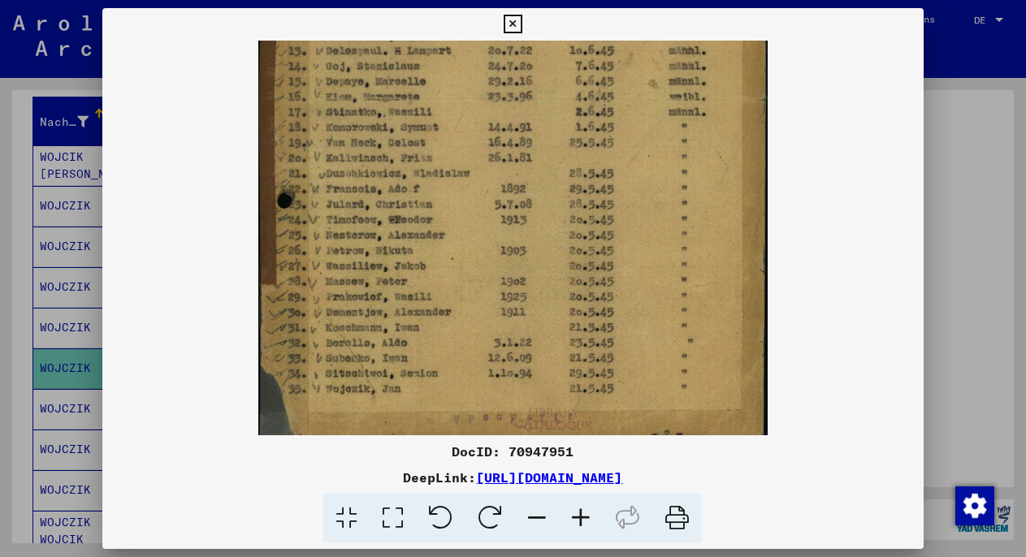
scroll to position [305, 0]
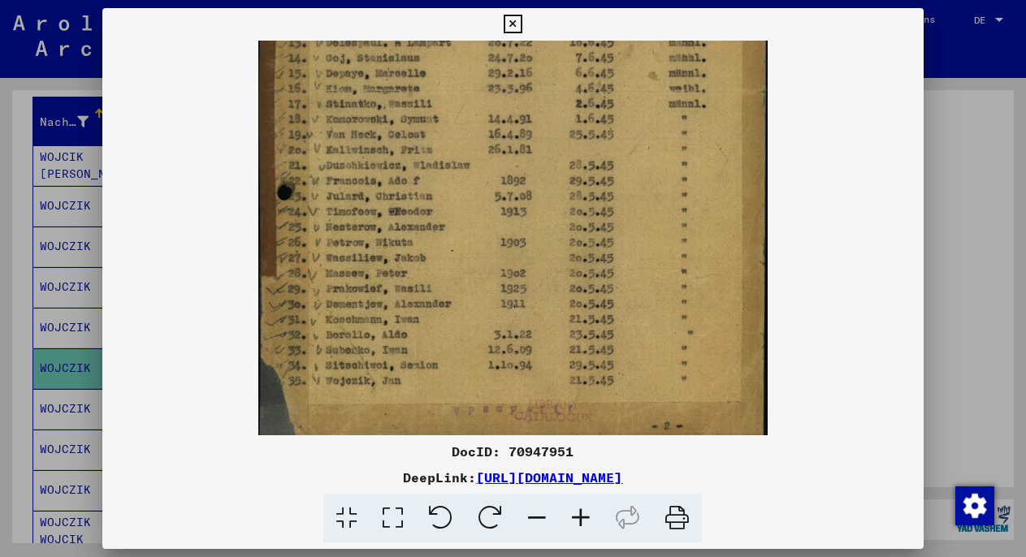
drag, startPoint x: 394, startPoint y: 355, endPoint x: 396, endPoint y: 245, distance: 109.7
click at [977, 268] on div at bounding box center [513, 278] width 1026 height 557
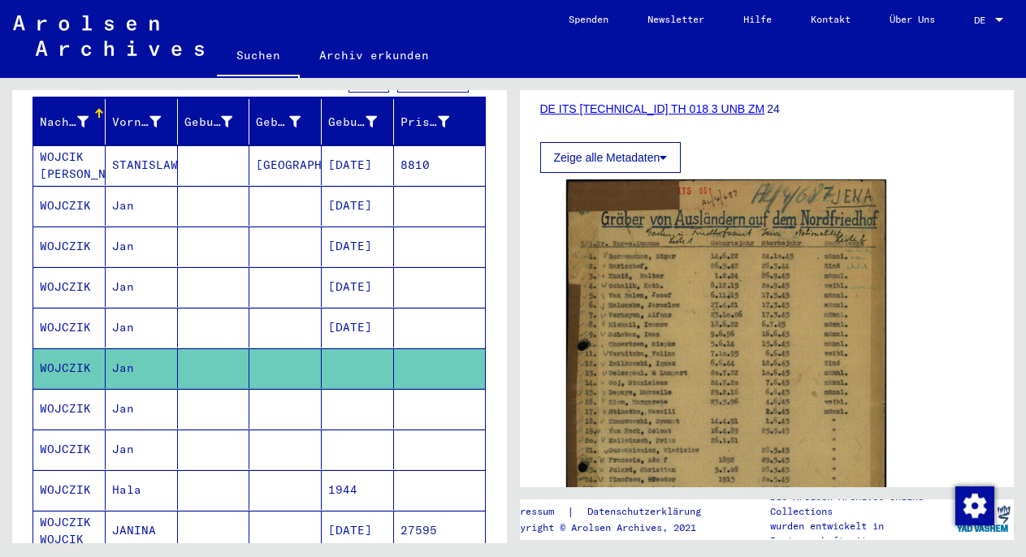
click at [322, 396] on mat-cell at bounding box center [358, 409] width 72 height 40
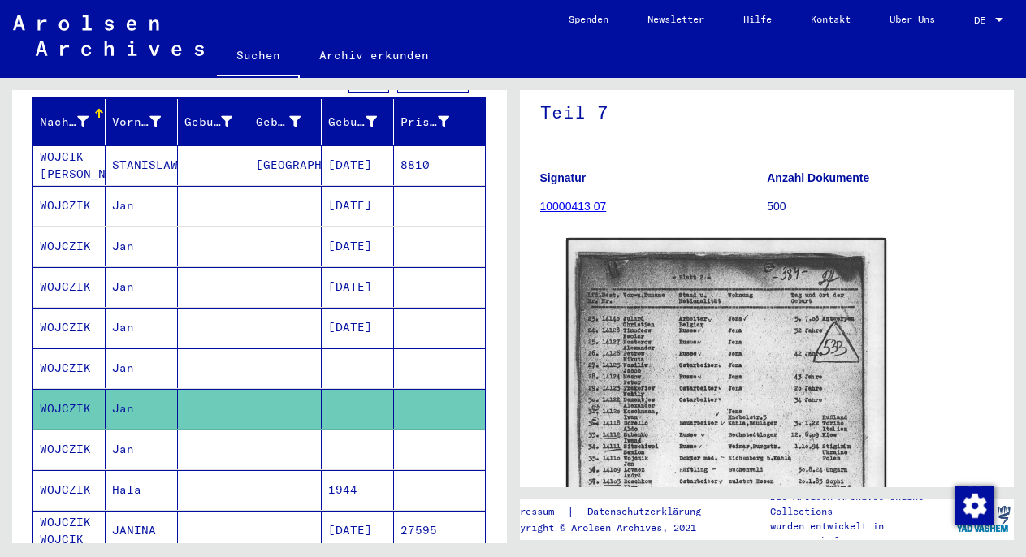
scroll to position [251, 0]
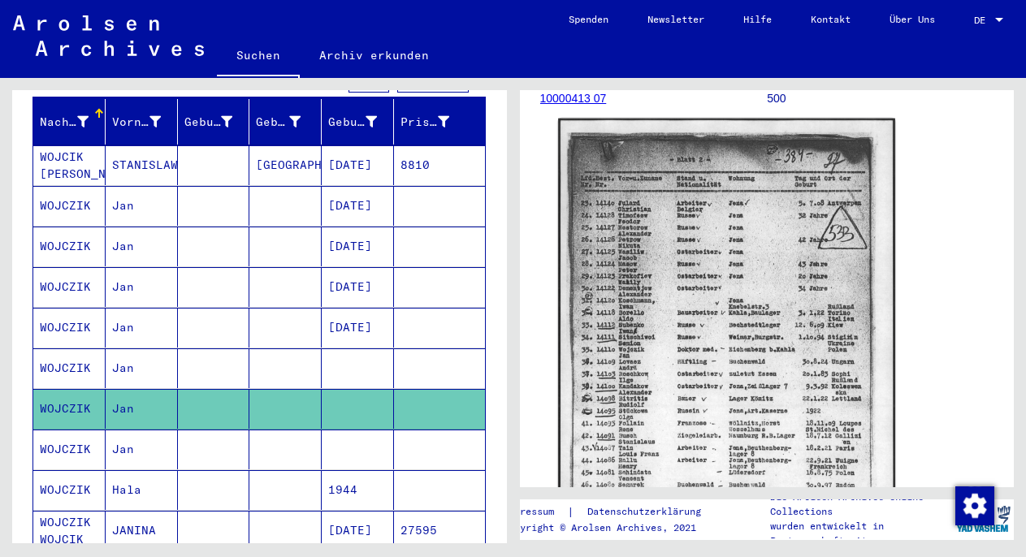
click at [746, 263] on img at bounding box center [726, 356] width 336 height 475
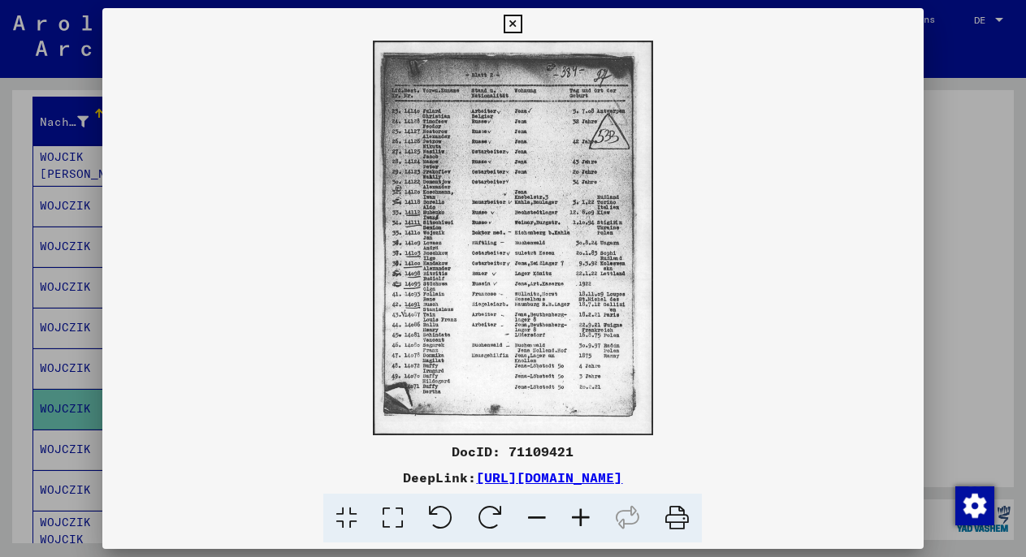
click at [575, 522] on icon at bounding box center [581, 519] width 44 height 50
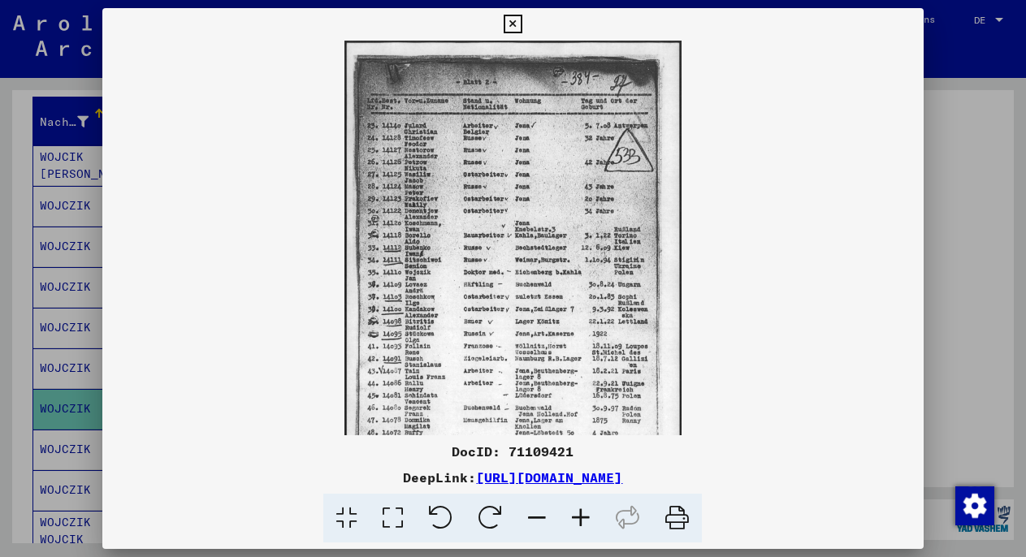
click at [575, 522] on icon at bounding box center [581, 519] width 44 height 50
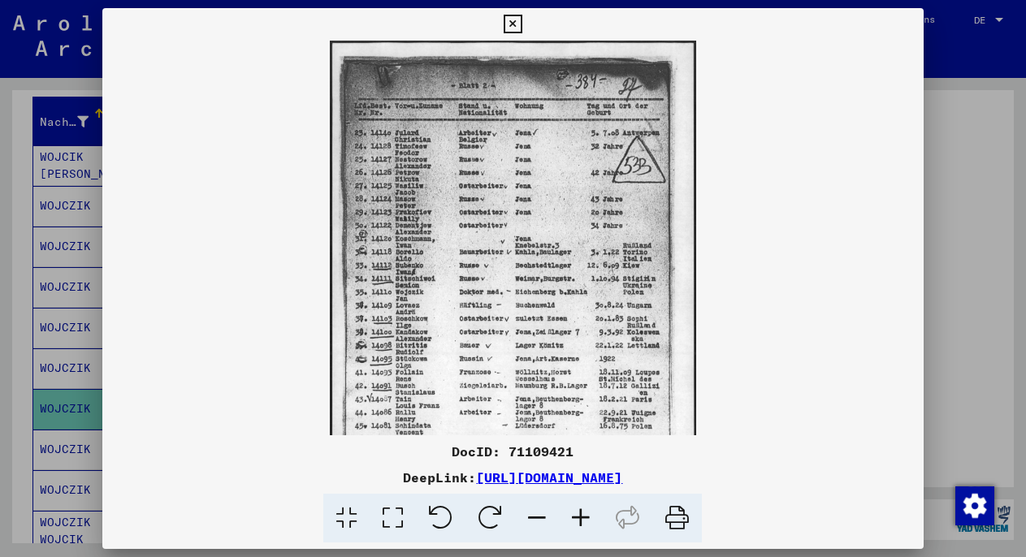
click at [575, 522] on icon at bounding box center [581, 519] width 44 height 50
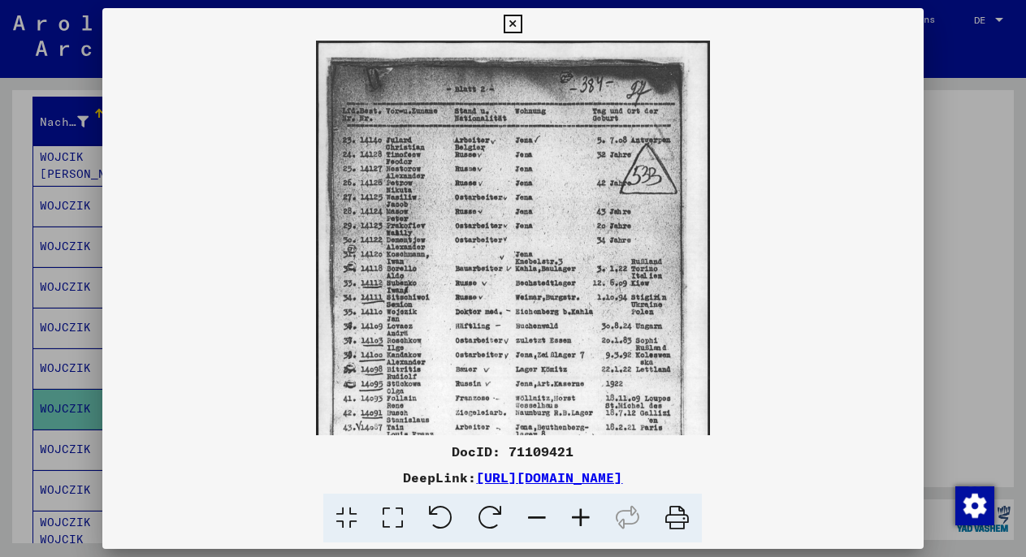
click at [575, 522] on icon at bounding box center [581, 519] width 44 height 50
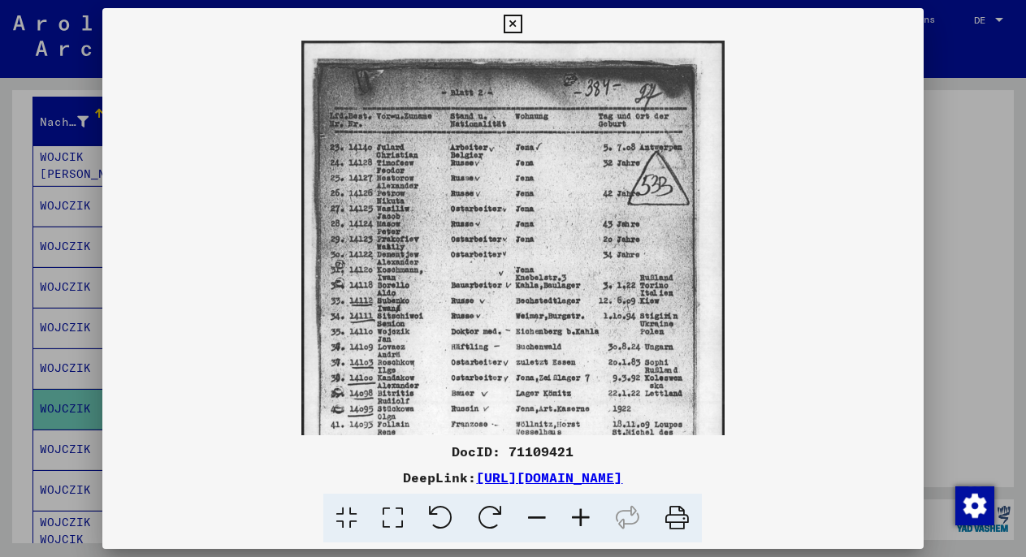
click at [575, 522] on icon at bounding box center [581, 519] width 44 height 50
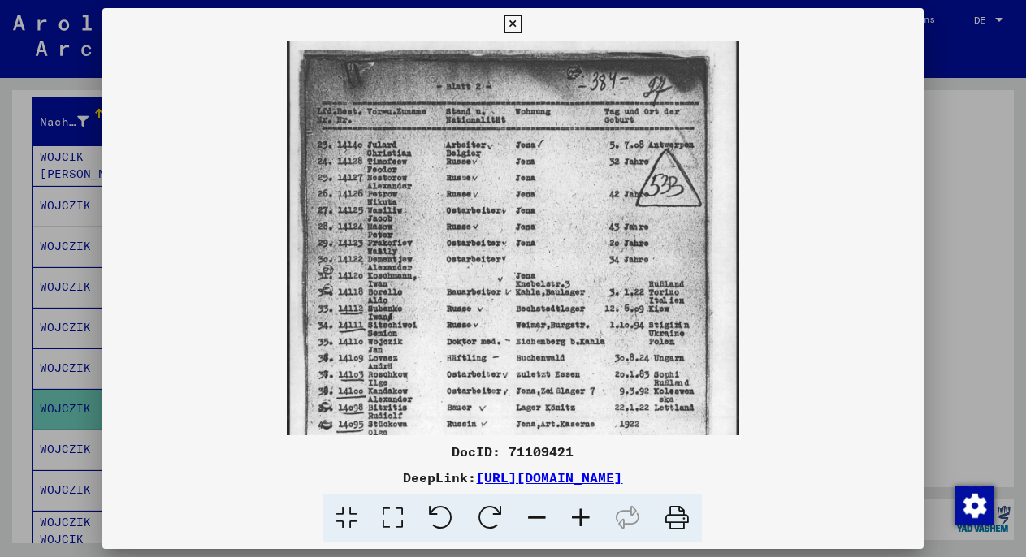
drag, startPoint x: 422, startPoint y: 314, endPoint x: 422, endPoint y: 301, distance: 13.0
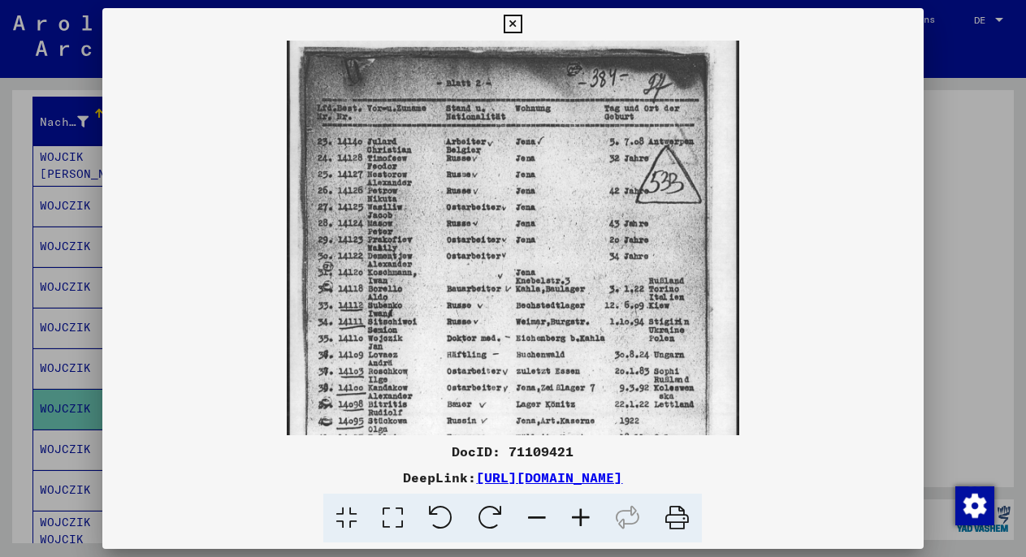
click at [954, 275] on div at bounding box center [513, 278] width 1026 height 557
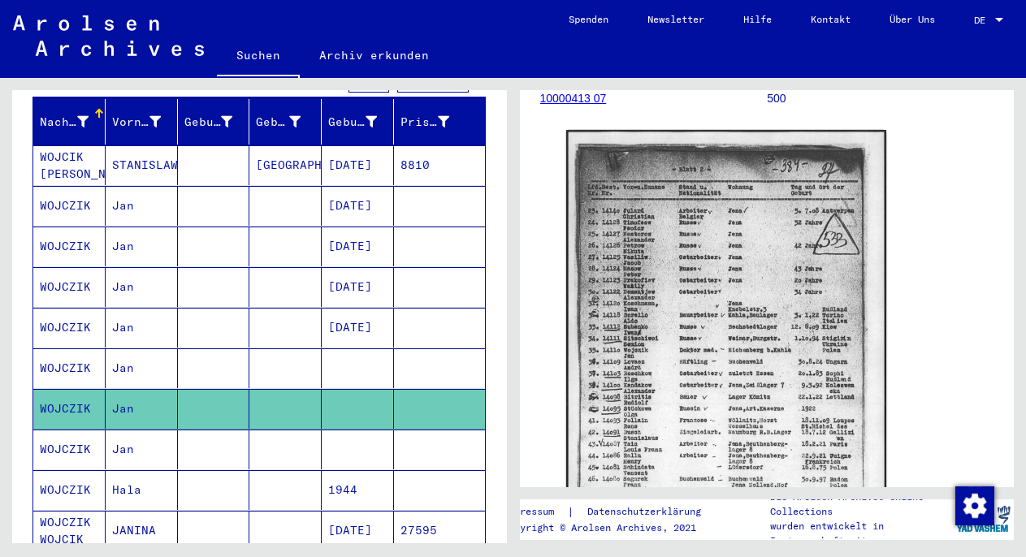
click at [332, 430] on mat-cell at bounding box center [358, 450] width 72 height 40
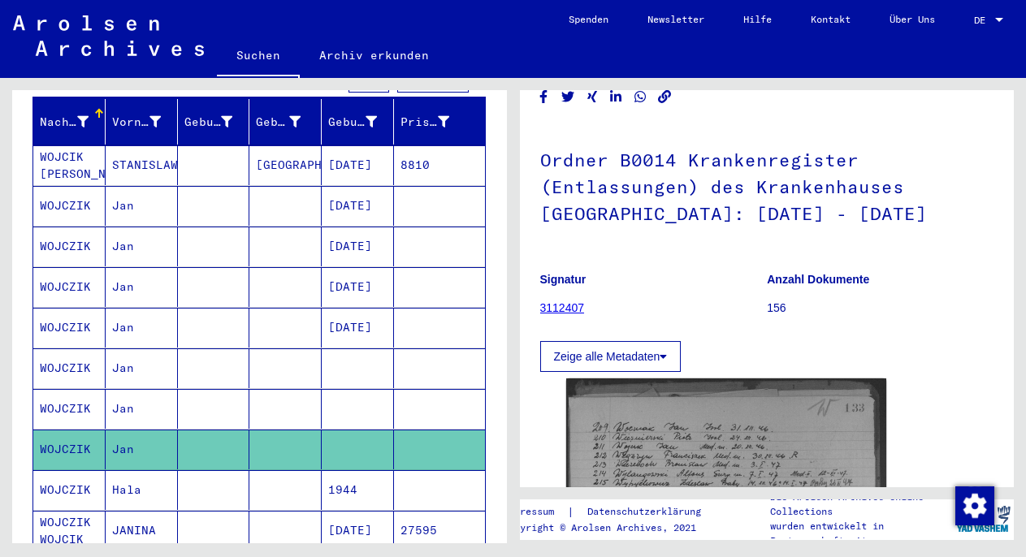
scroll to position [76, 0]
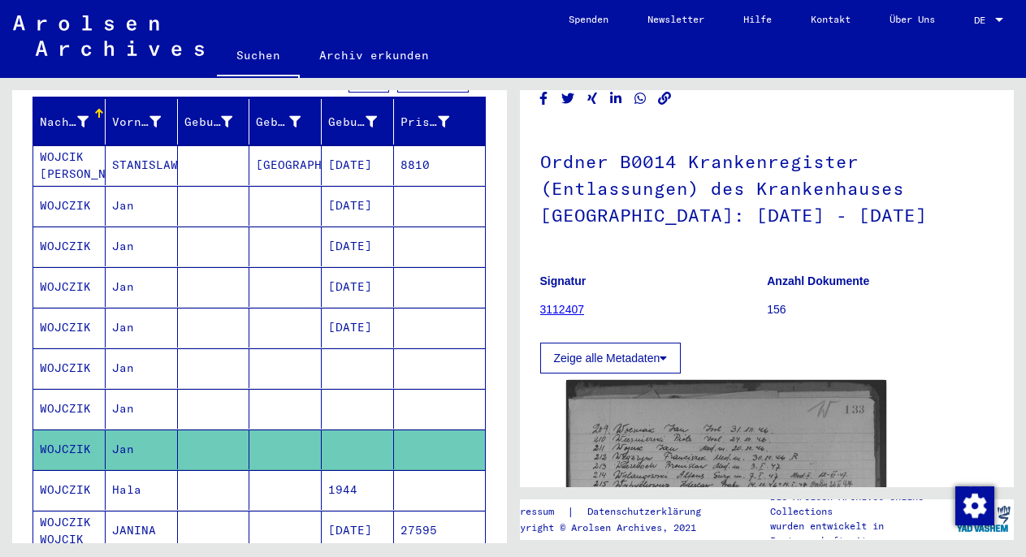
click at [309, 478] on mat-cell at bounding box center [285, 490] width 72 height 40
